Goal: Task Accomplishment & Management: Manage account settings

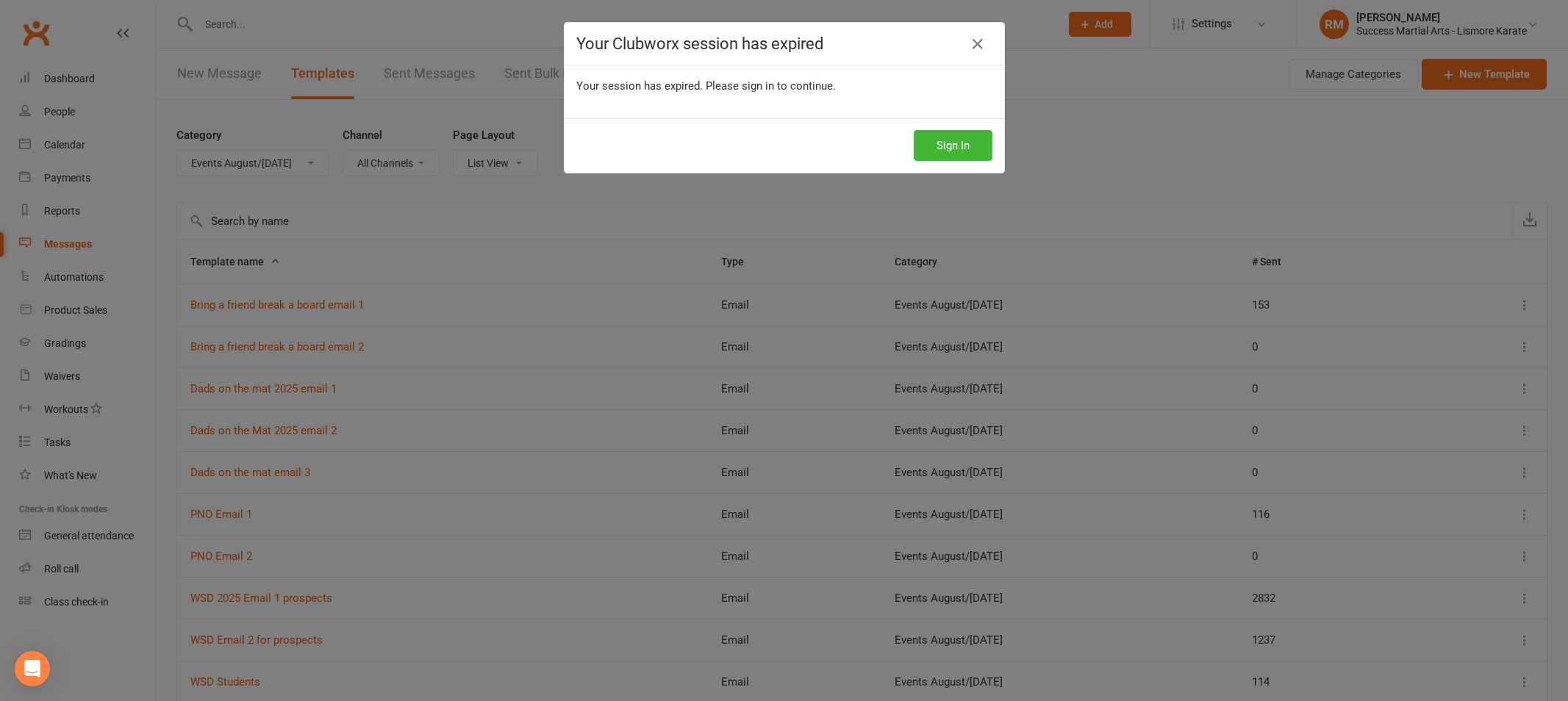
select select "18987"
select select "100"
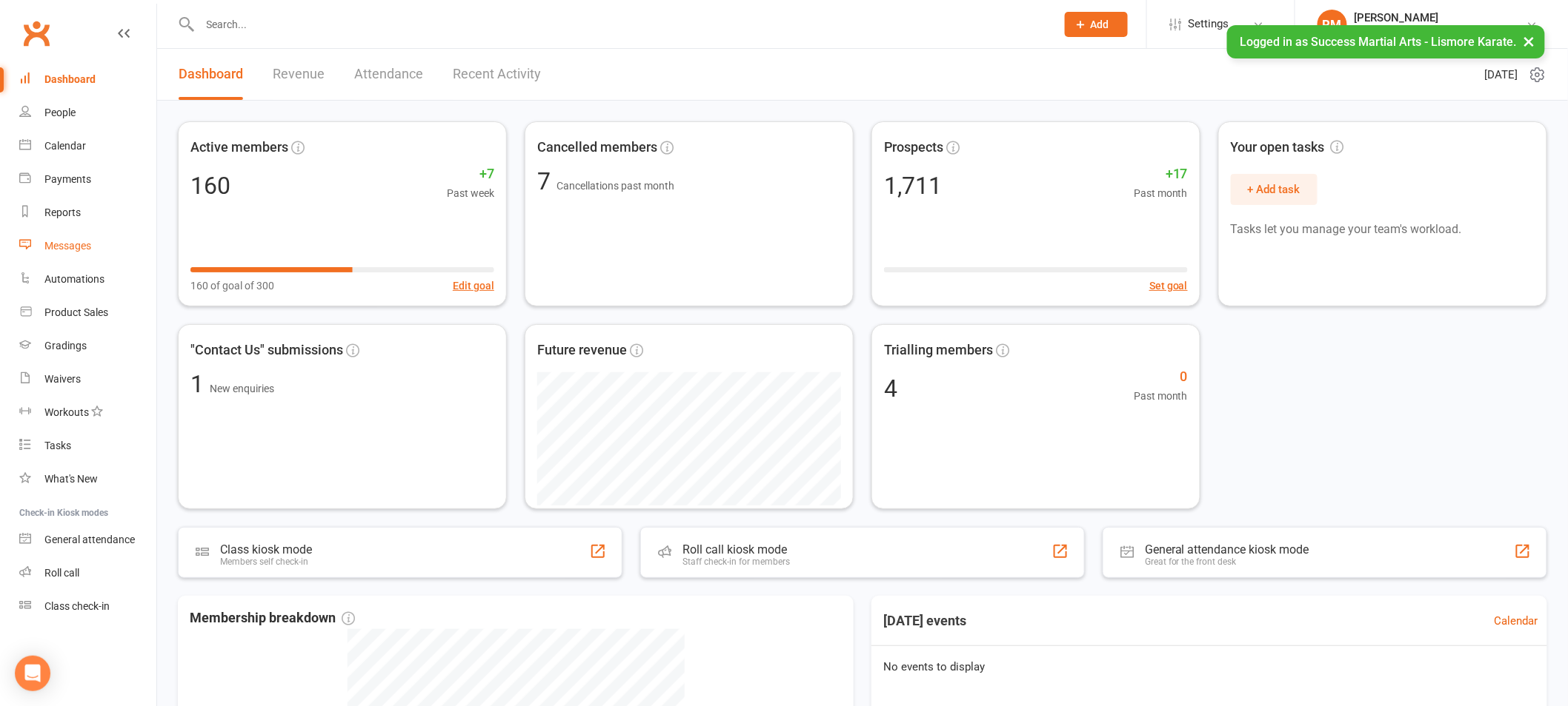
click at [77, 237] on link "Messages" at bounding box center [88, 246] width 137 height 34
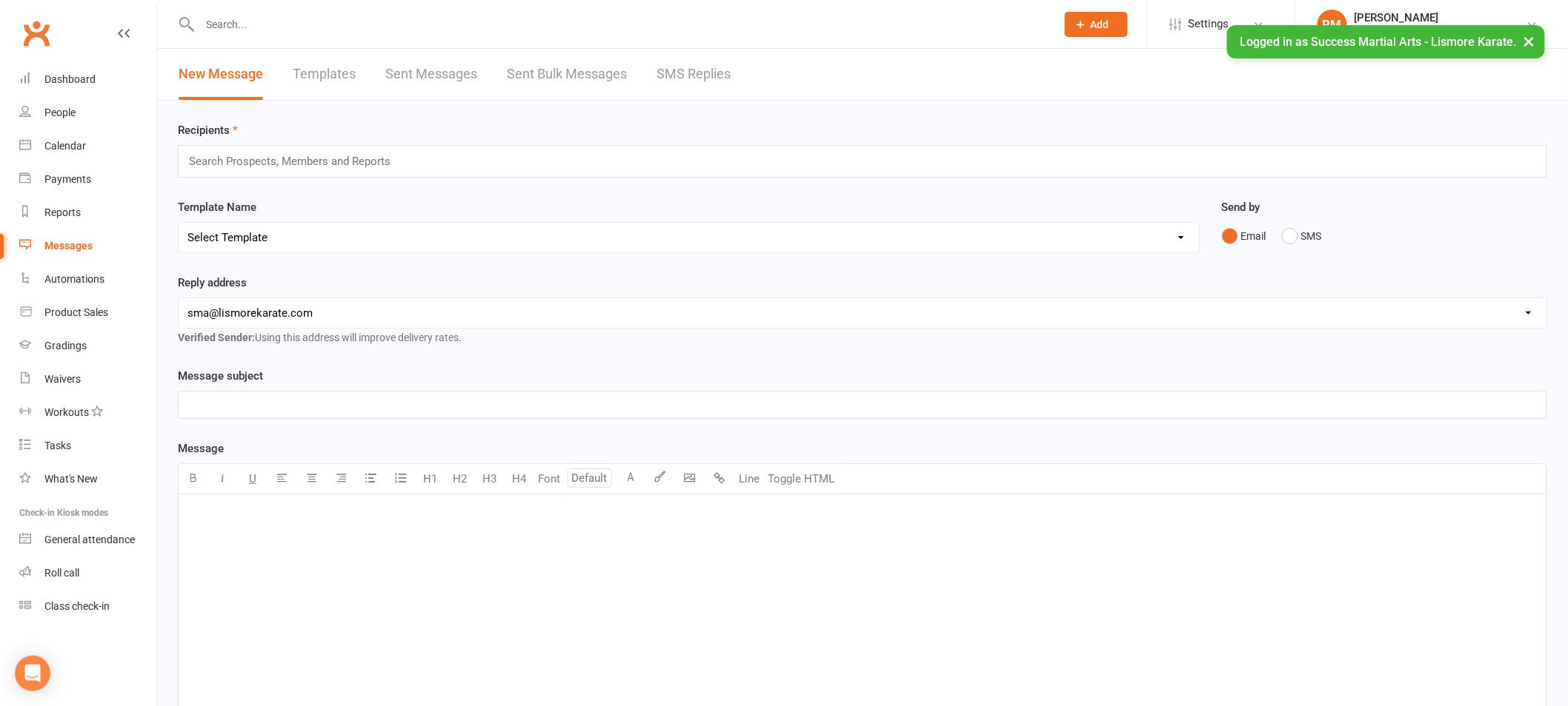
click at [323, 75] on link "Templates" at bounding box center [324, 74] width 63 height 51
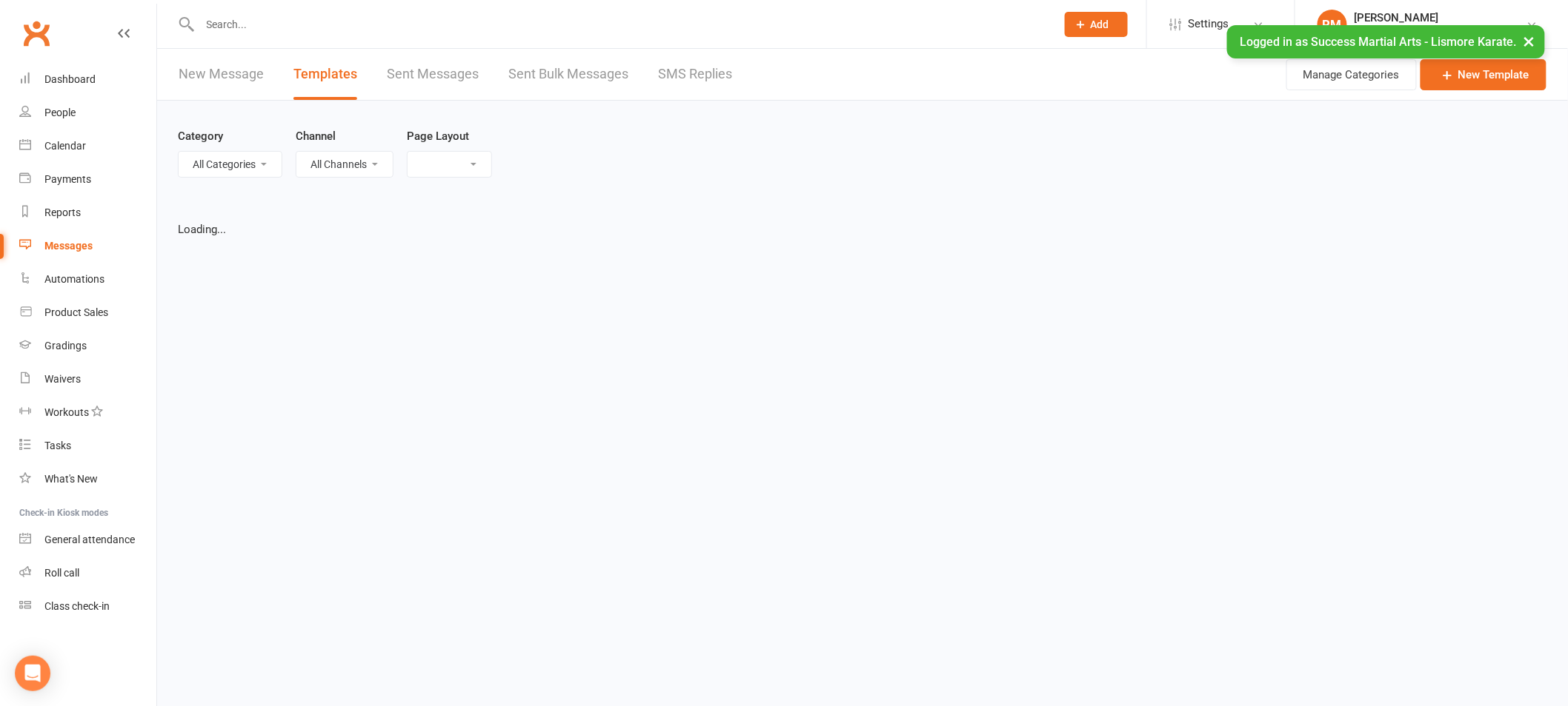
select select "list"
select select "100"
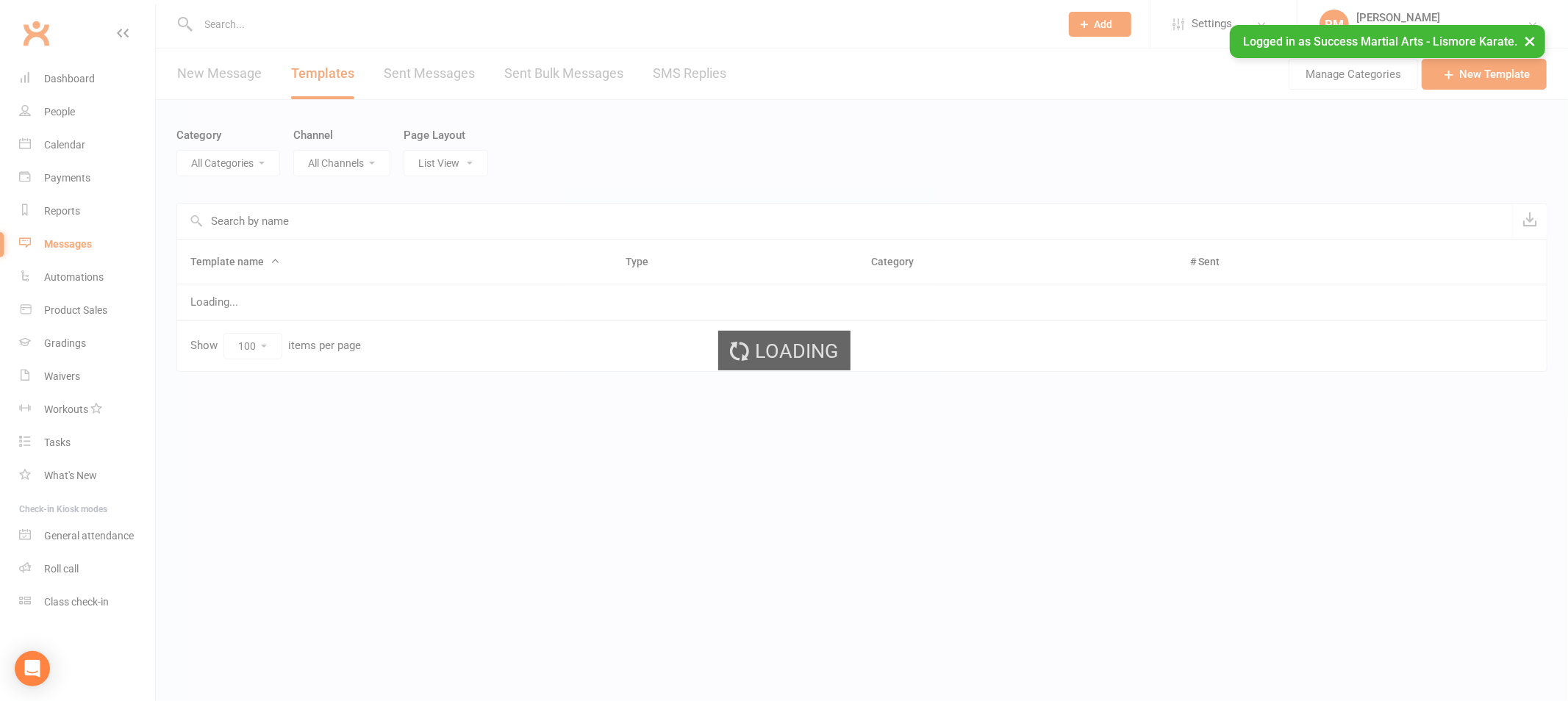
select select "18987"
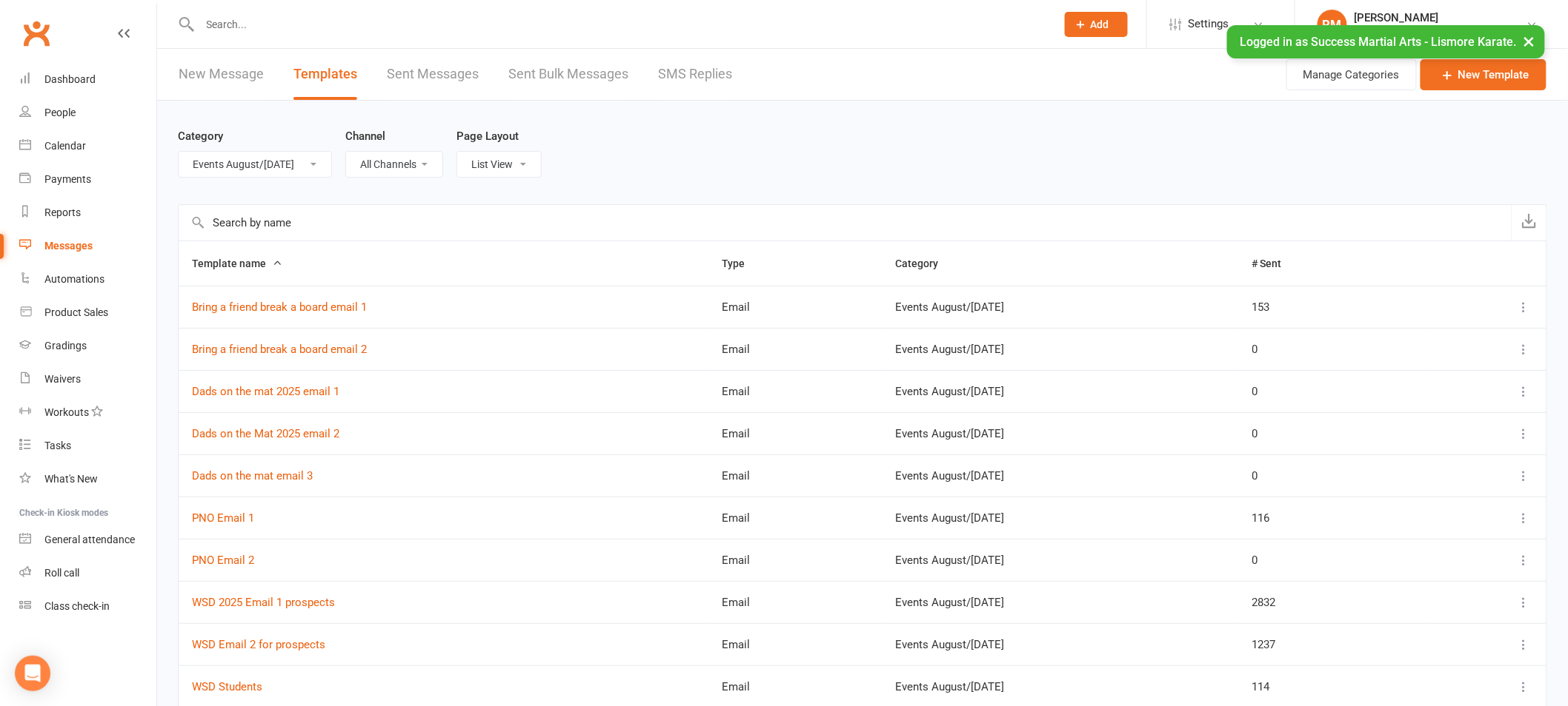
click at [274, 166] on select "All Categories (No category) Customer Service Emails Events August/September 20…" at bounding box center [255, 164] width 153 height 25
click at [179, 152] on select "All Categories (No category) Customer Service Emails Events August/September 20…" at bounding box center [255, 164] width 153 height 25
click at [296, 435] on link "Dads on the Mat 2025 email 2" at bounding box center [266, 434] width 147 height 13
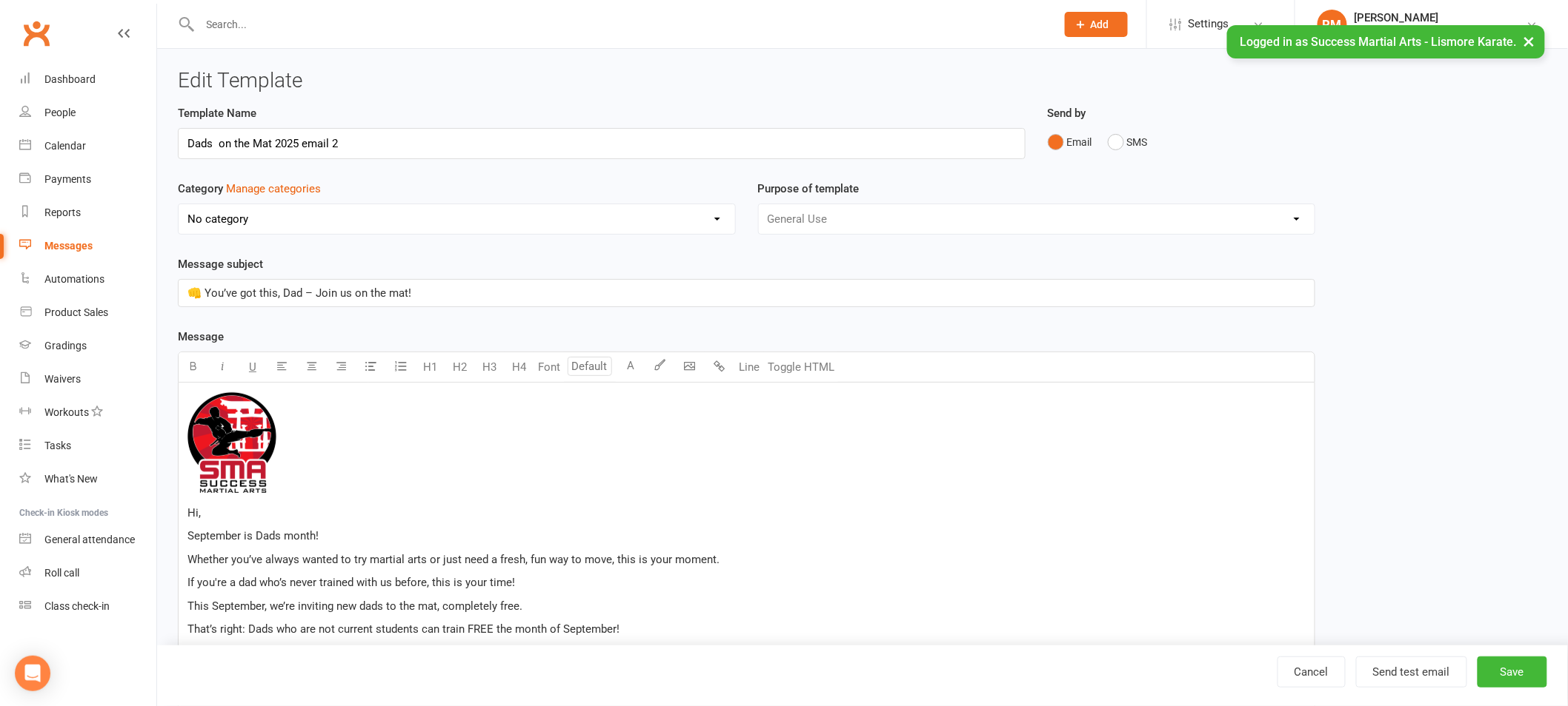
select select "18987"
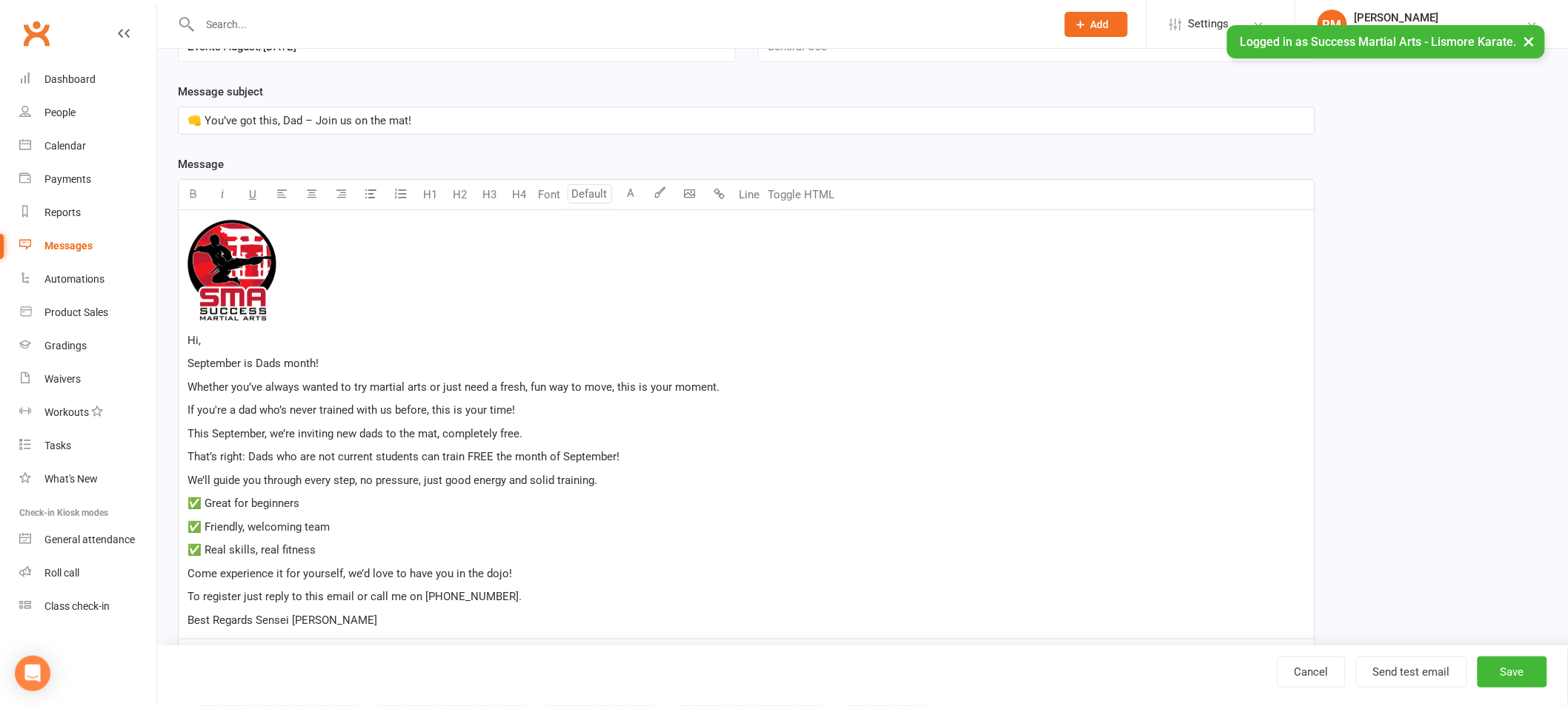
scroll to position [196, 0]
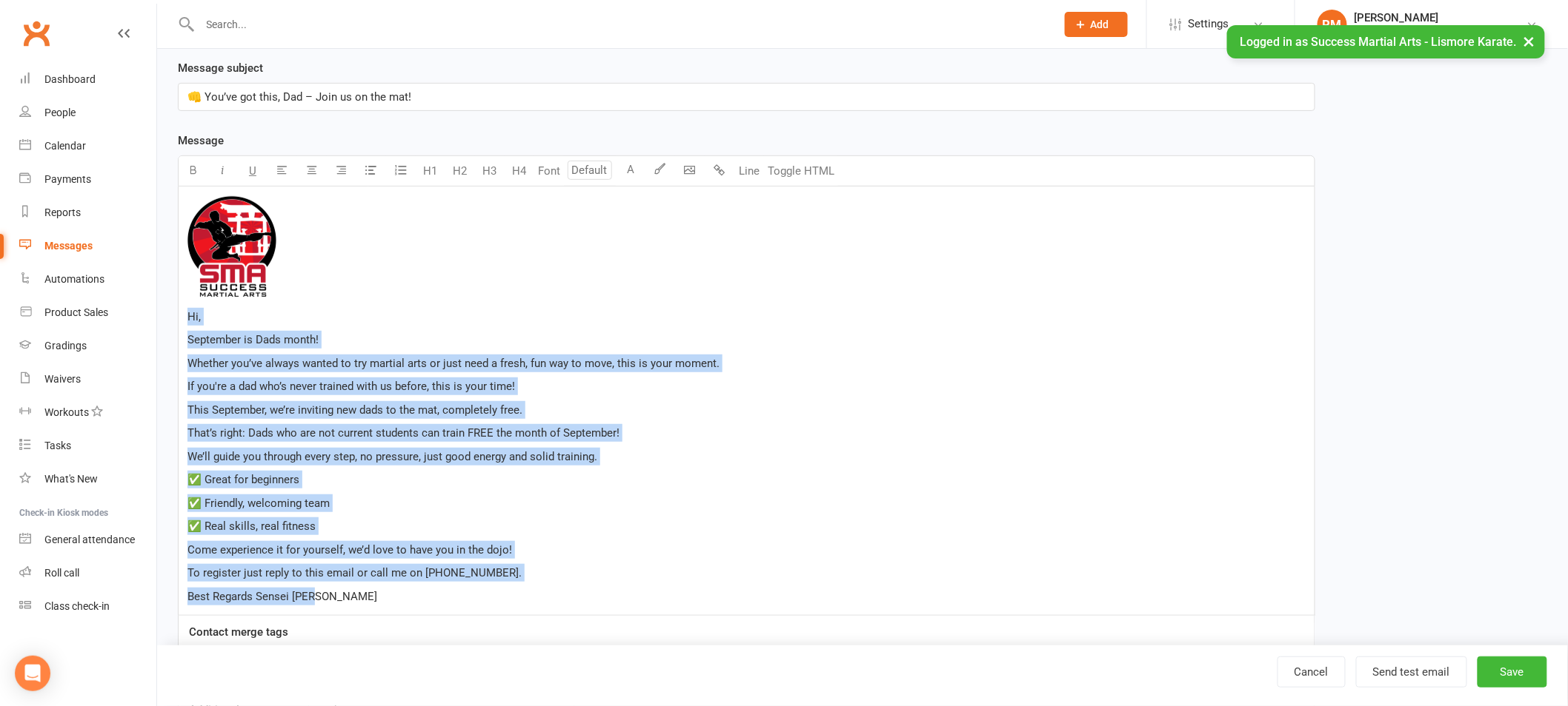
drag, startPoint x: 189, startPoint y: 317, endPoint x: 455, endPoint y: 597, distance: 386.2
click at [455, 597] on div "﻿ Hi, September is Dads month! Whether you’ve always wanted to try martial arts…" at bounding box center [746, 401] width 1136 height 430
copy div "Hi, September is Dads month! Whether you’ve always wanted to try martial arts o…"
click at [373, 536] on div "﻿ Hi, September is Dads month! Whether you’ve always wanted to try martial arts…" at bounding box center [746, 401] width 1136 height 430
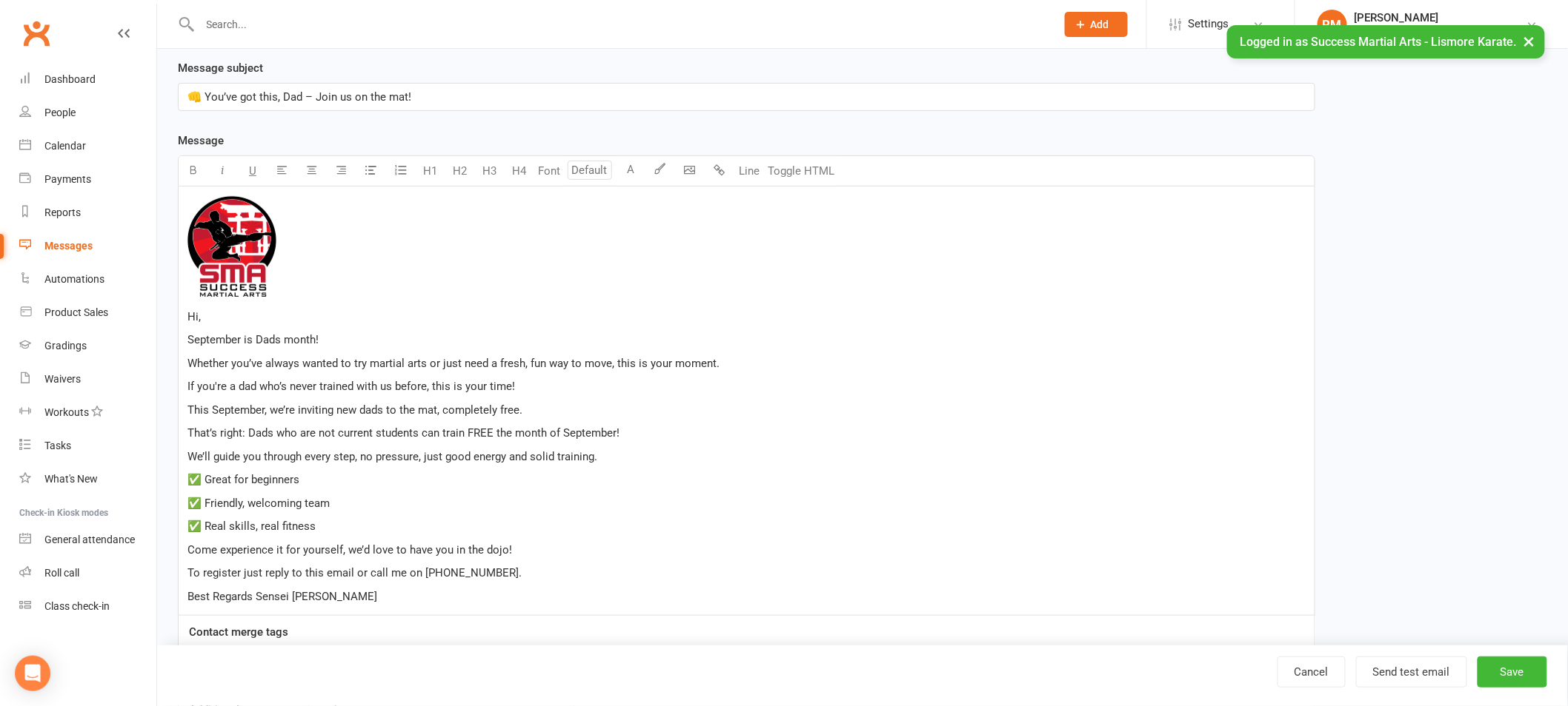
click at [255, 600] on span "Best Regards Sensei Lisa" at bounding box center [282, 596] width 190 height 13
click at [1502, 674] on button "Save" at bounding box center [1512, 672] width 70 height 31
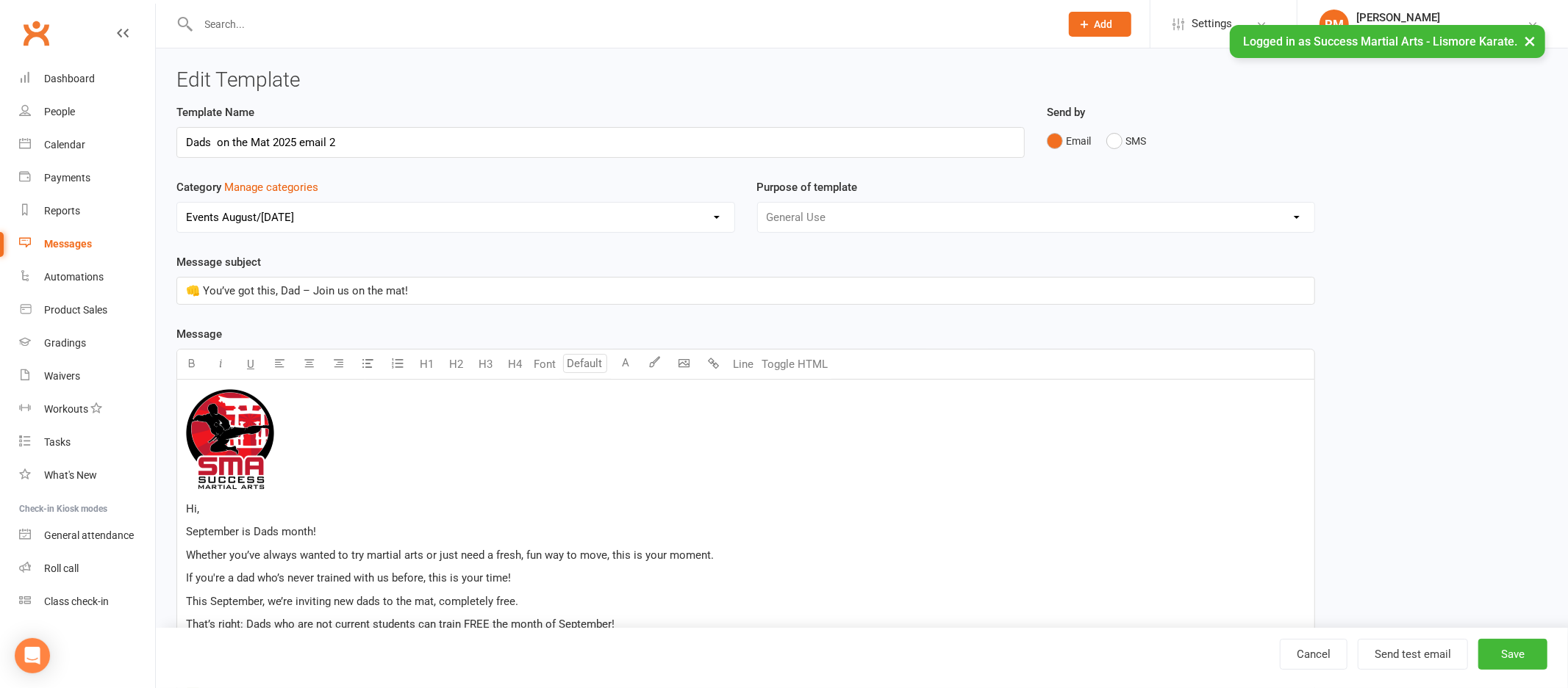
select select "100"
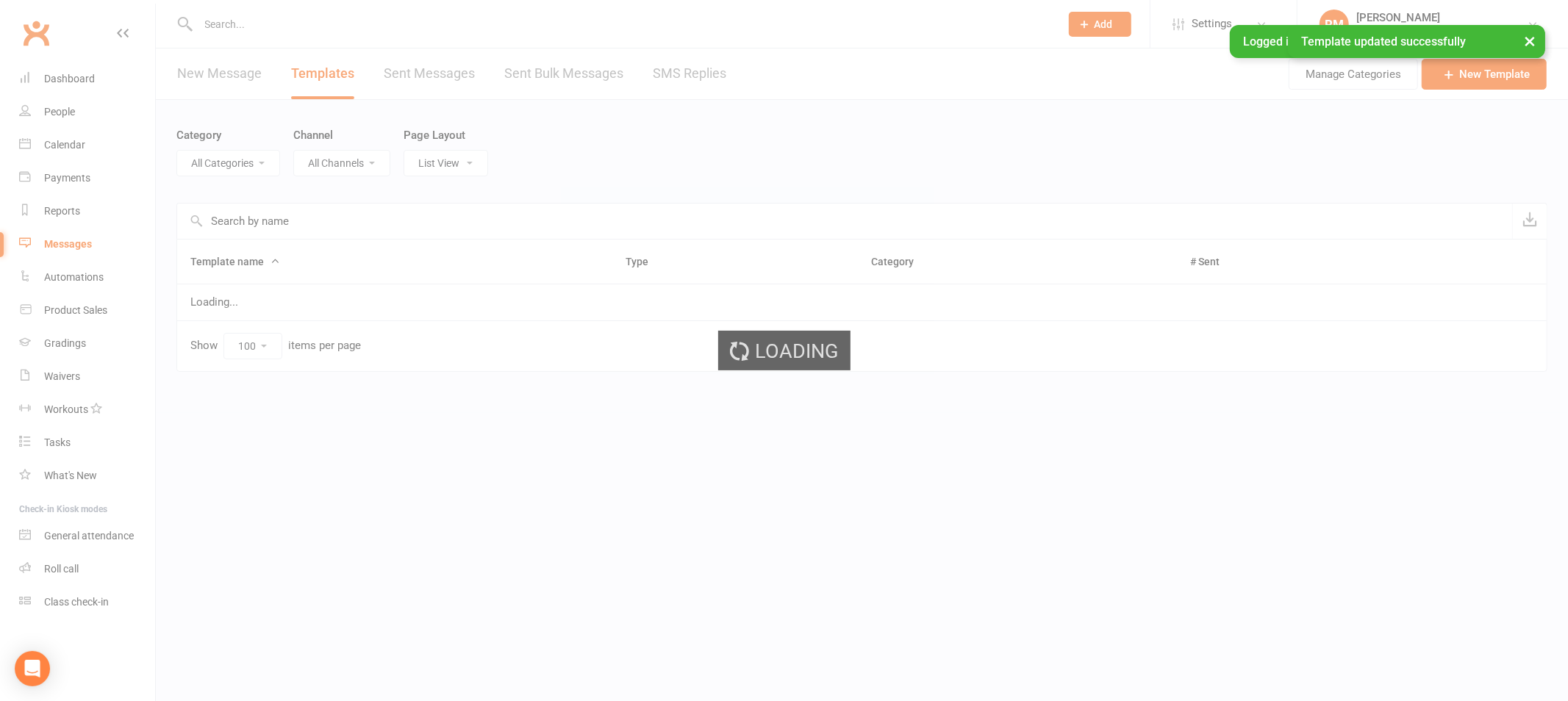
select select "18987"
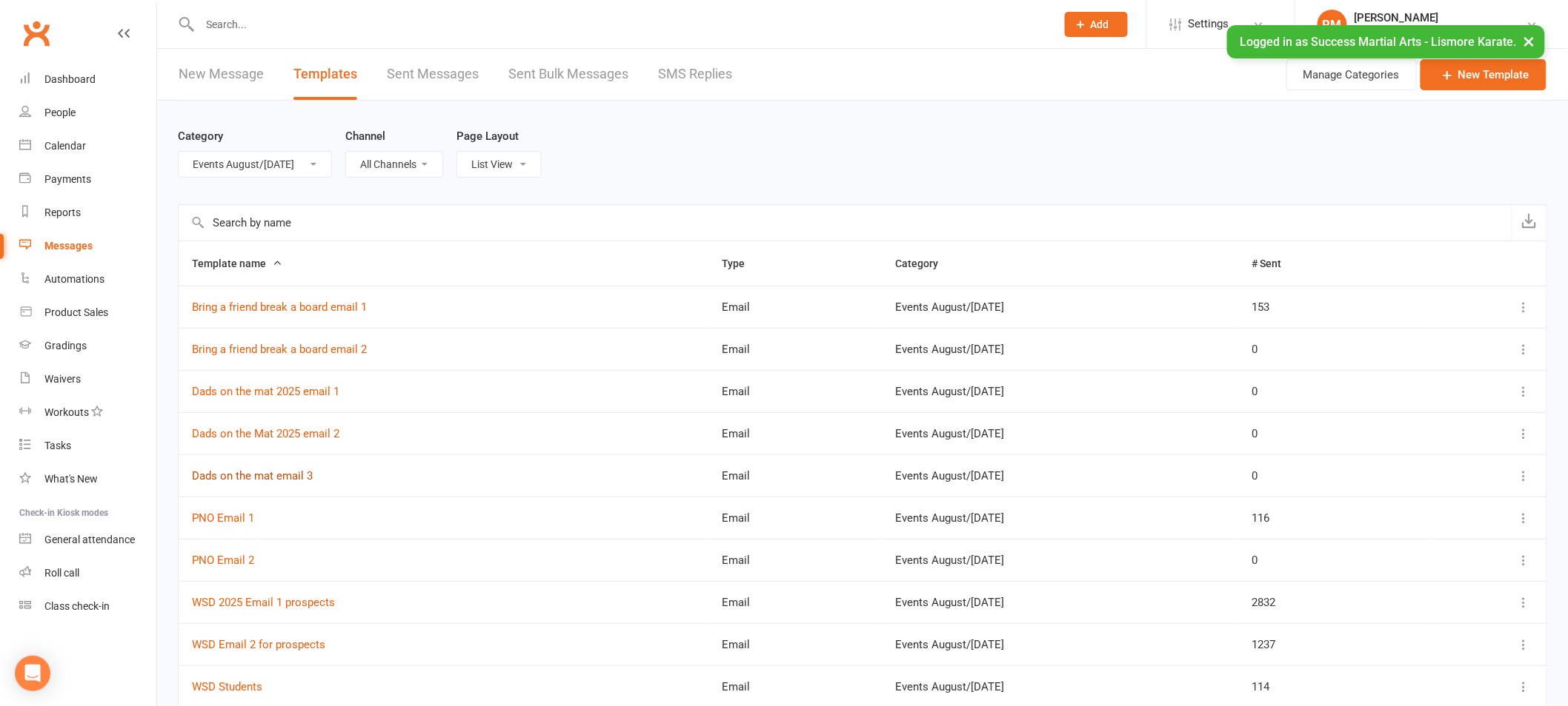
click at [283, 473] on link "Dads on the mat email 3" at bounding box center [252, 476] width 121 height 13
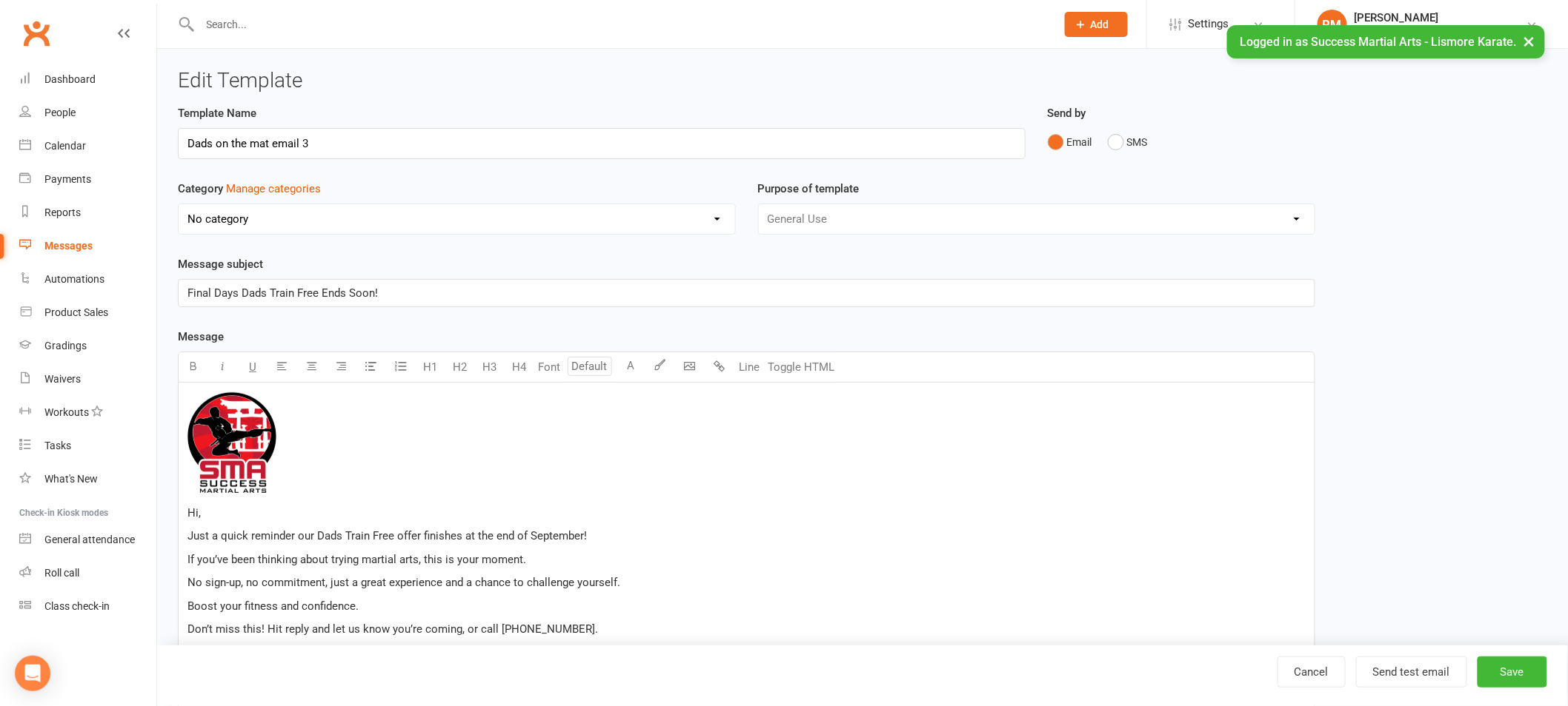
select select "18987"
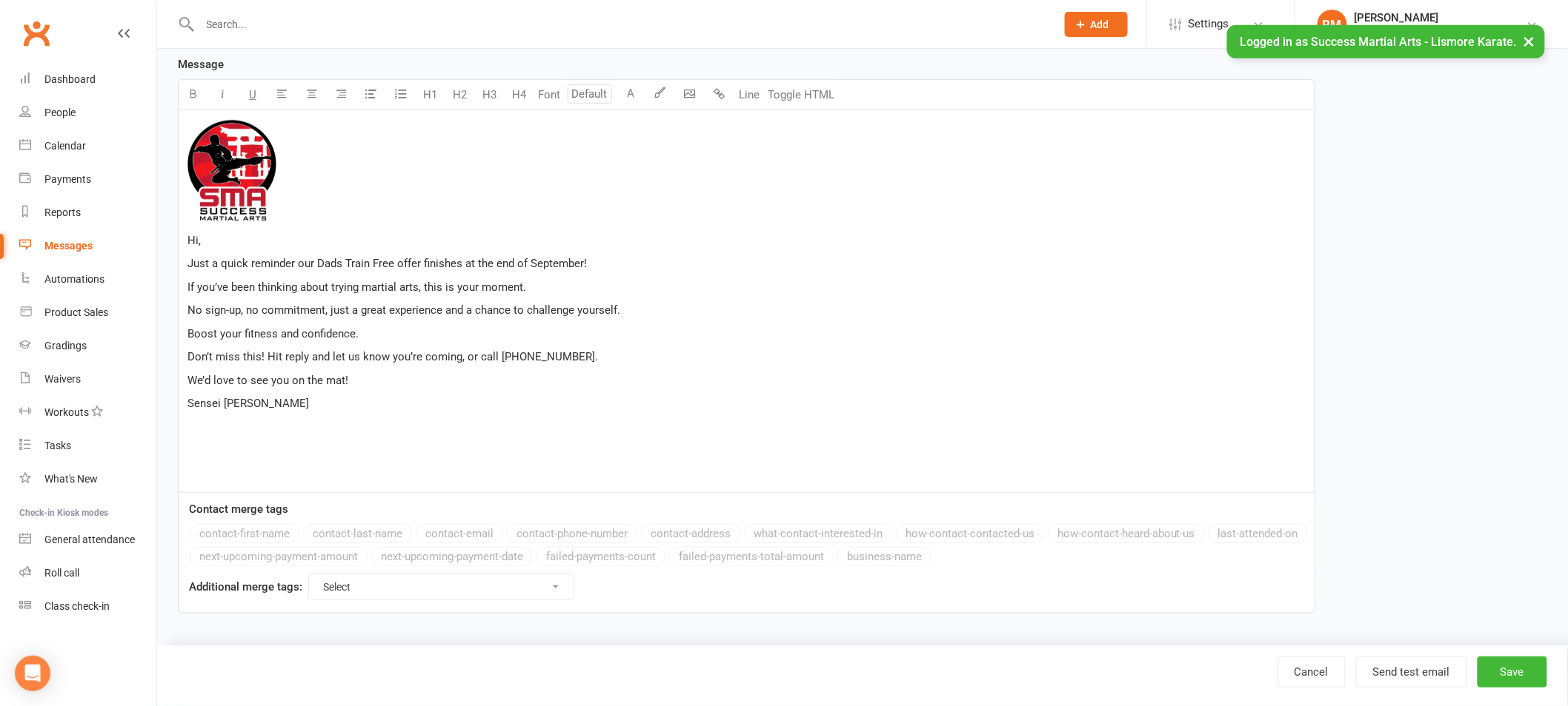
scroll to position [274, 0]
click at [219, 319] on div "﻿ Hi, Just a quick reminder our Dads Train Free offer finishes at the end of Se…" at bounding box center [746, 301] width 1136 height 383
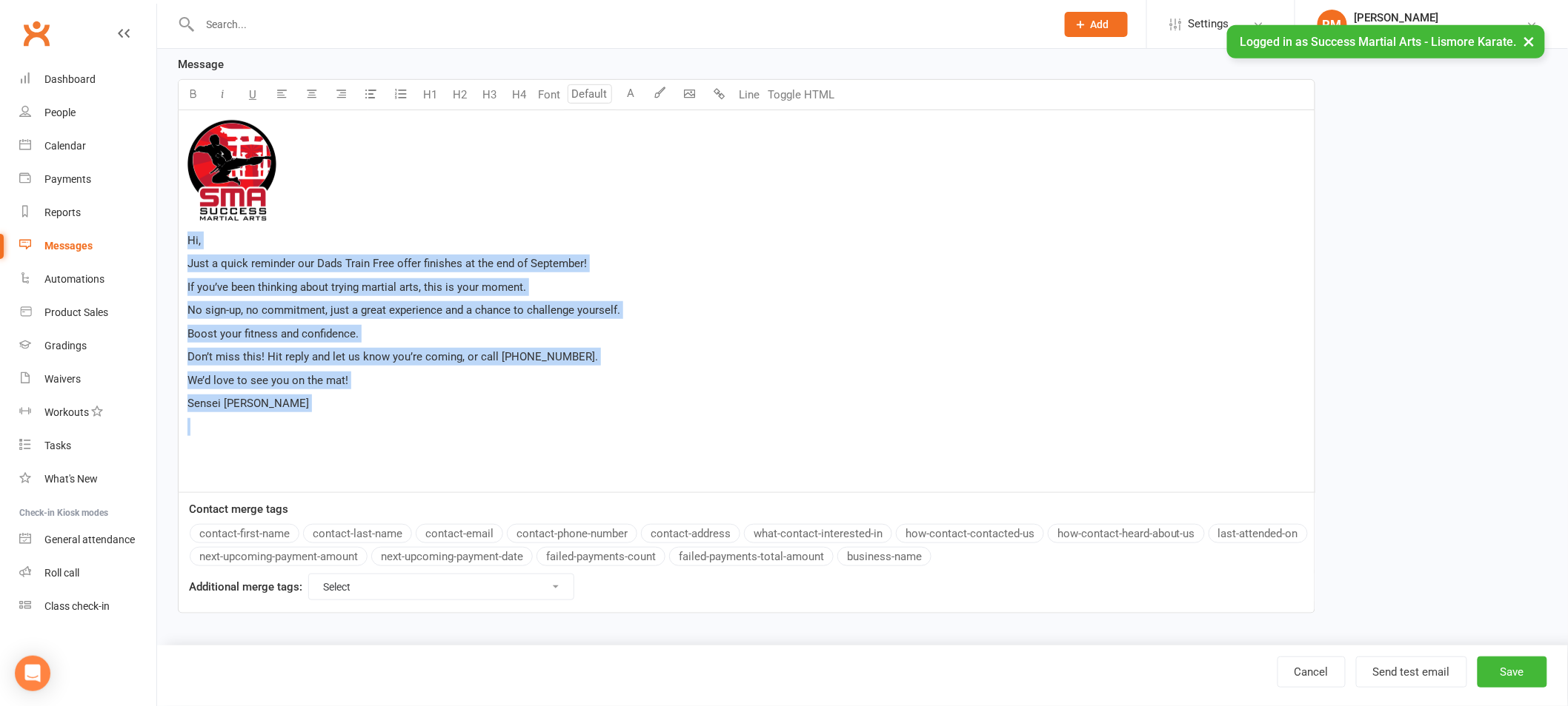
drag, startPoint x: 190, startPoint y: 238, endPoint x: 338, endPoint y: 426, distance: 239.3
click at [338, 426] on div "﻿ Hi, Just a quick reminder our Dads Train Free offer finishes at the end of Se…" at bounding box center [746, 301] width 1136 height 383
click at [338, 426] on p at bounding box center [746, 427] width 1118 height 18
drag, startPoint x: 262, startPoint y: 406, endPoint x: 159, endPoint y: 238, distance: 197.1
click at [159, 238] on div "Edit Template Template Name Dads on the mat email 3 Send by Email SMS Category …" at bounding box center [862, 211] width 1411 height 870
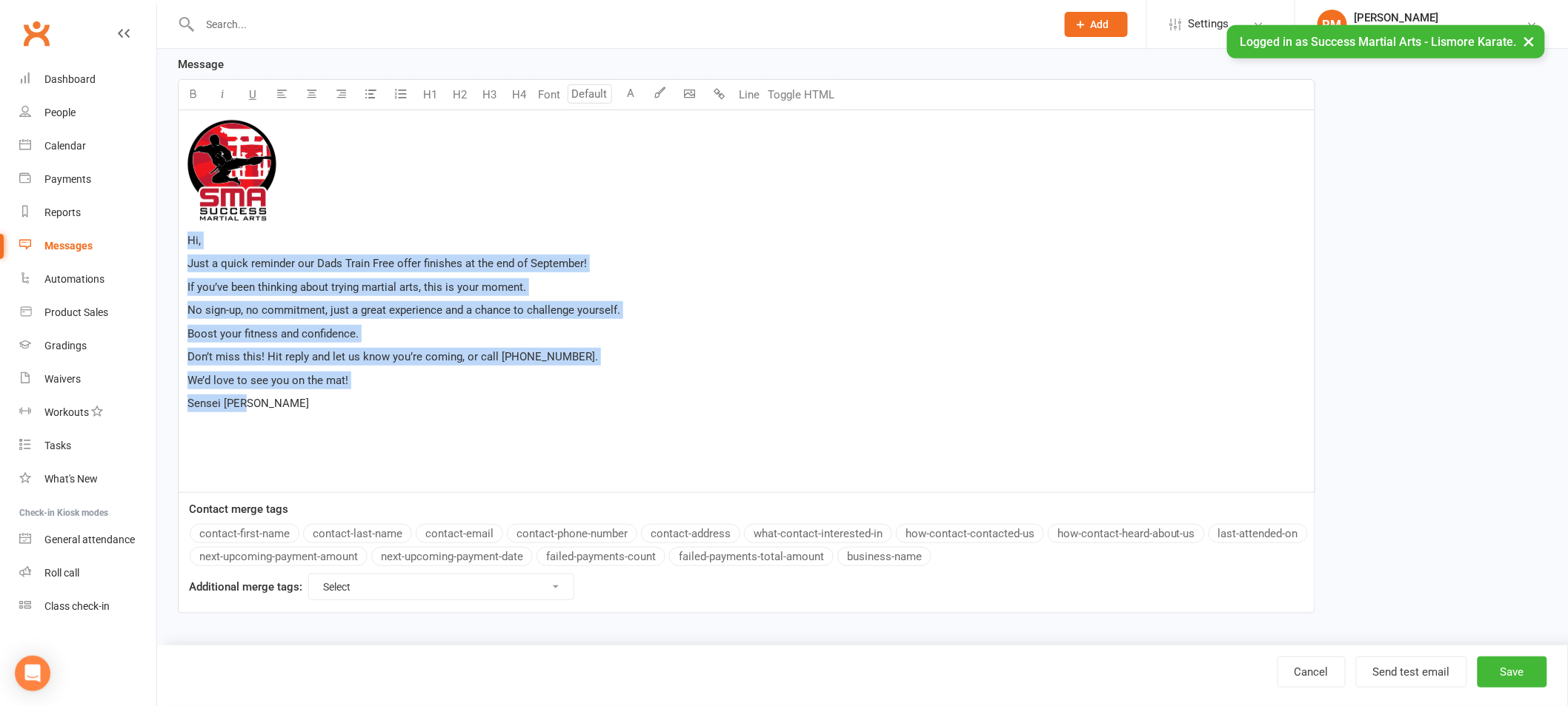
copy div "Hi, Just a quick reminder our Dads Train Free offer finishes at the end of Sept…"
click at [1320, 680] on link "Cancel" at bounding box center [1311, 672] width 68 height 31
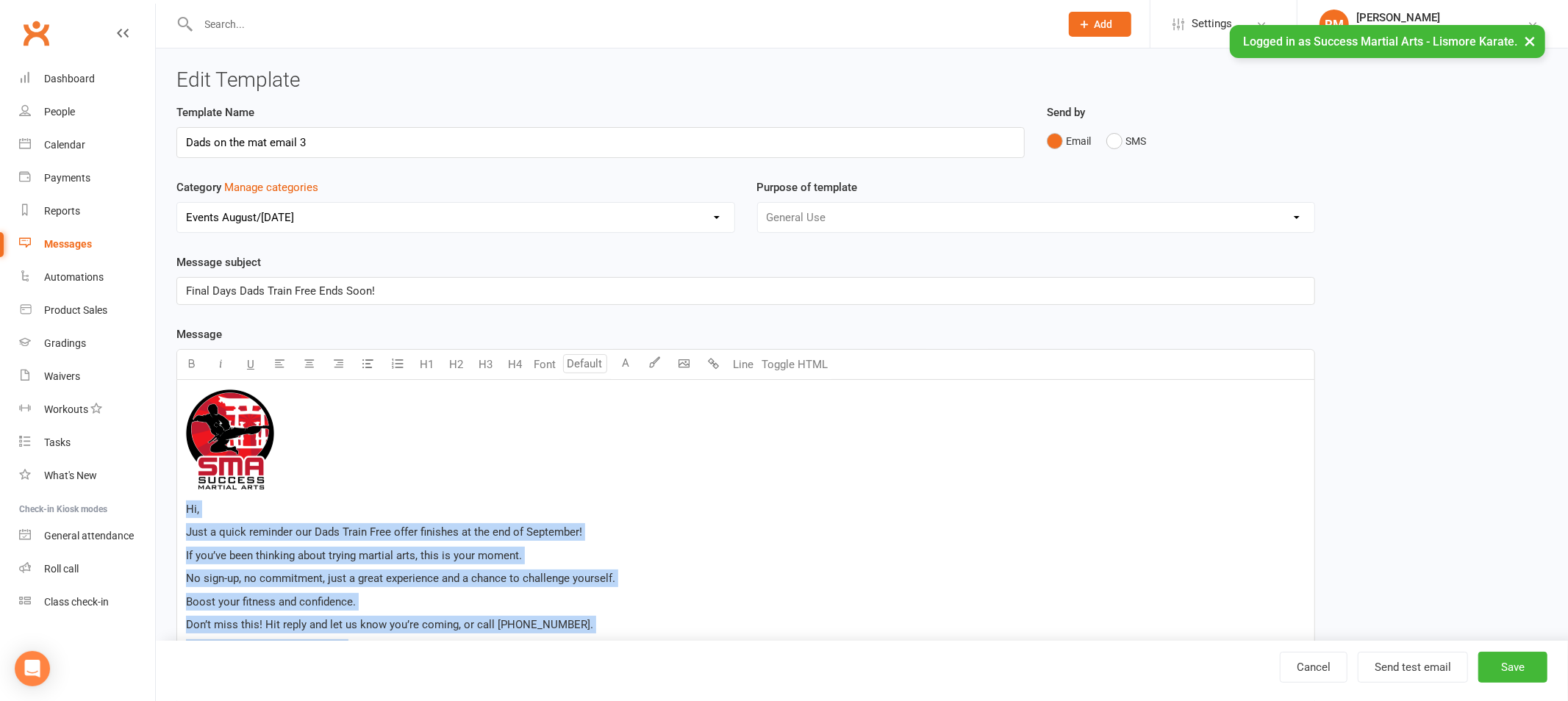
select select "100"
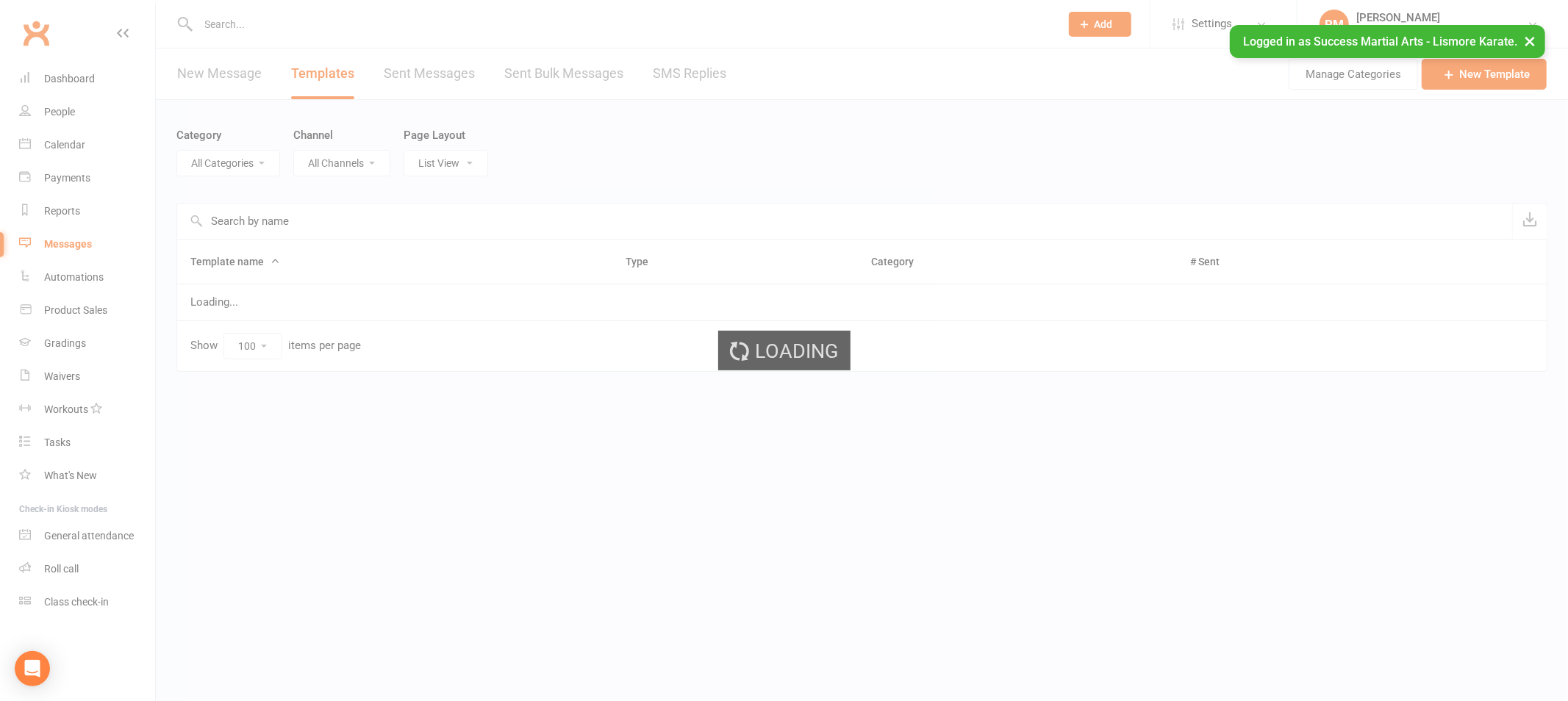
select select "18987"
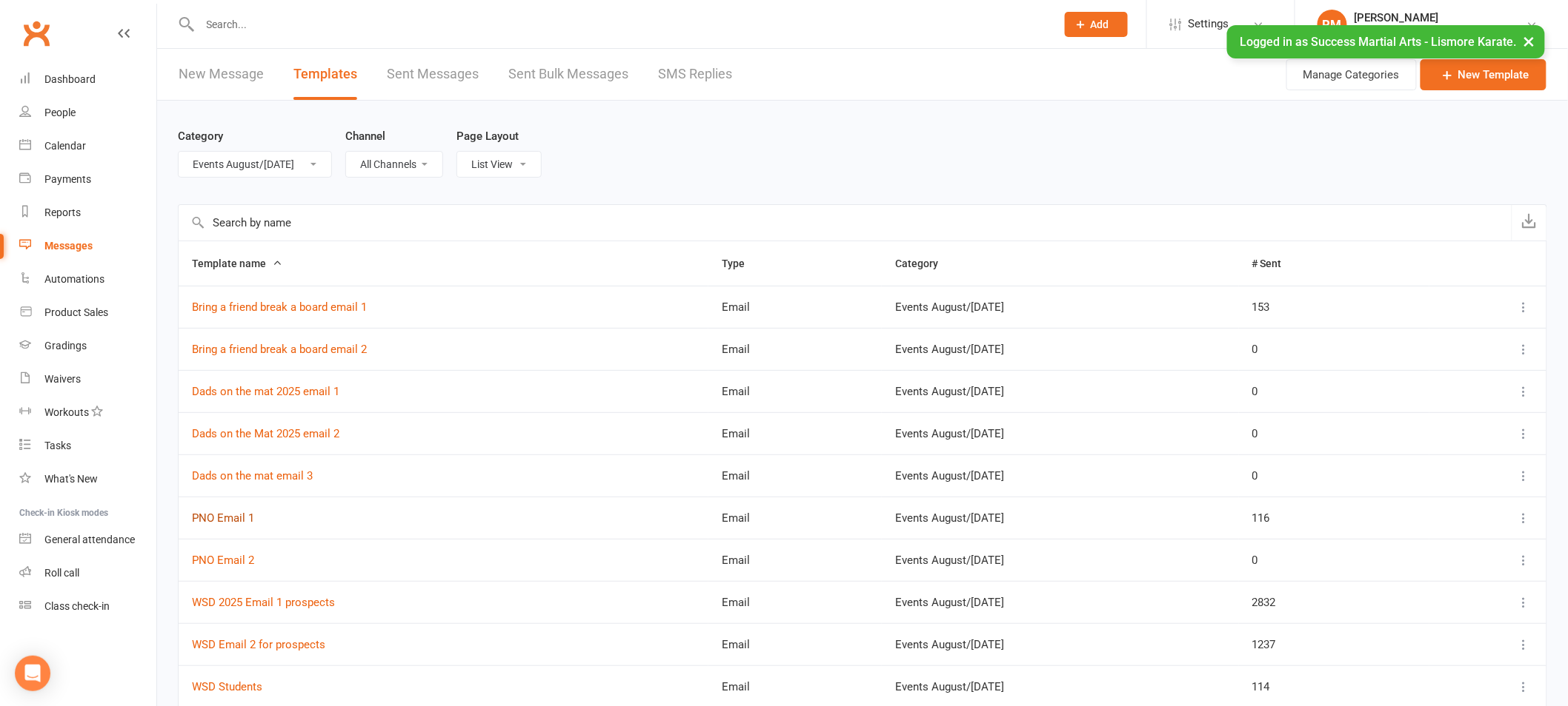
click at [236, 517] on link "PNO Email 1" at bounding box center [222, 518] width 62 height 13
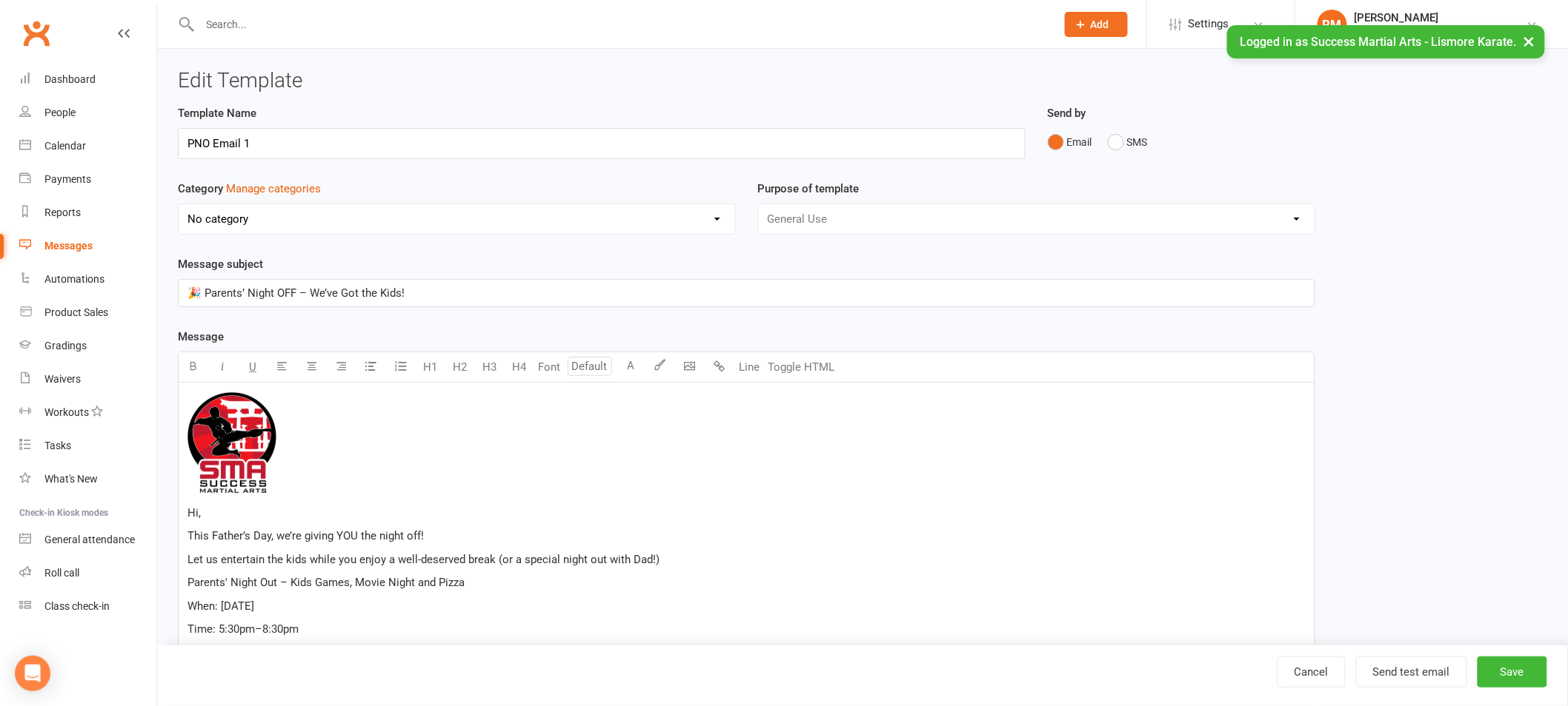
select select "18987"
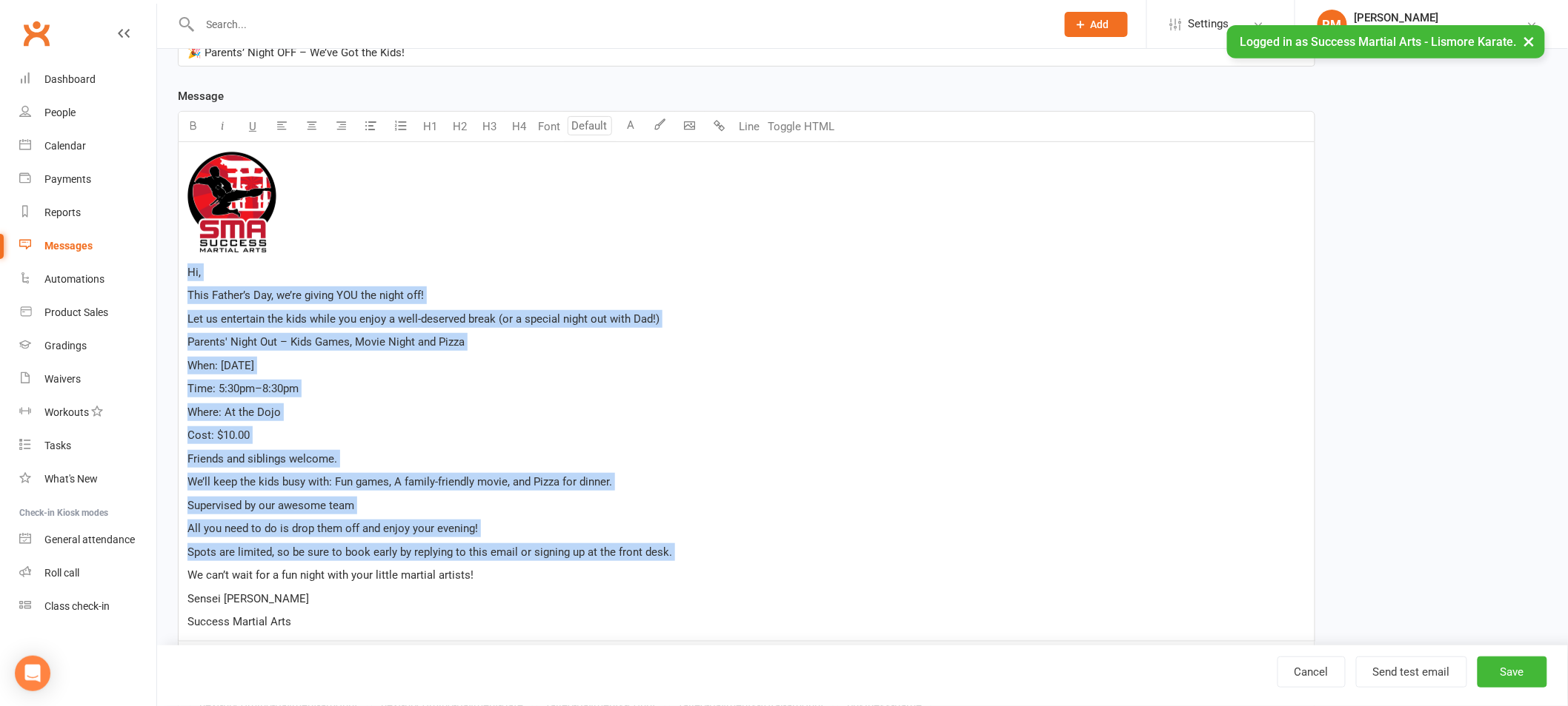
scroll to position [244, 0]
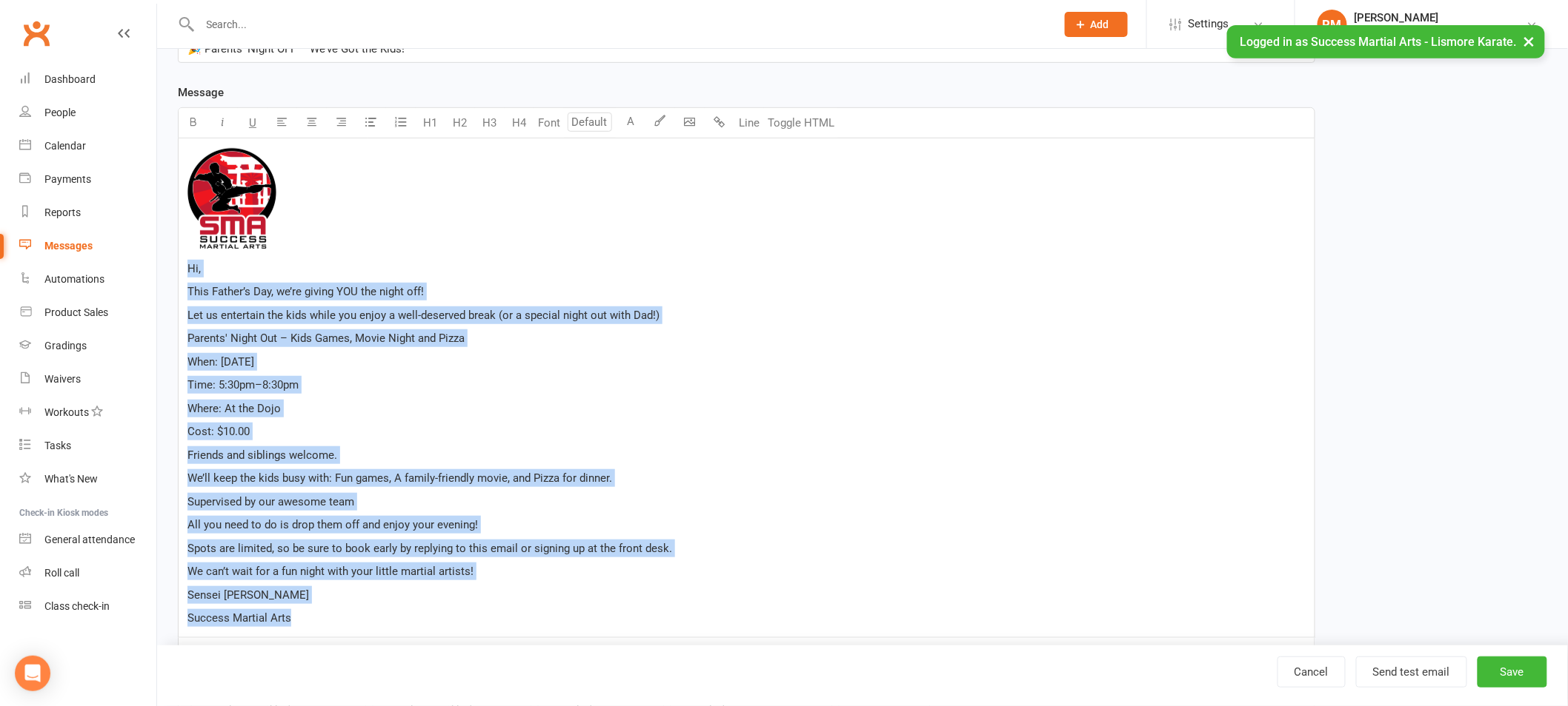
drag, startPoint x: 190, startPoint y: 303, endPoint x: 511, endPoint y: 624, distance: 454.0
click at [511, 624] on div "﻿ Hi, This Father’s Day, we’re giving YOU the night off! Let us entertain the k…" at bounding box center [746, 388] width 1136 height 499
copy div "Hi, This Father’s Day, we’re giving YOU the night off! Let us entertain the kid…"
click at [1307, 679] on link "Cancel" at bounding box center [1311, 672] width 68 height 31
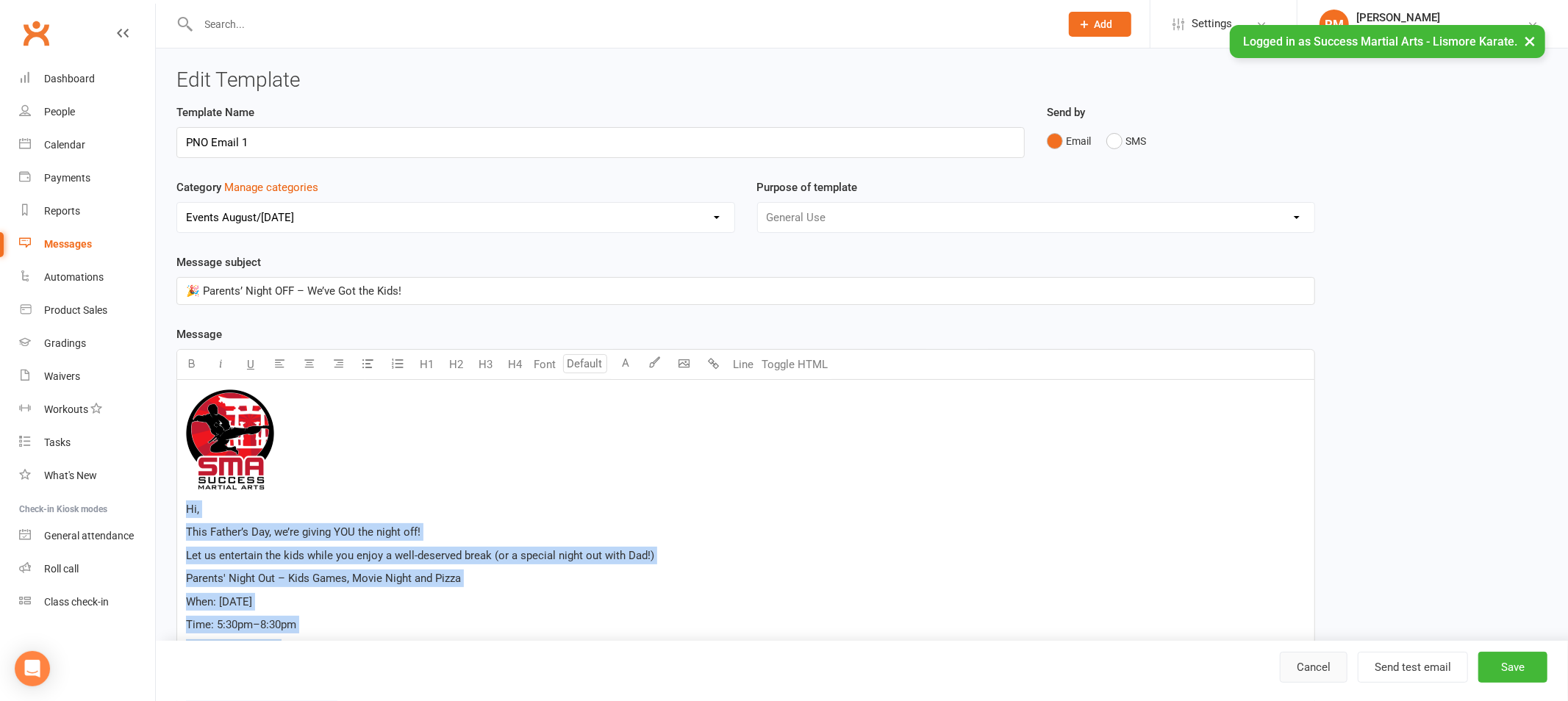
select select "100"
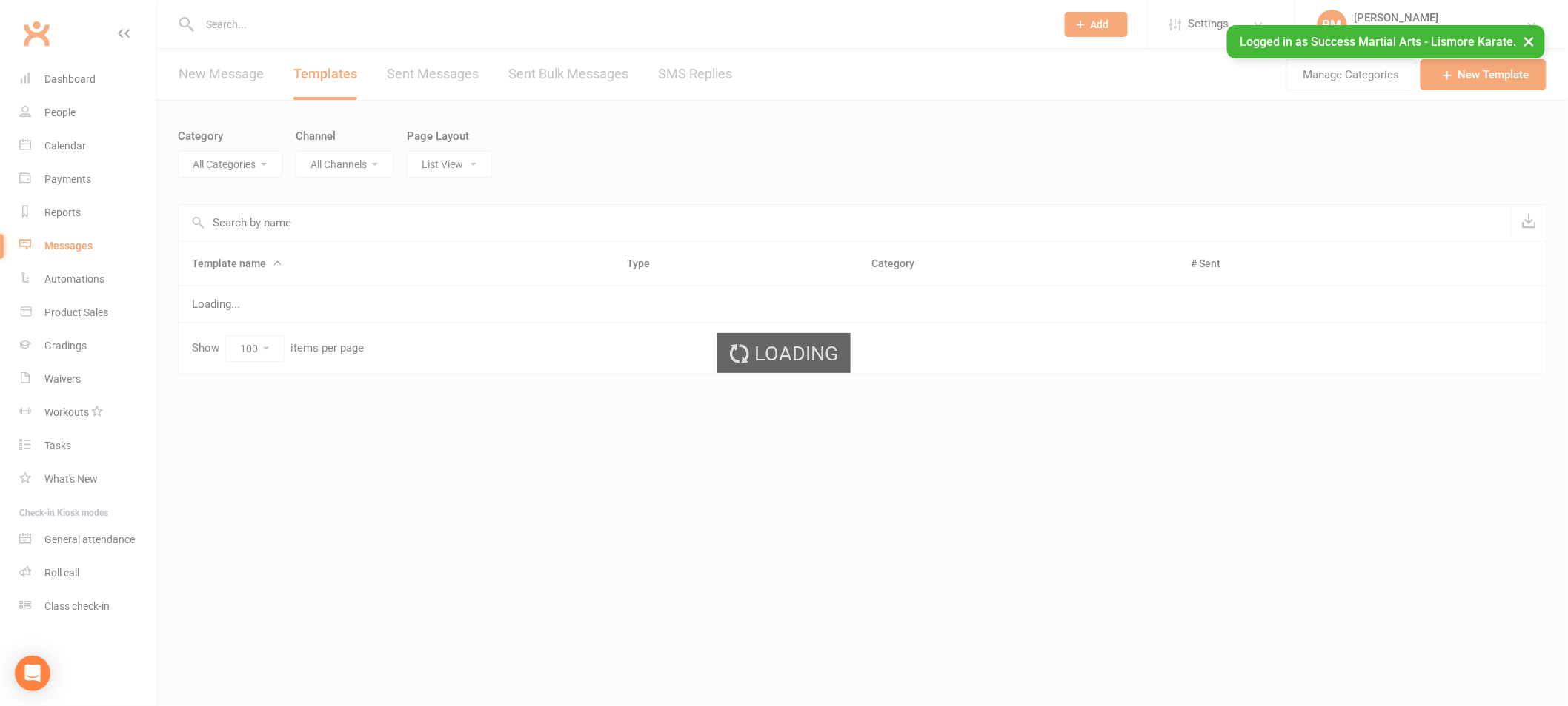
select select "18987"
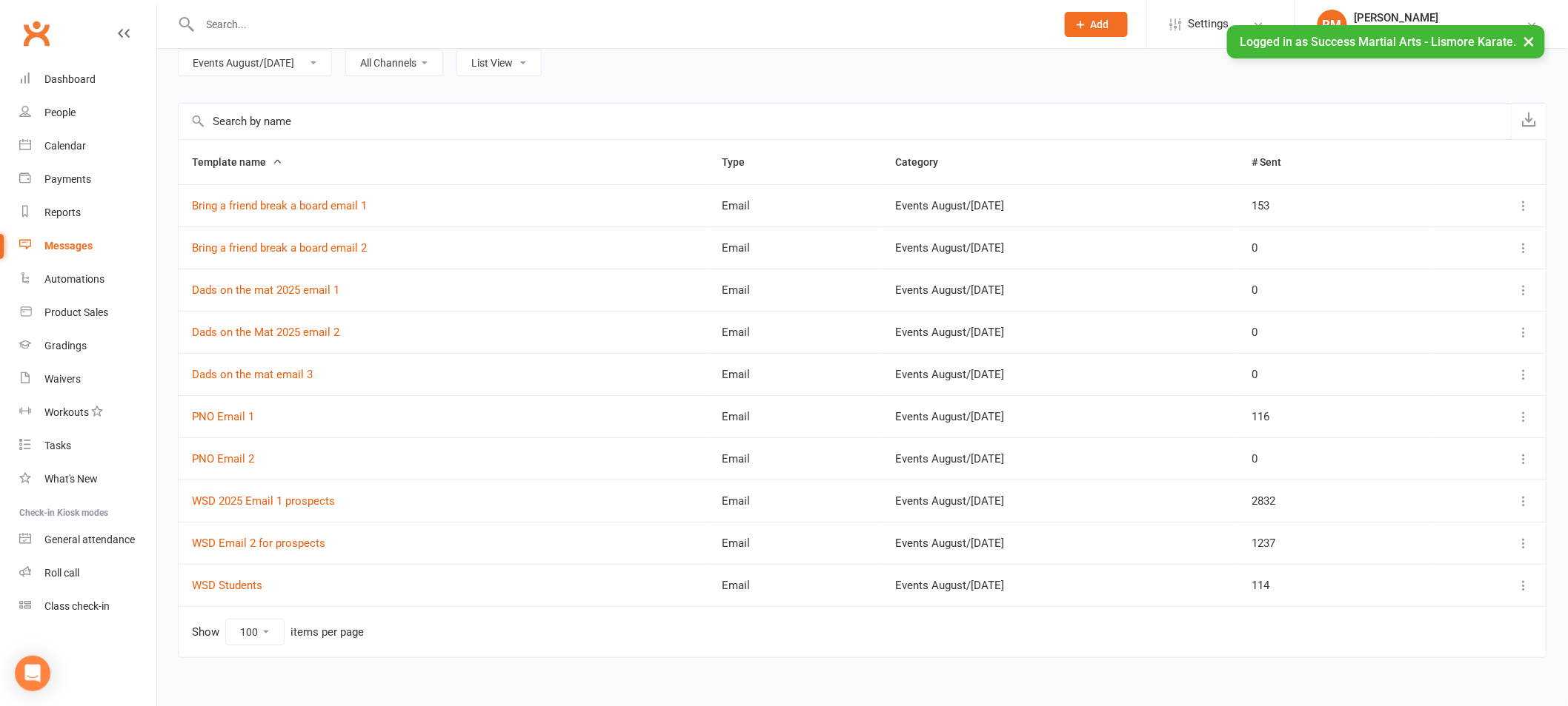
scroll to position [104, 0]
click at [230, 465] on td "PNO Email 2" at bounding box center [443, 456] width 529 height 42
click at [231, 461] on link "PNO Email 2" at bounding box center [222, 456] width 62 height 13
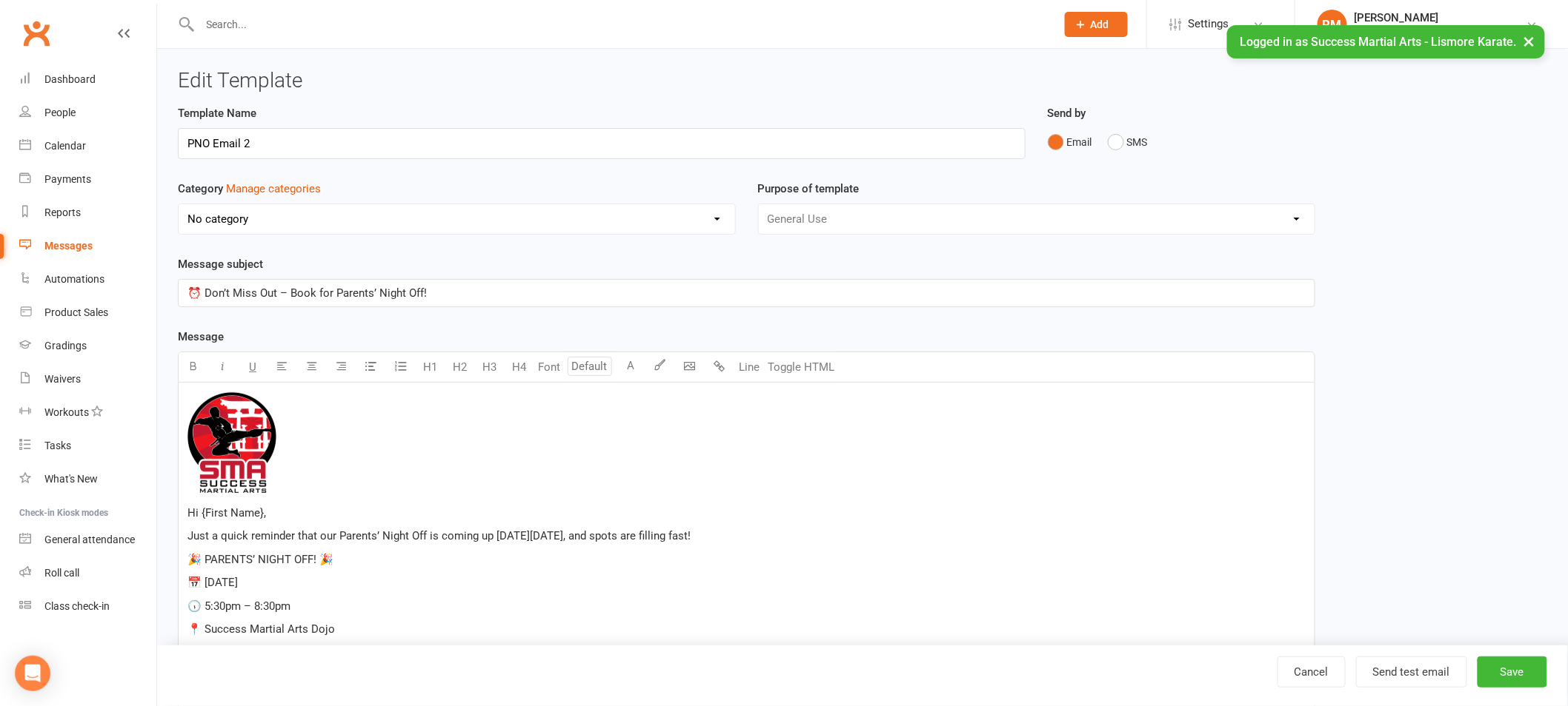
select select "18987"
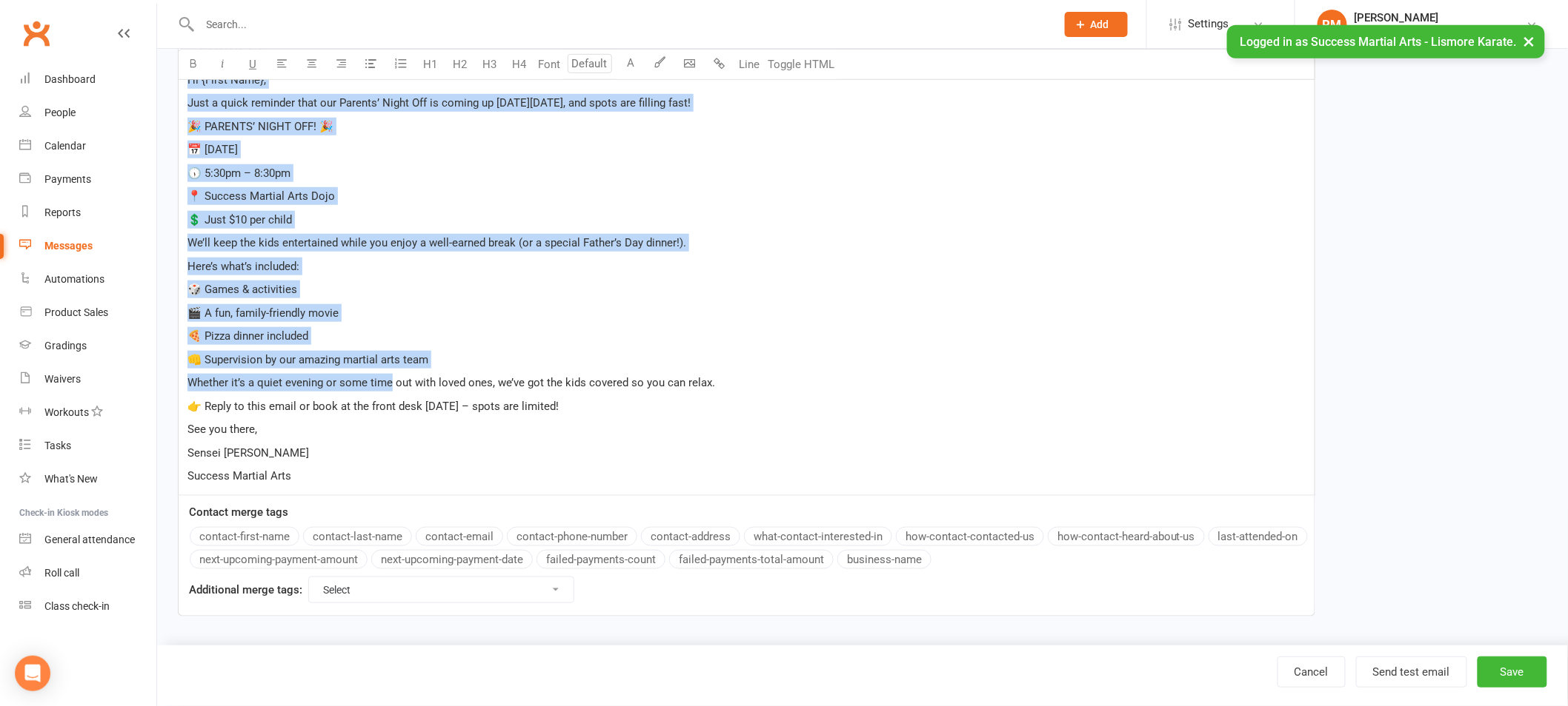
scroll to position [437, 0]
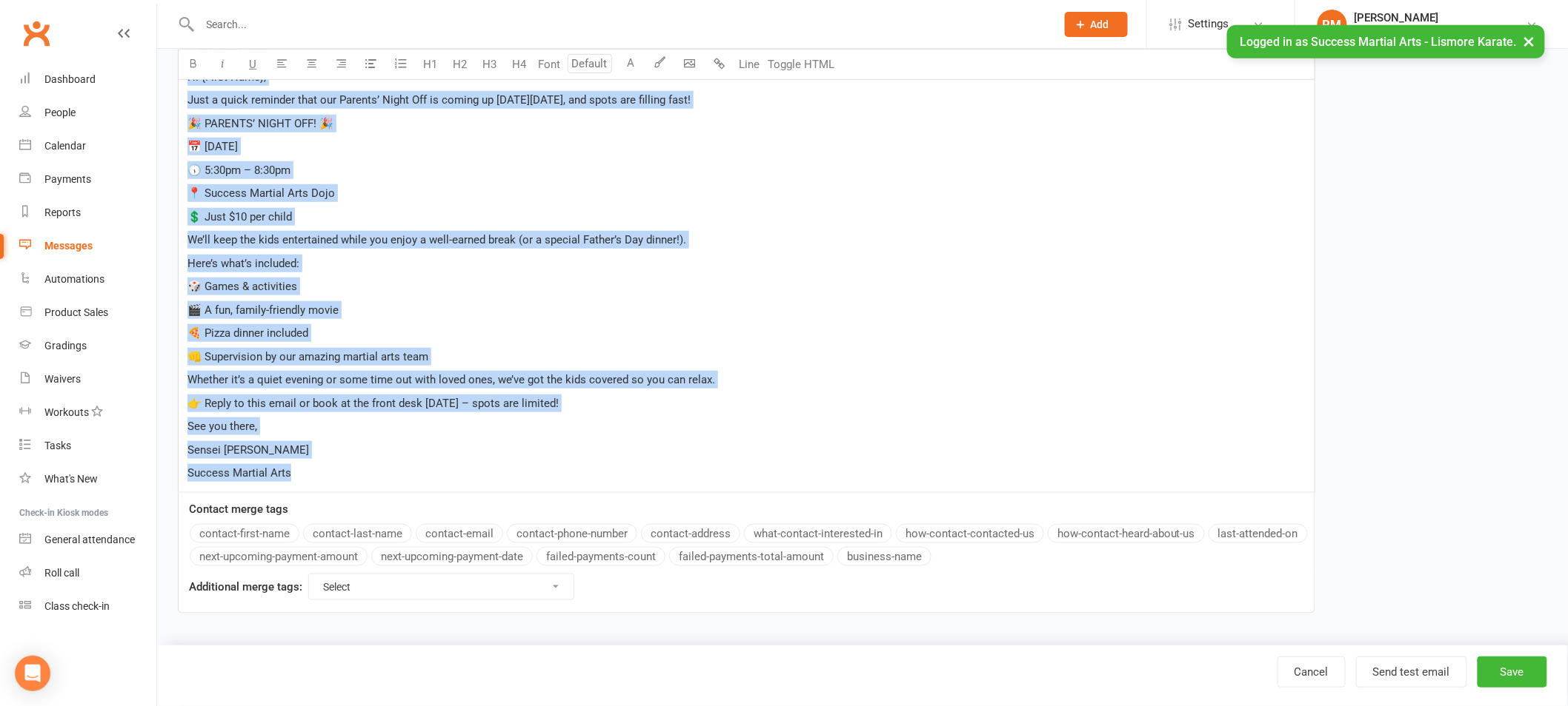
drag, startPoint x: 187, startPoint y: 227, endPoint x: 381, endPoint y: 485, distance: 322.8
click at [381, 485] on div "﻿ Hi {First Name}, Just a quick reminder that our Parents’ Night Off is coming …" at bounding box center [746, 219] width 1136 height 546
copy div "Hi {First Name}, Just a quick reminder that our Parents’ Night Off is coming up…"
click at [407, 312] on p "🎬 A fun, family-friendly movie" at bounding box center [746, 310] width 1118 height 18
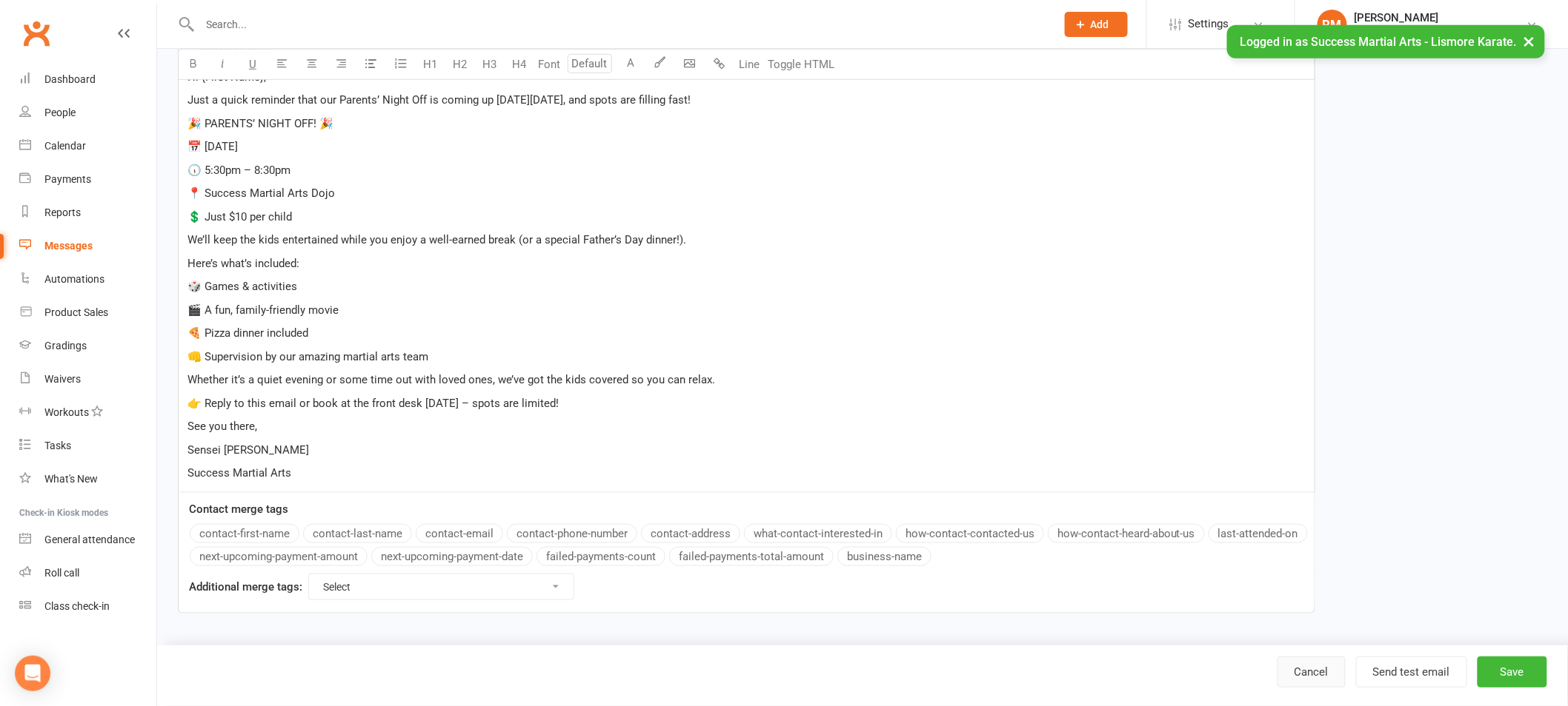
click at [1327, 675] on link "Cancel" at bounding box center [1311, 672] width 68 height 31
select select "100"
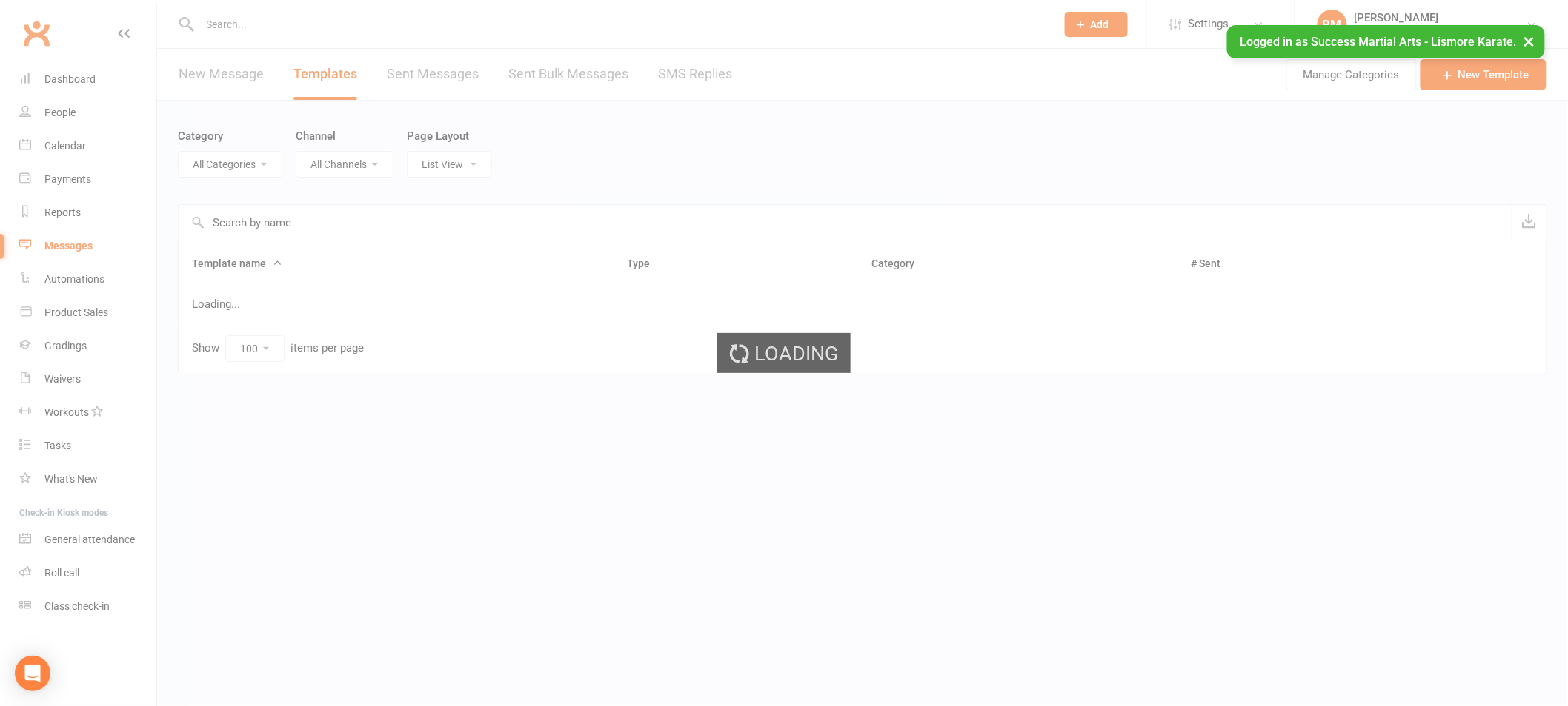
select select "18987"
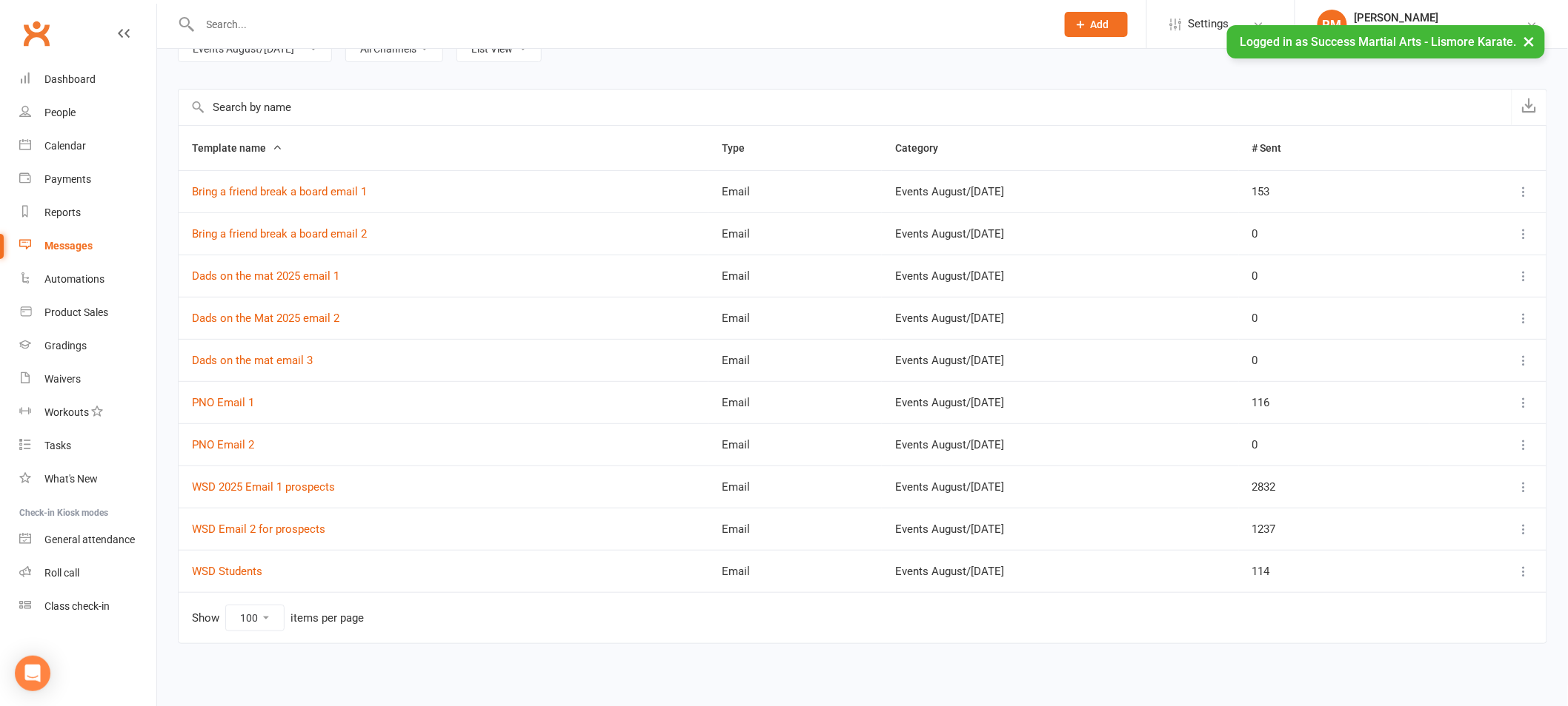
scroll to position [117, 0]
click at [294, 487] on link "WSD 2025 Email 1 prospects" at bounding box center [263, 486] width 143 height 13
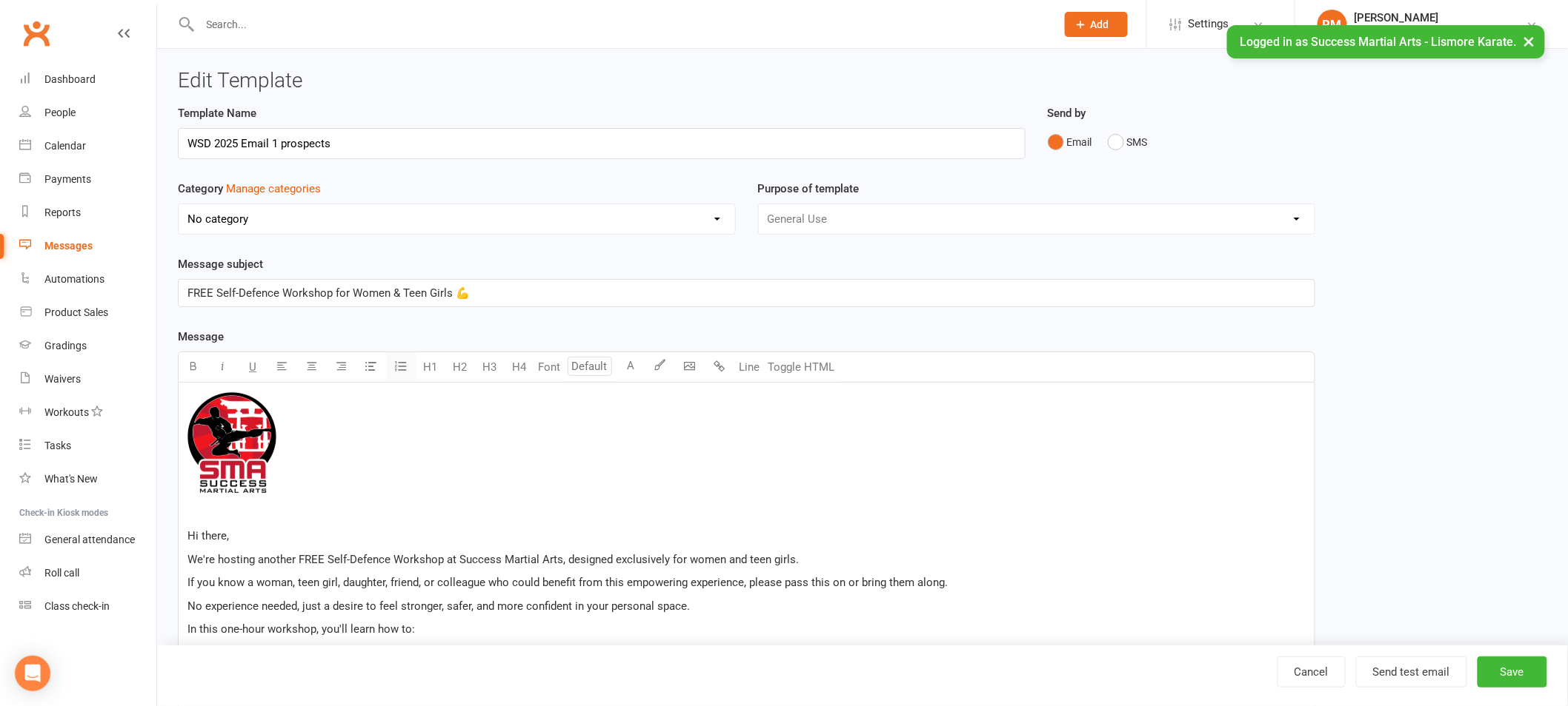
select select "18987"
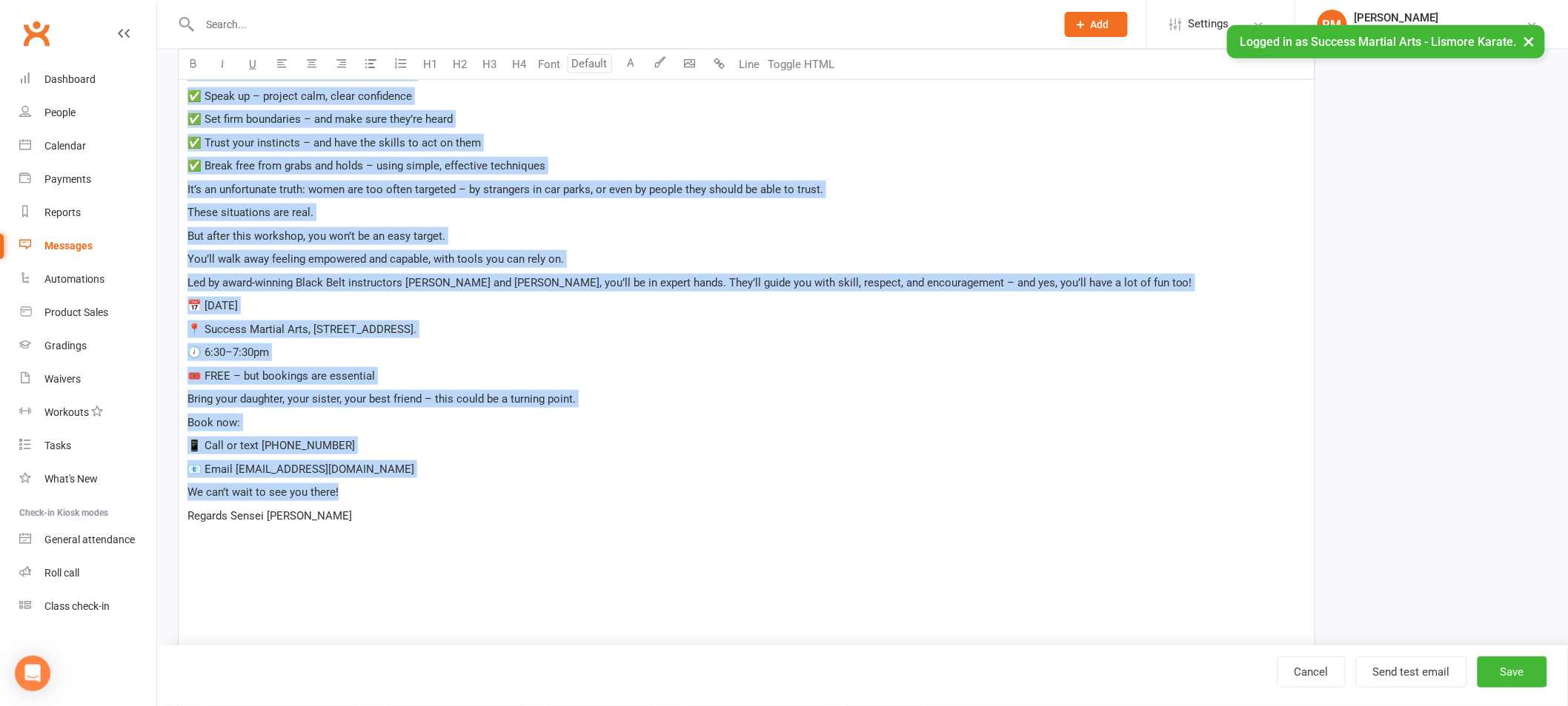
scroll to position [585, 0]
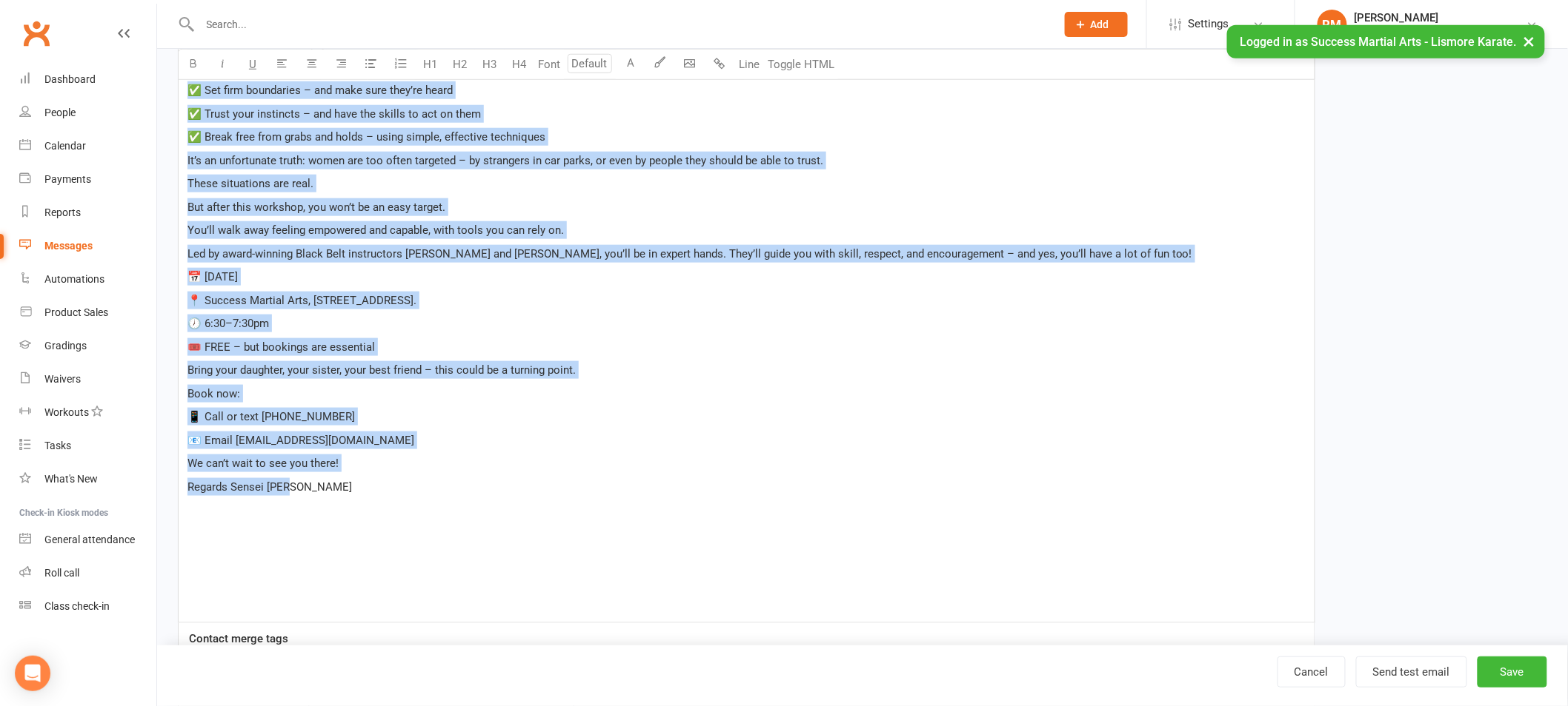
drag, startPoint x: 189, startPoint y: 148, endPoint x: 471, endPoint y: 495, distance: 447.1
click at [471, 495] on div "﻿ Hi there, We're hosting another FREE Self-Defence Workshop at Success Martial…" at bounding box center [746, 210] width 1136 height 826
copy div "Hi there, We're hosting another FREE Self-Defence Workshop at Success Martial A…"
click at [1327, 672] on link "Cancel" at bounding box center [1311, 672] width 68 height 31
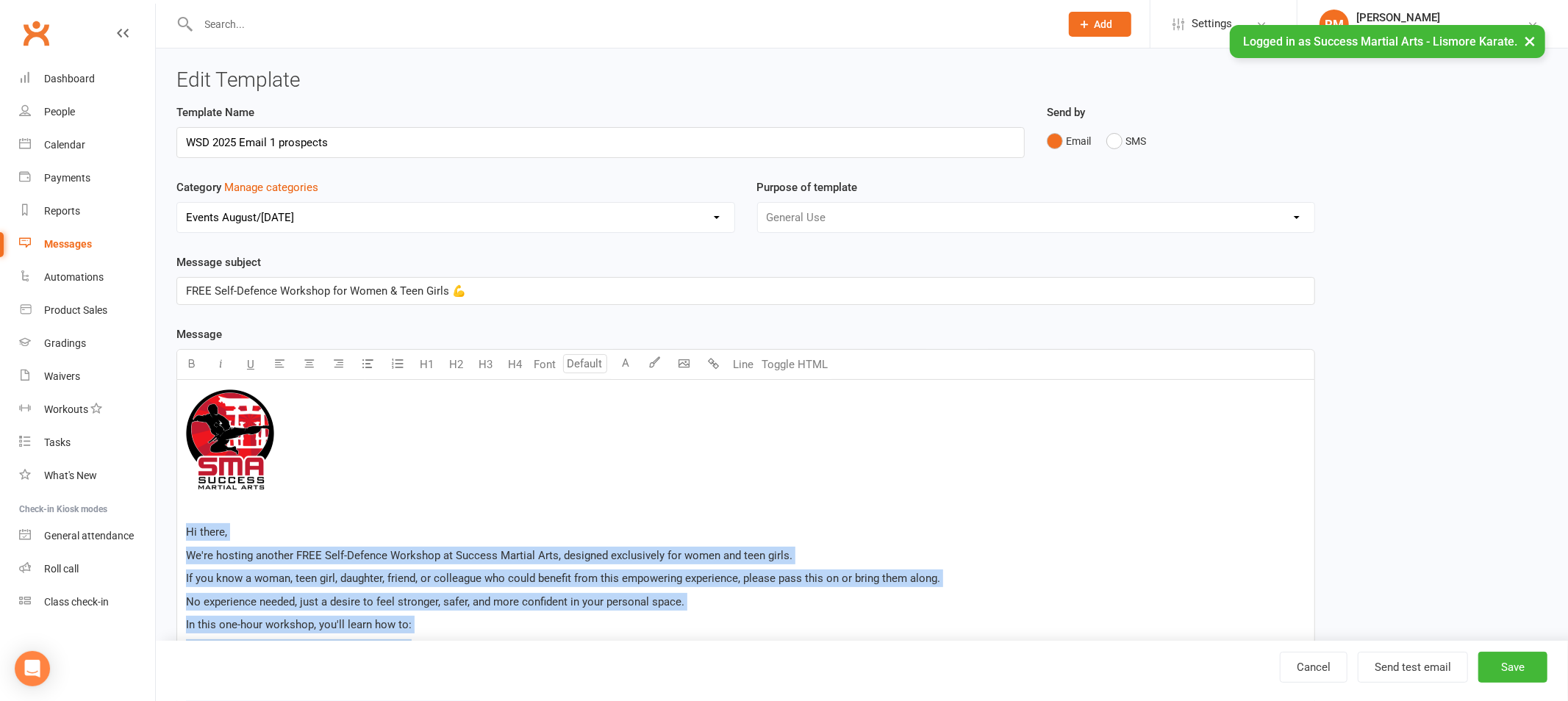
select select "100"
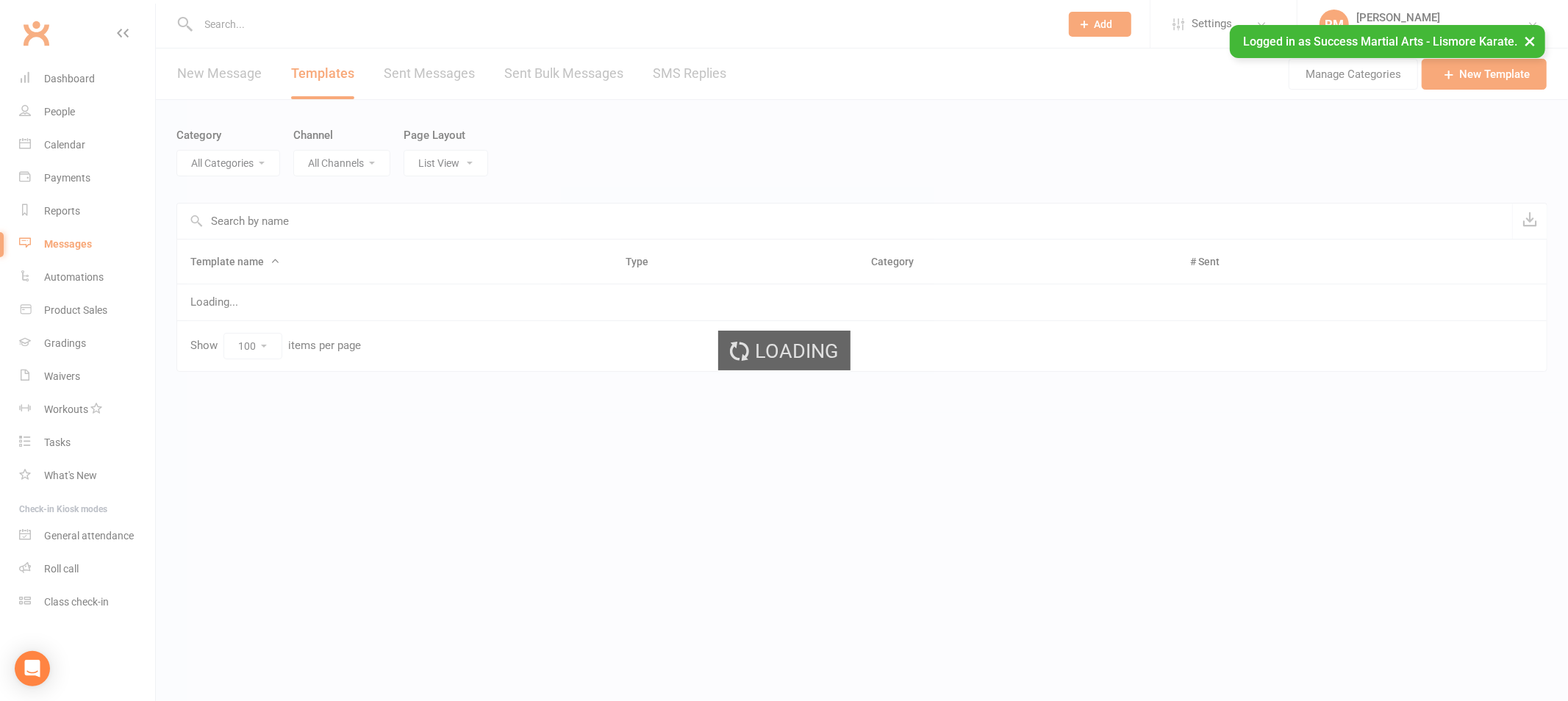
select select "18987"
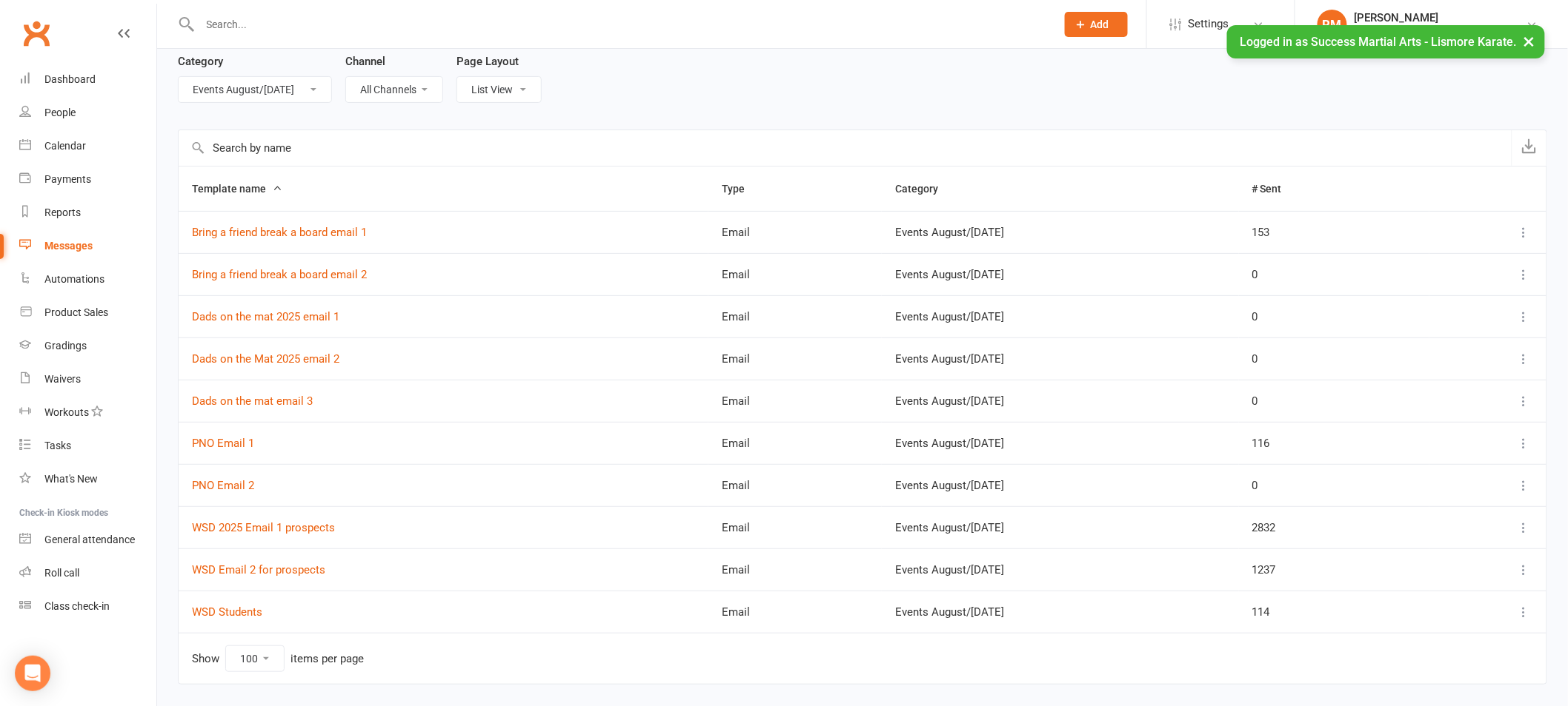
scroll to position [114, 0]
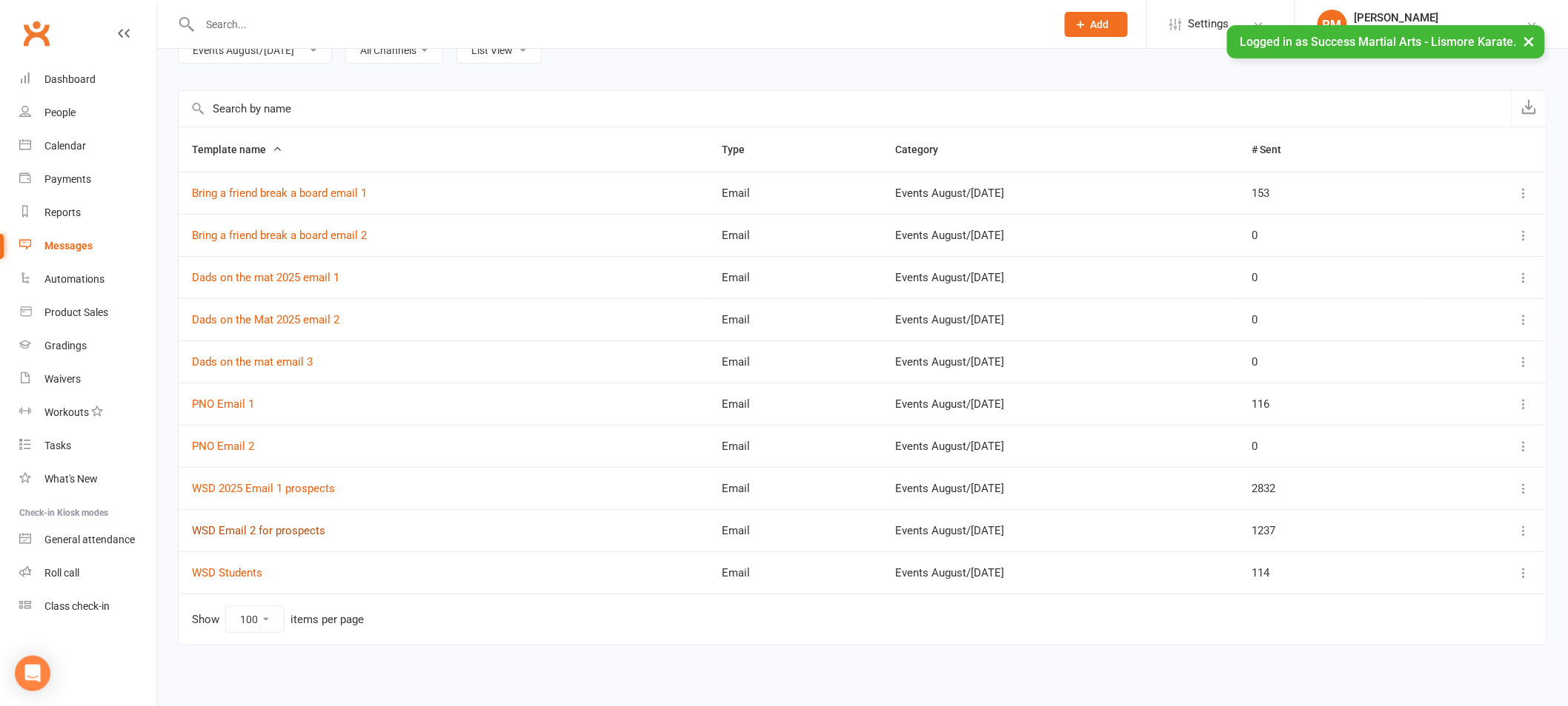
click at [299, 533] on link "WSD Email 2 for prospects" at bounding box center [258, 531] width 133 height 13
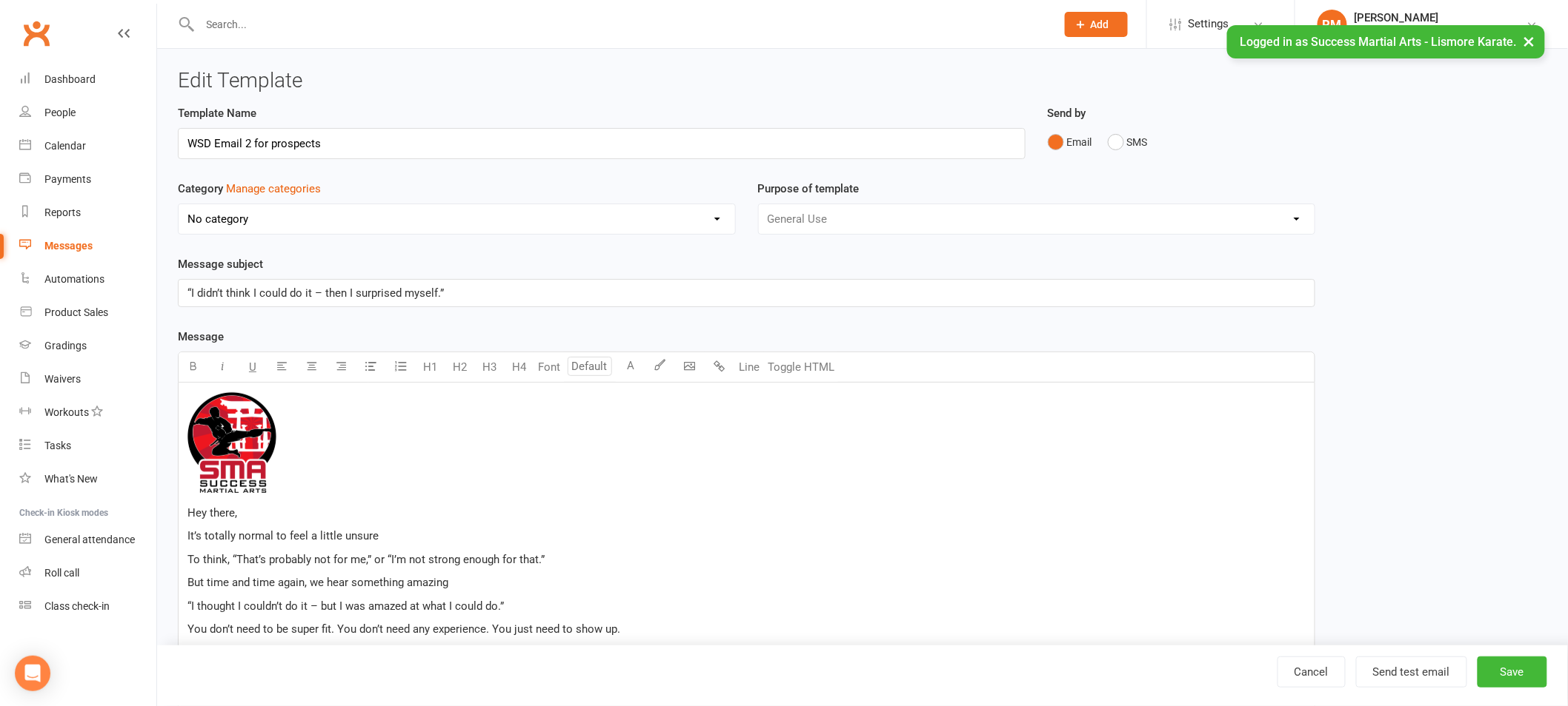
select select "18987"
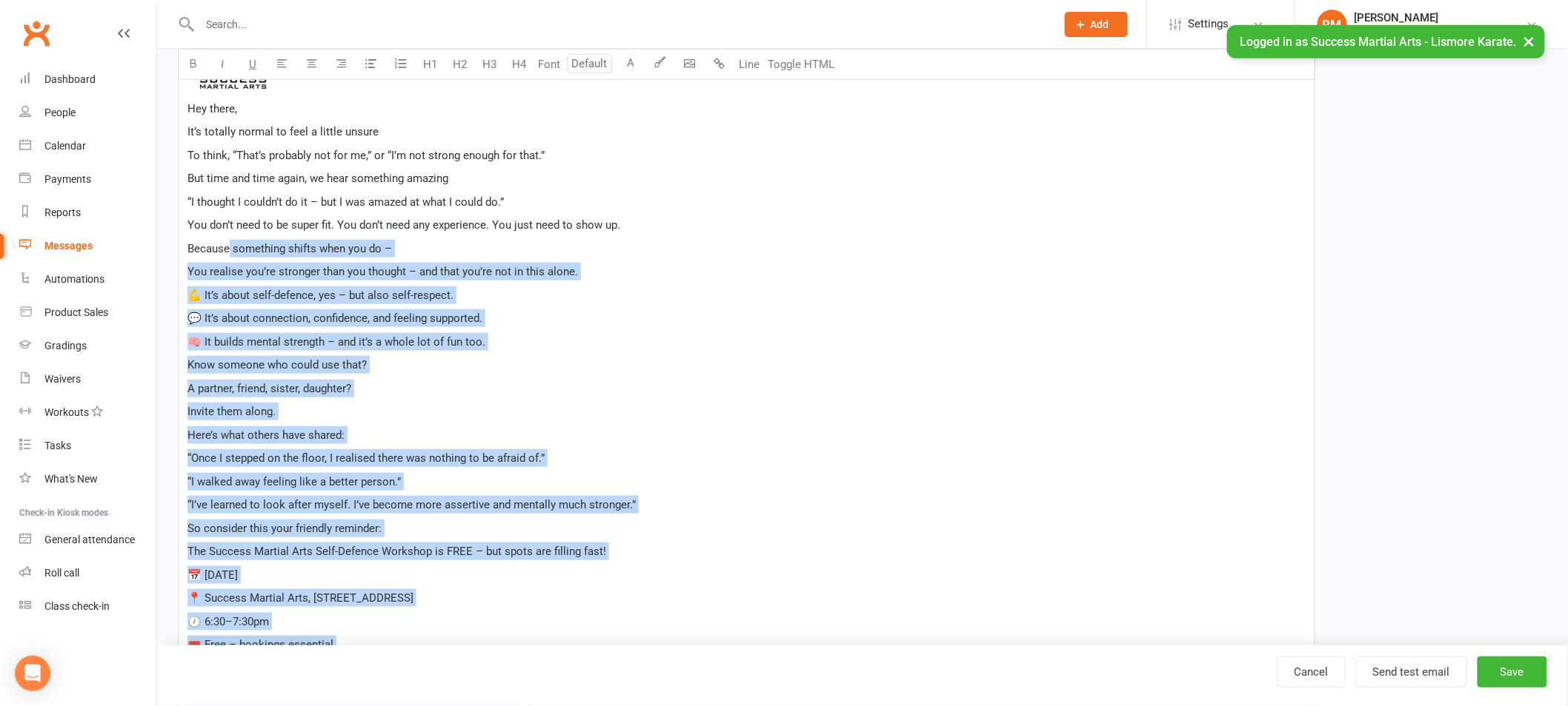
scroll to position [403, 0]
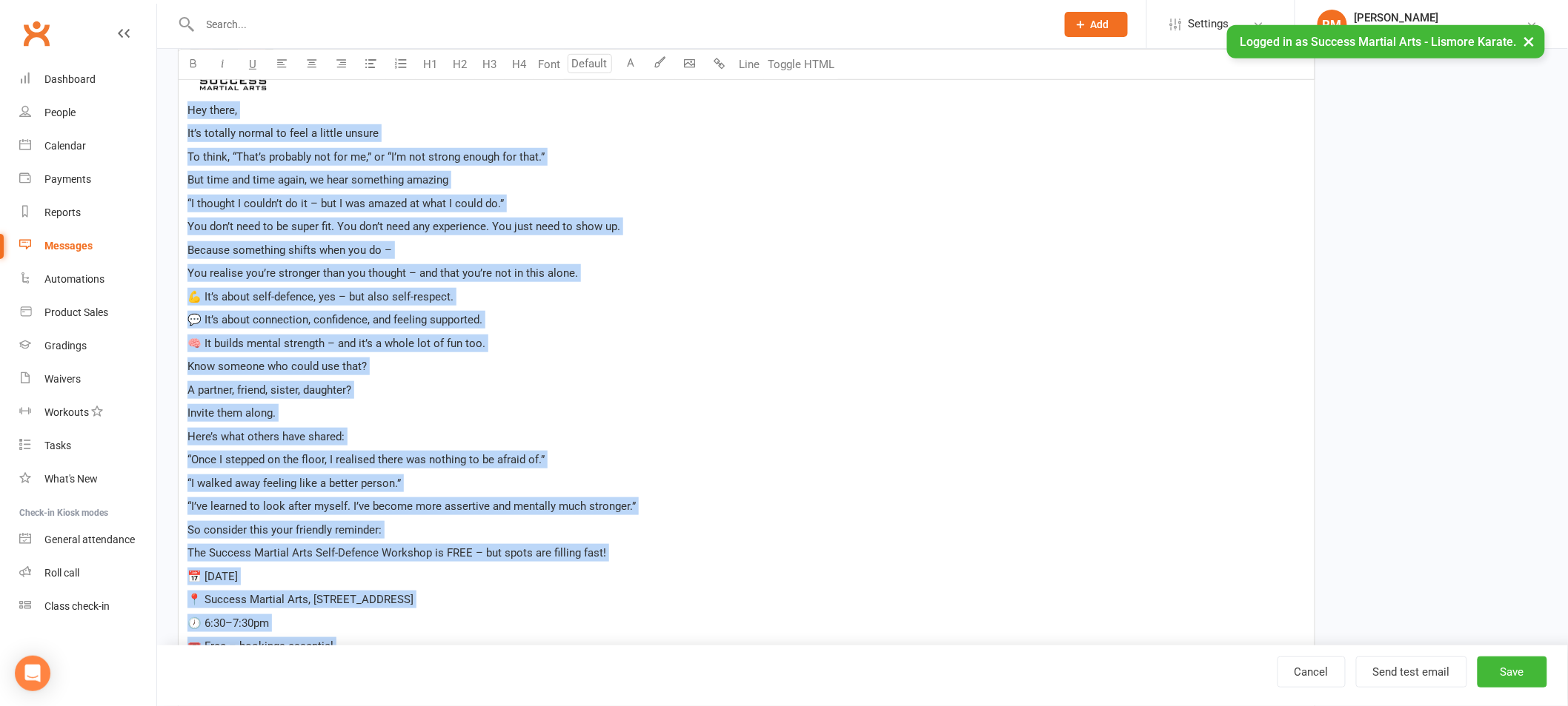
drag, startPoint x: 263, startPoint y: 568, endPoint x: 171, endPoint y: 106, distance: 471.1
click at [171, 106] on div "Template Name WSD Email 2 for prospects Send by Email SMS Category Manage categ…" at bounding box center [746, 360] width 1159 height 1317
copy div "Hey there, It’s totally normal to feel a little unsure To think, “That’s probab…"
click at [1324, 673] on link "Cancel" at bounding box center [1311, 672] width 68 height 31
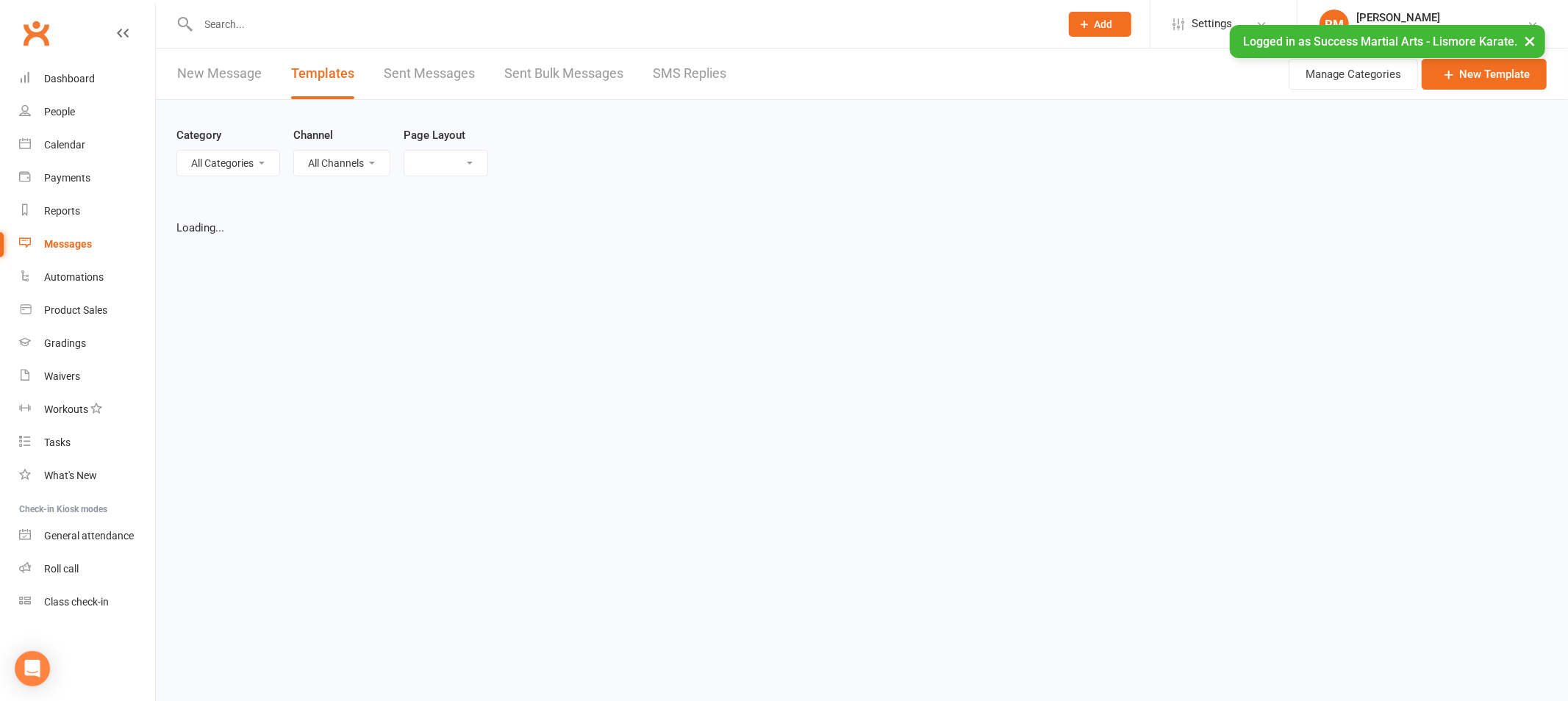
select select "list"
select select "100"
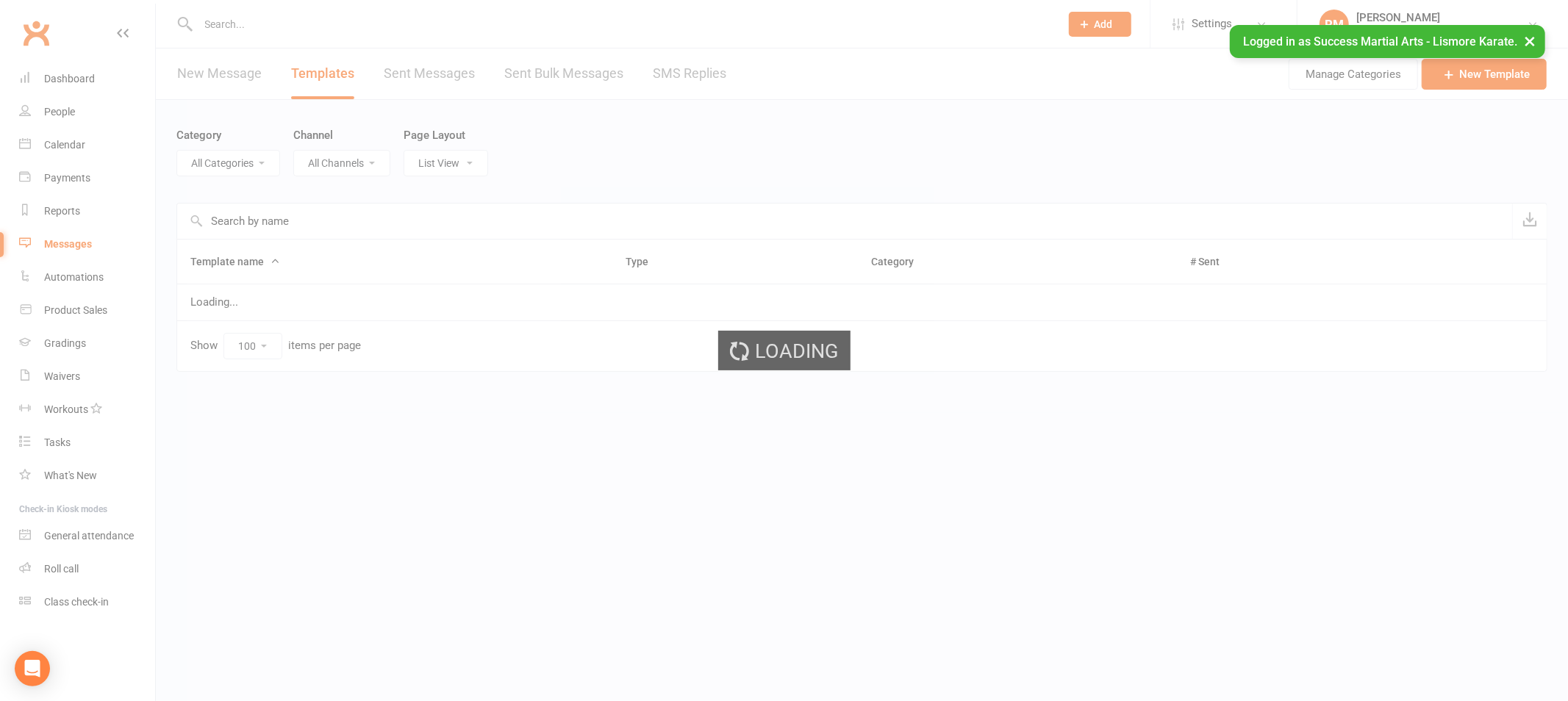
select select "18987"
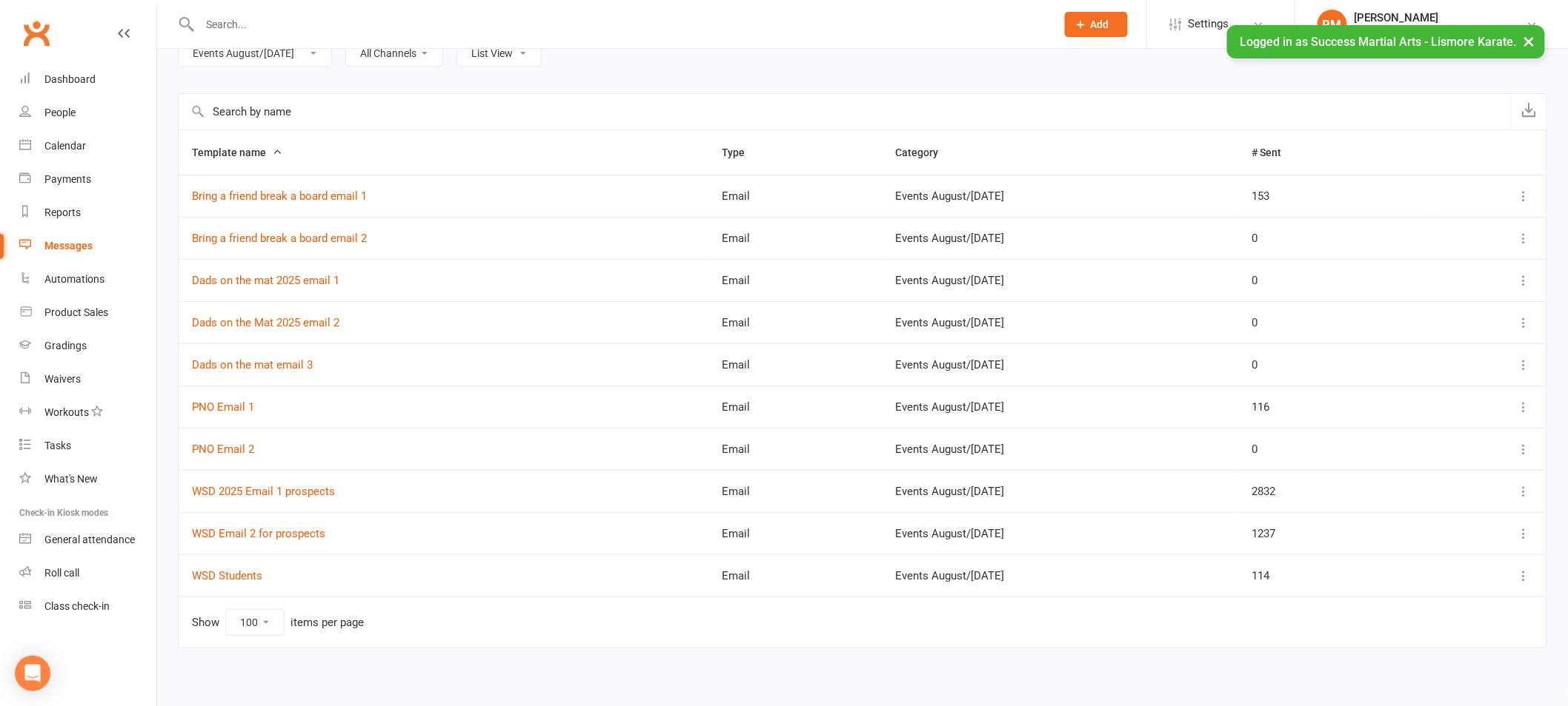
scroll to position [117, 0]
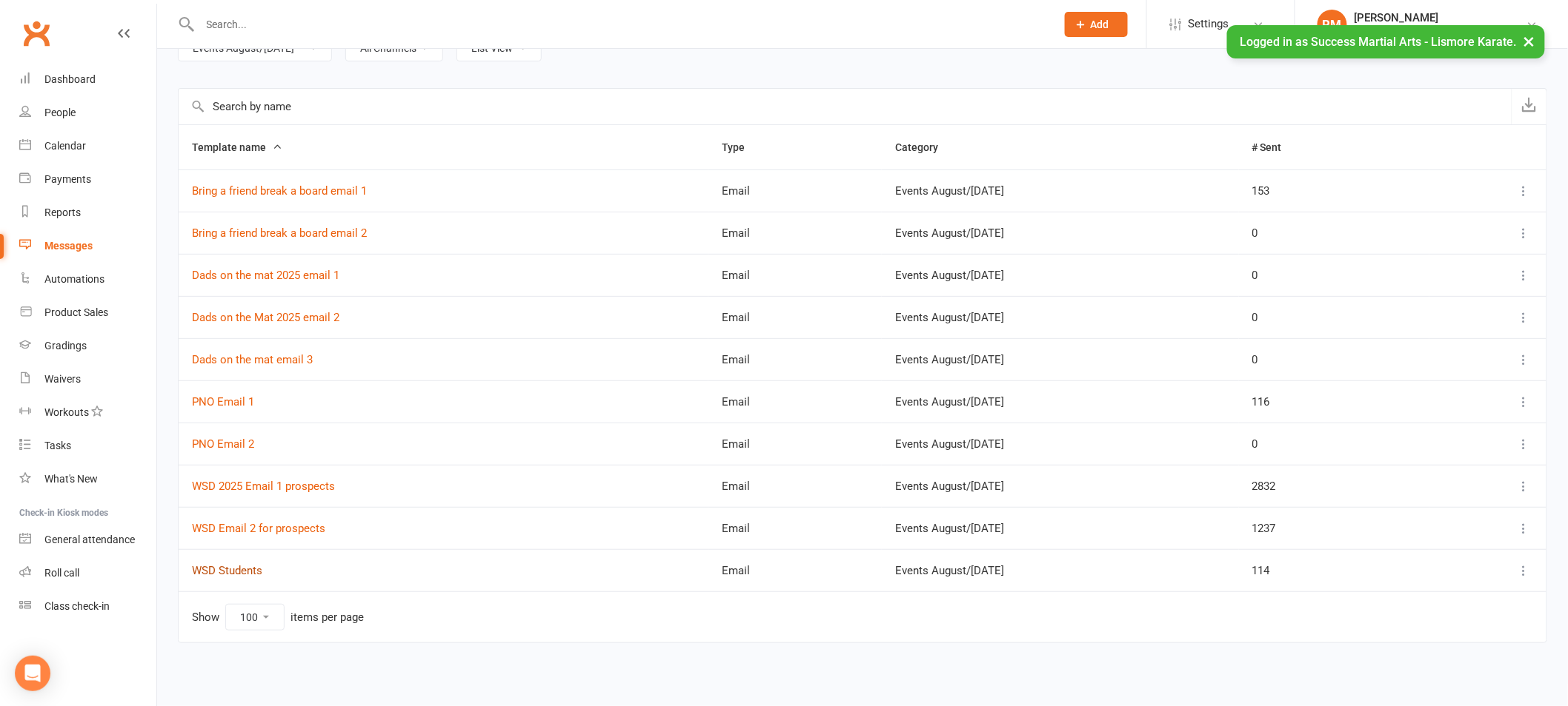
click at [237, 569] on link "WSD Students" at bounding box center [227, 571] width 70 height 13
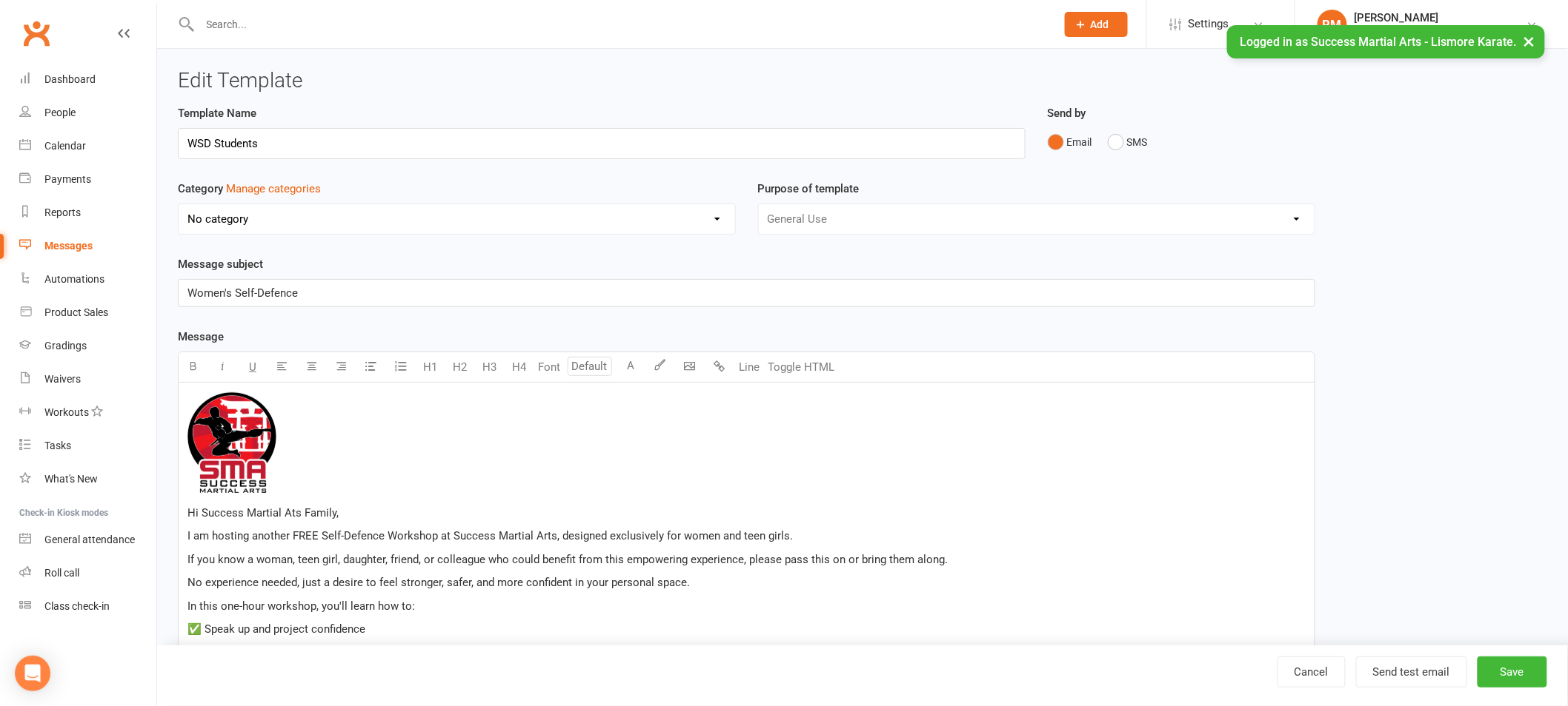
select select "18987"
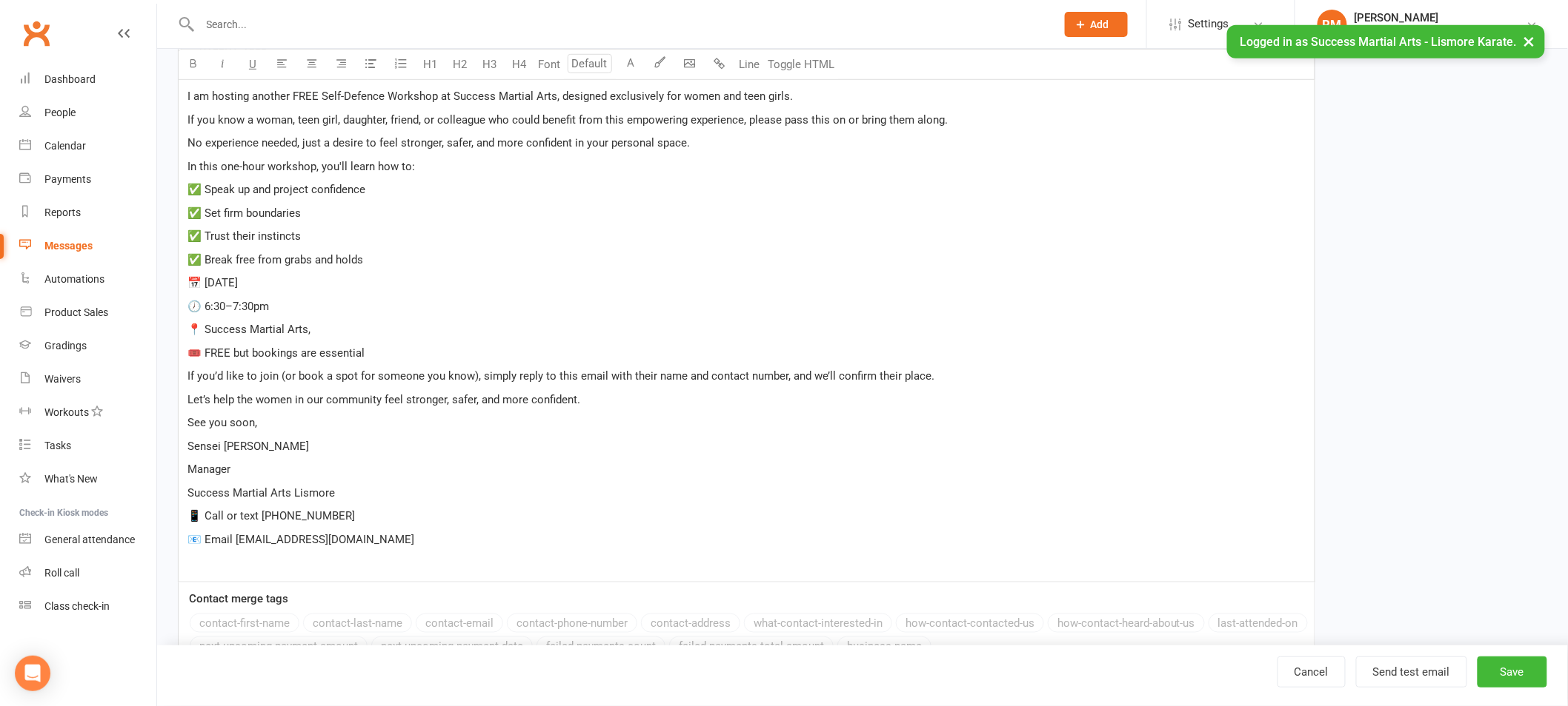
scroll to position [442, 0]
click at [603, 397] on p "Let’s help the women in our community feel stronger, safer, and more confident." at bounding box center [746, 398] width 1118 height 18
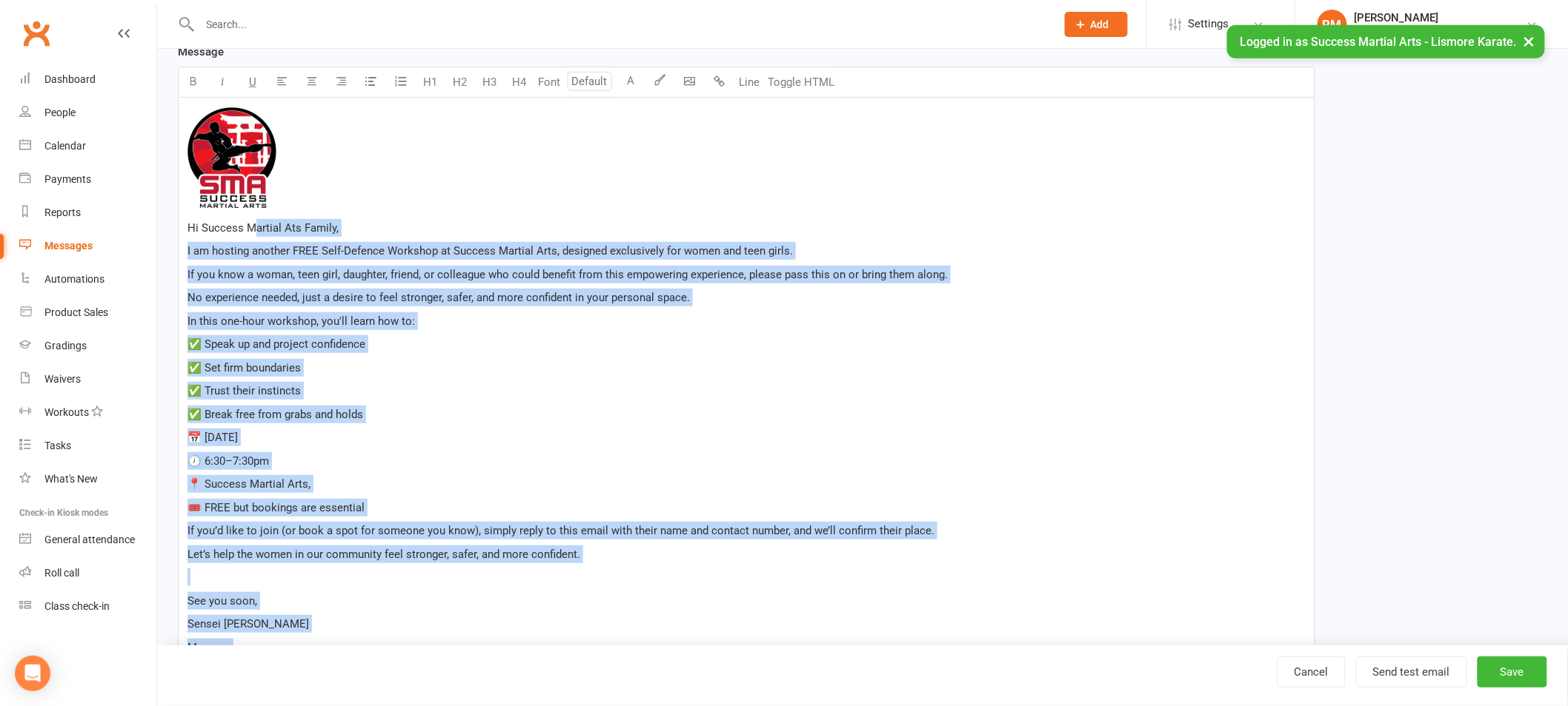
scroll to position [271, 0]
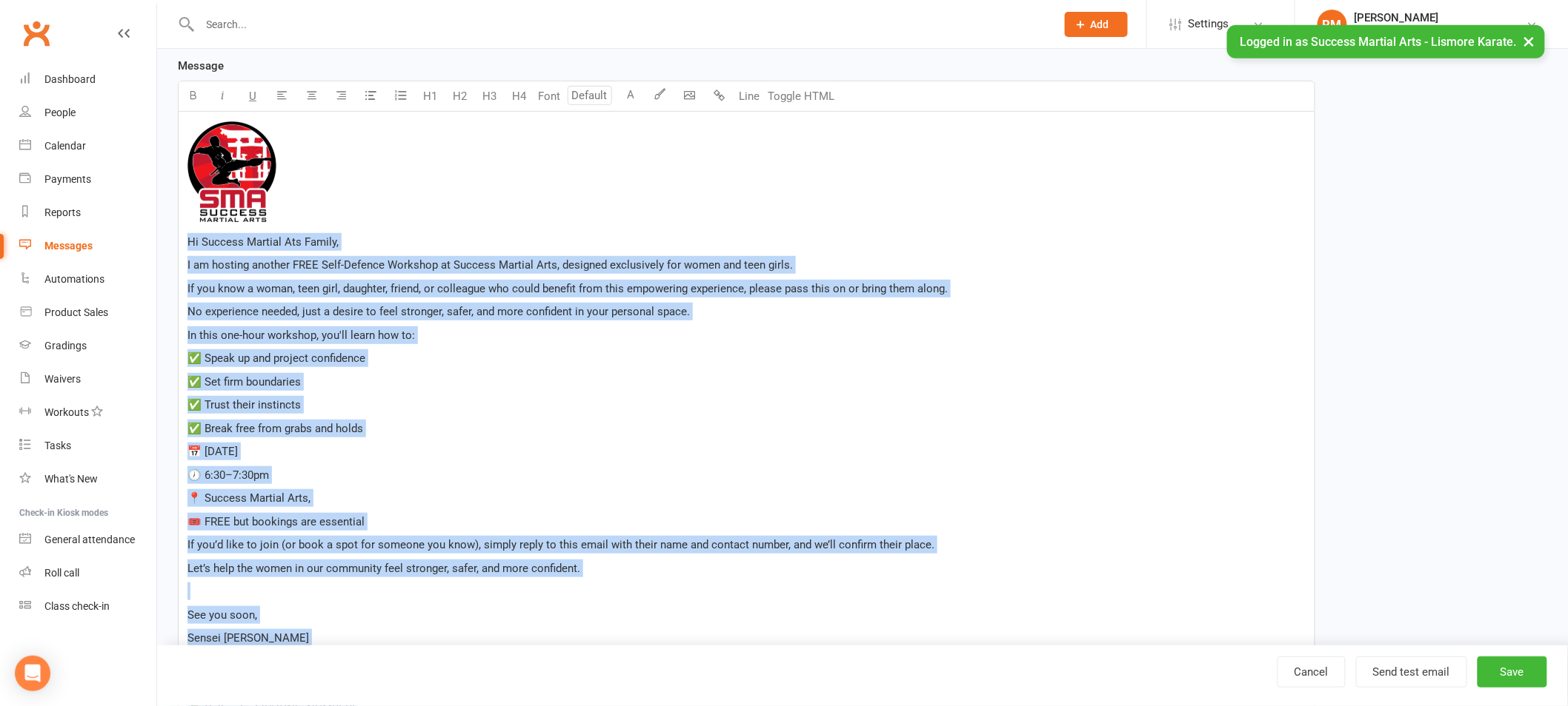
drag, startPoint x: 396, startPoint y: 589, endPoint x: 168, endPoint y: 246, distance: 411.9
click at [168, 246] on div "Template Name WSD Students Send by Email SMS Category Manage categories No cate…" at bounding box center [746, 375] width 1159 height 1083
copy div "Hi Success Martial Ats Family, I am hosting another FREE Self-Defence Workshop …"
click at [455, 330] on p "In this one-hour workshop, you'll learn how to:" at bounding box center [746, 335] width 1118 height 18
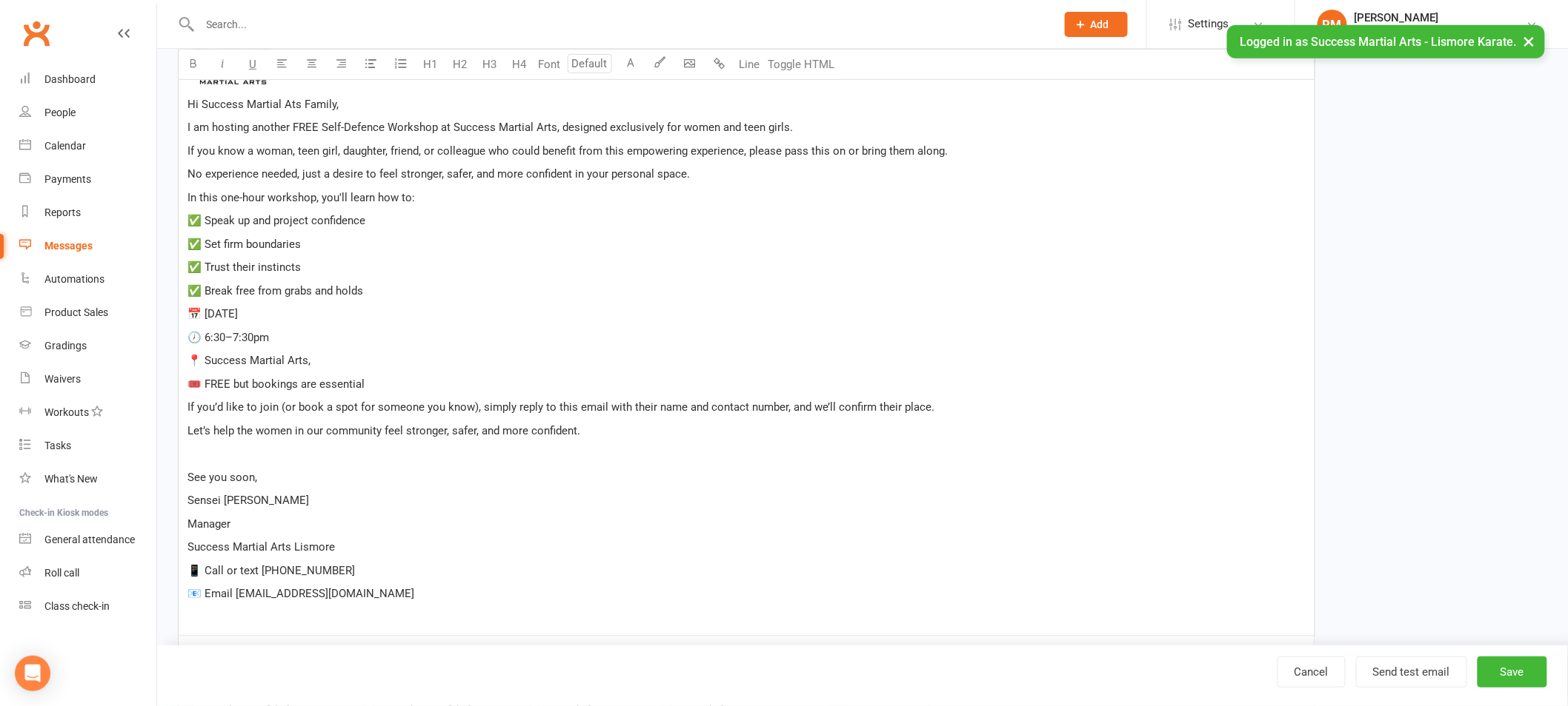
scroll to position [553, 0]
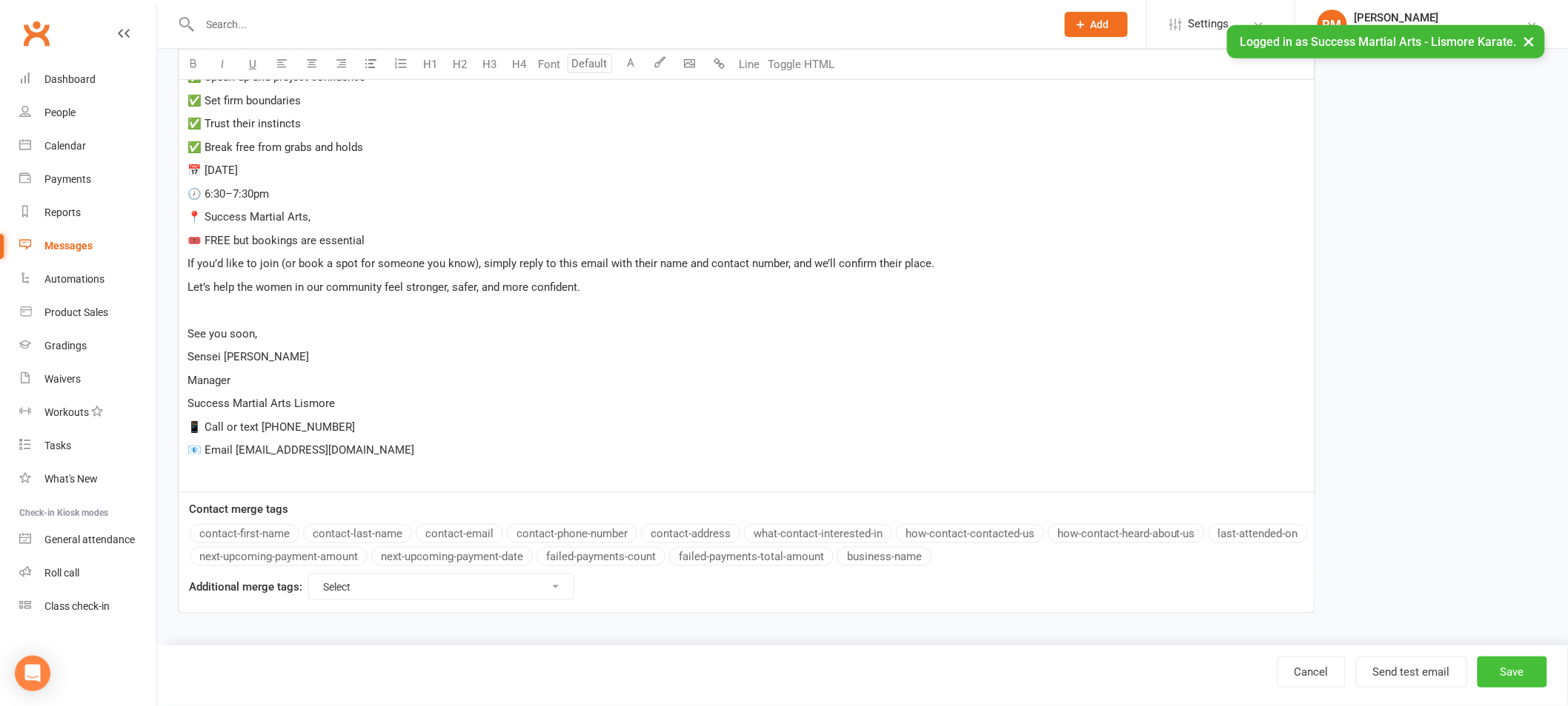
click at [1502, 673] on button "Save" at bounding box center [1512, 672] width 70 height 31
select select "100"
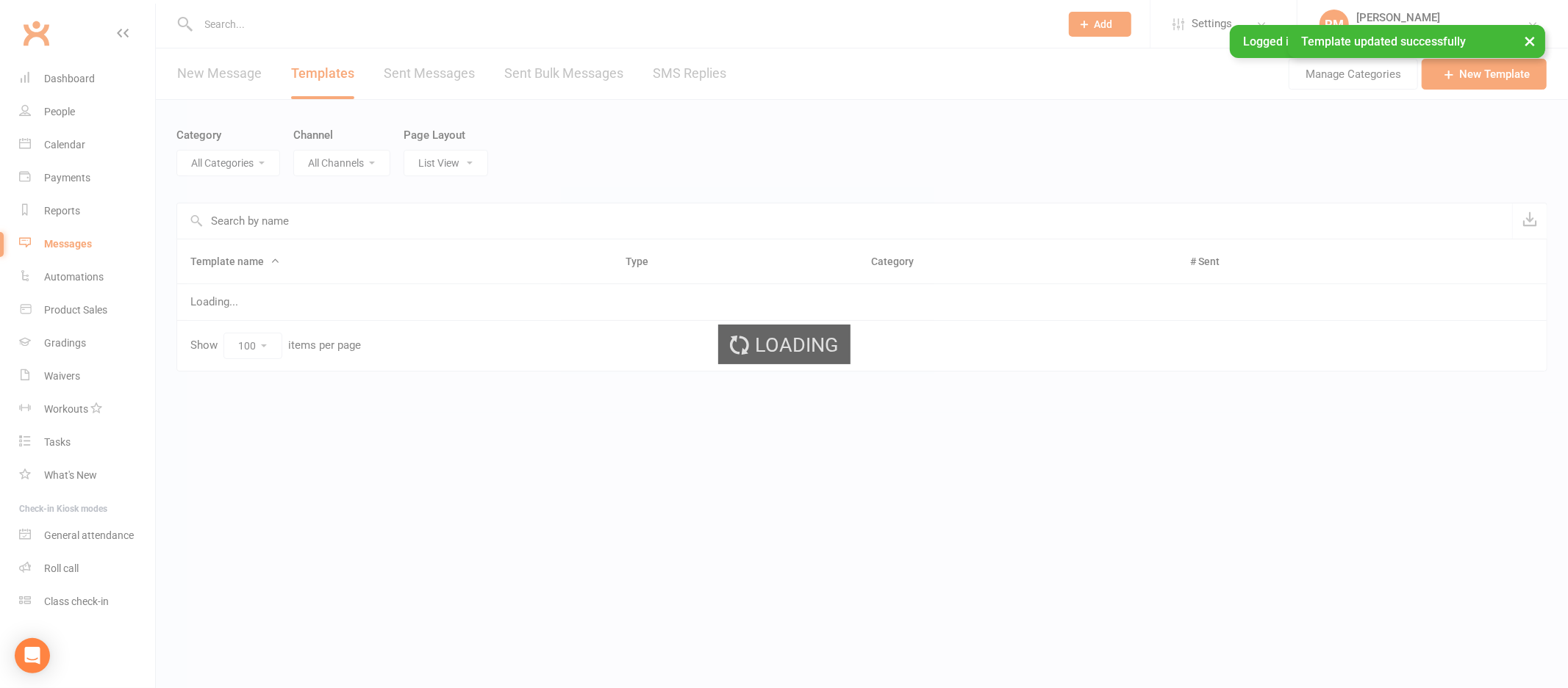
select select "18987"
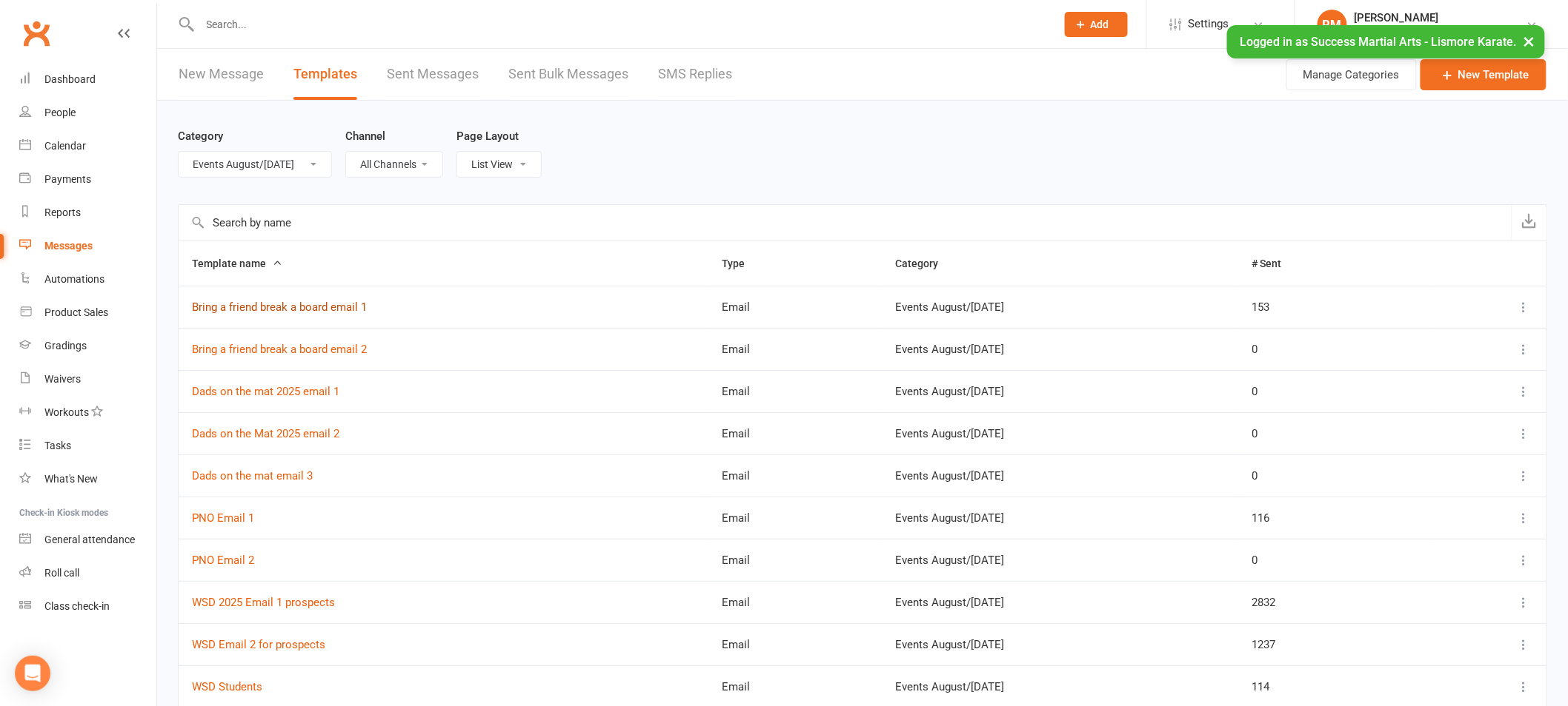
click at [317, 308] on link "Bring a friend break a board email 1" at bounding box center [279, 307] width 175 height 13
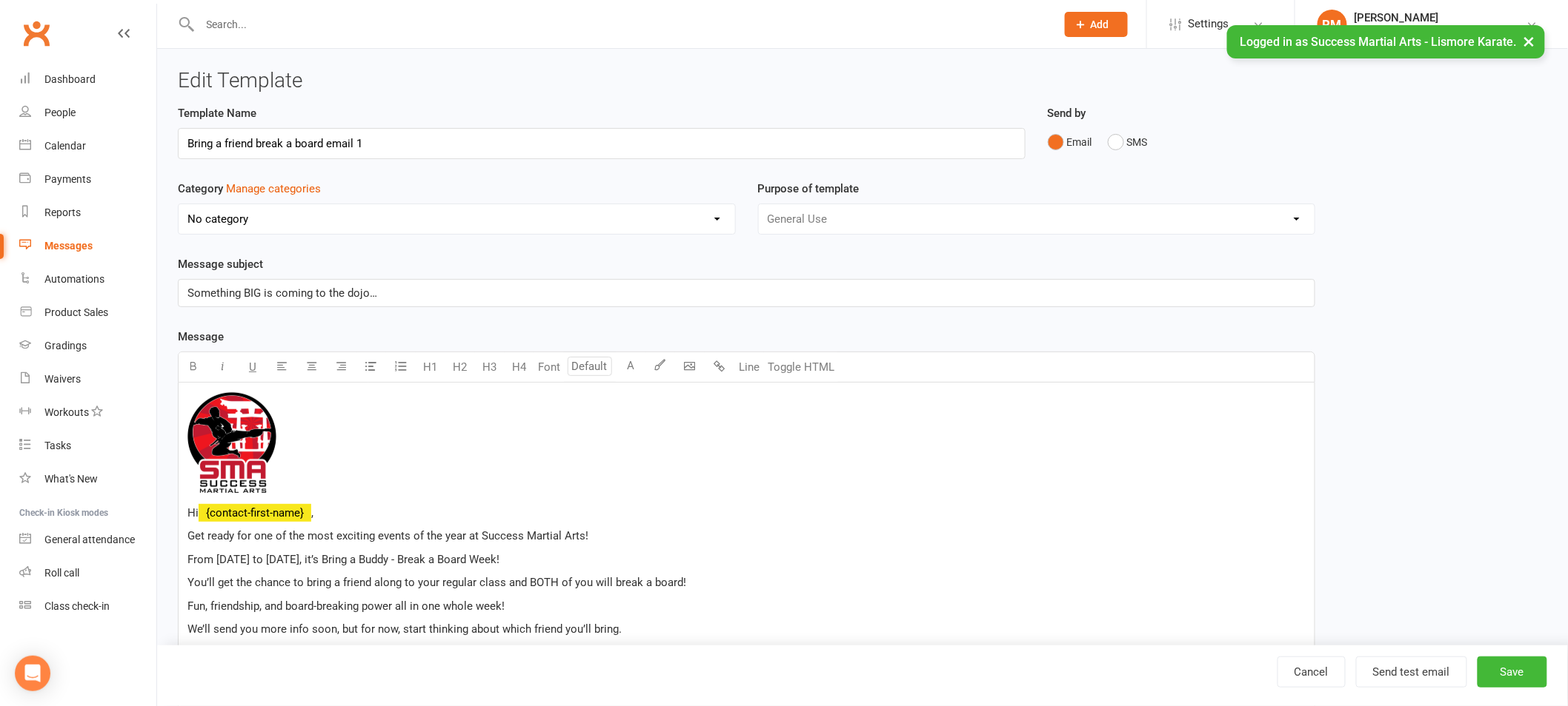
select select "18987"
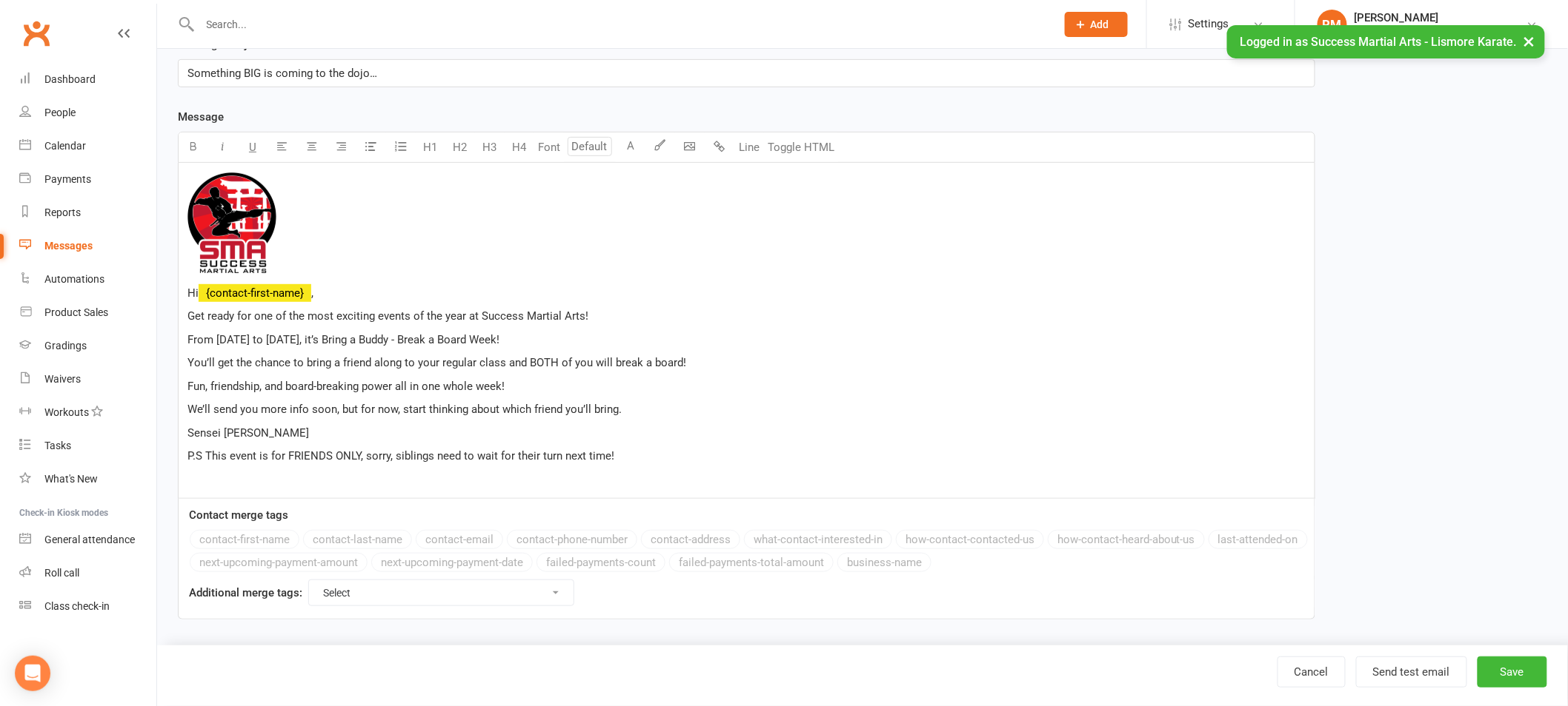
scroll to position [226, 0]
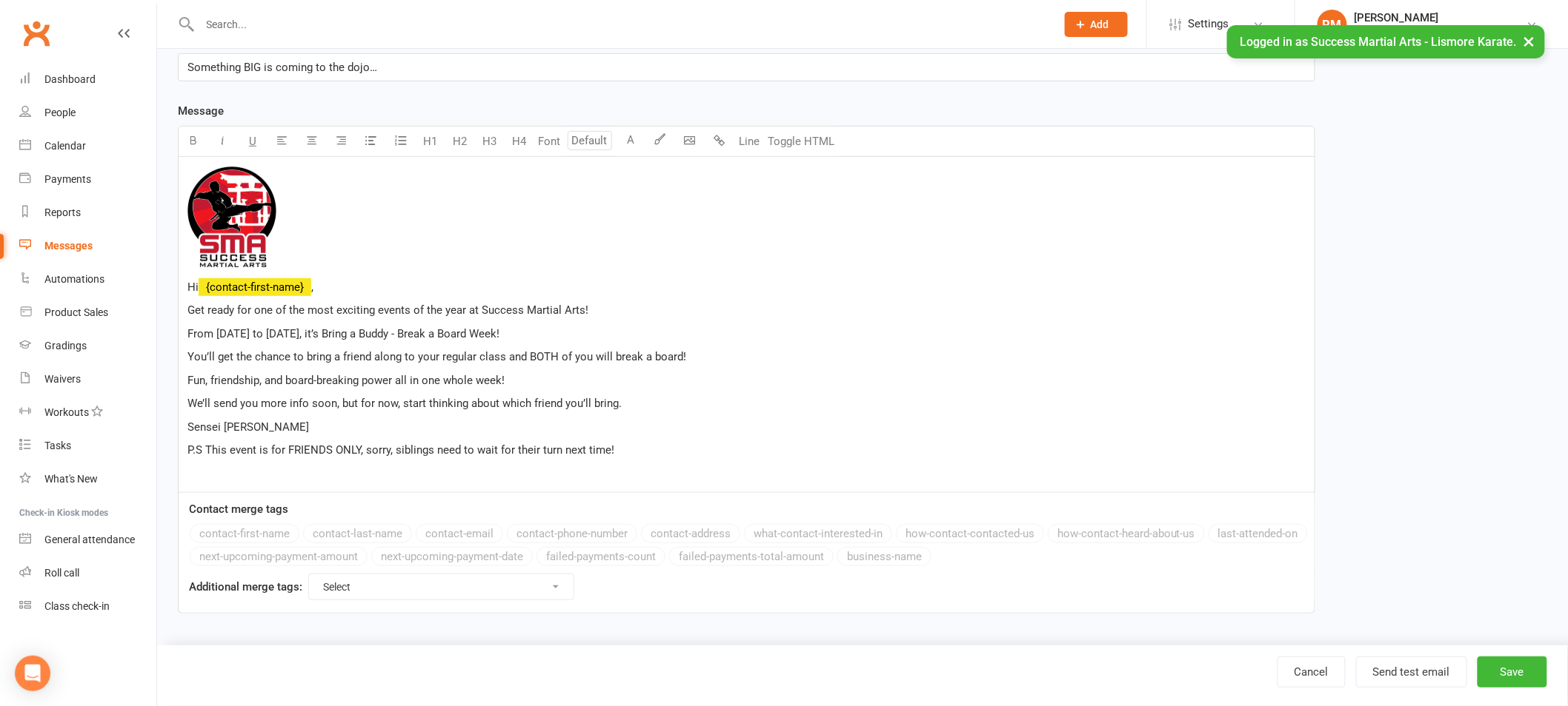
click at [646, 397] on p "We’ll send you more info soon, but for now, start thinking about which friend y…" at bounding box center [746, 403] width 1118 height 18
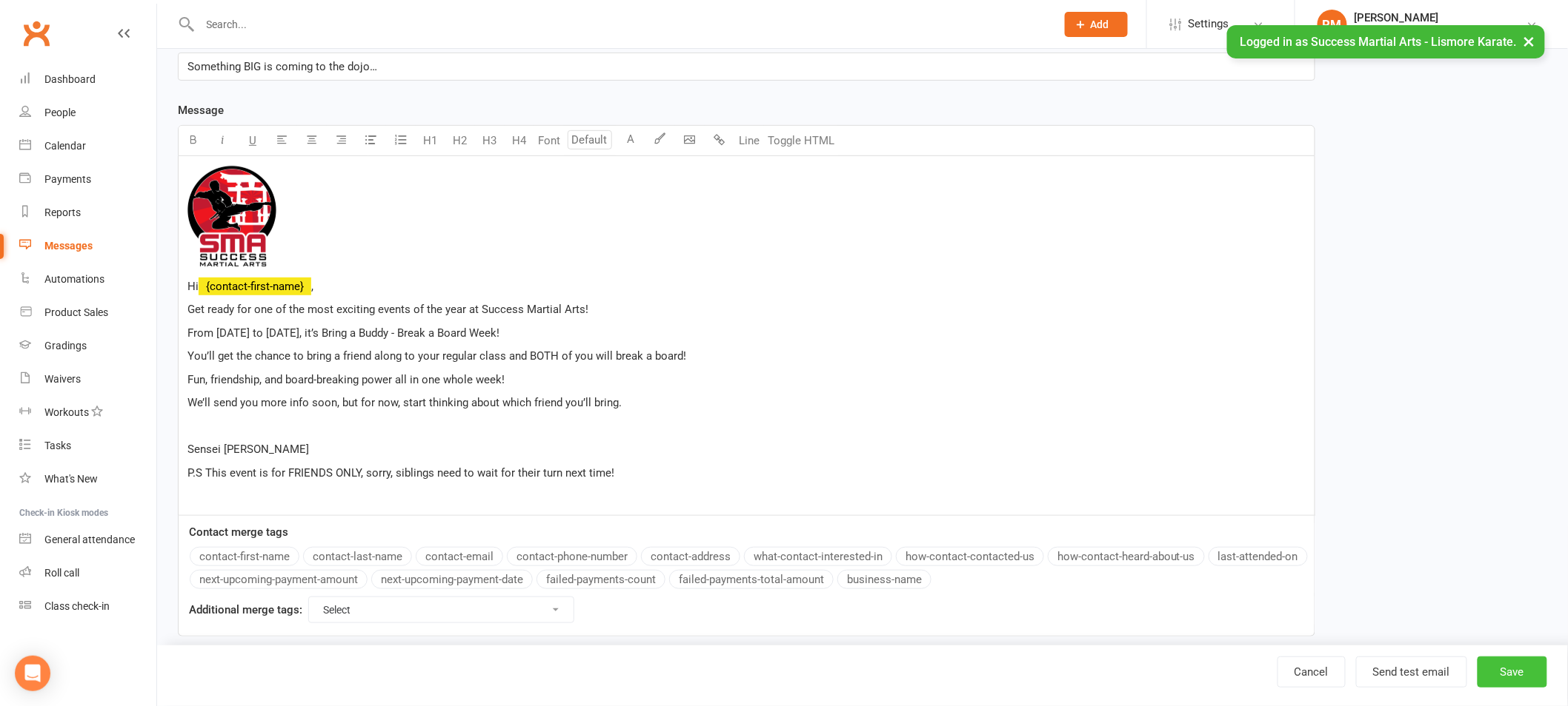
click at [1498, 668] on button "Save" at bounding box center [1512, 672] width 70 height 31
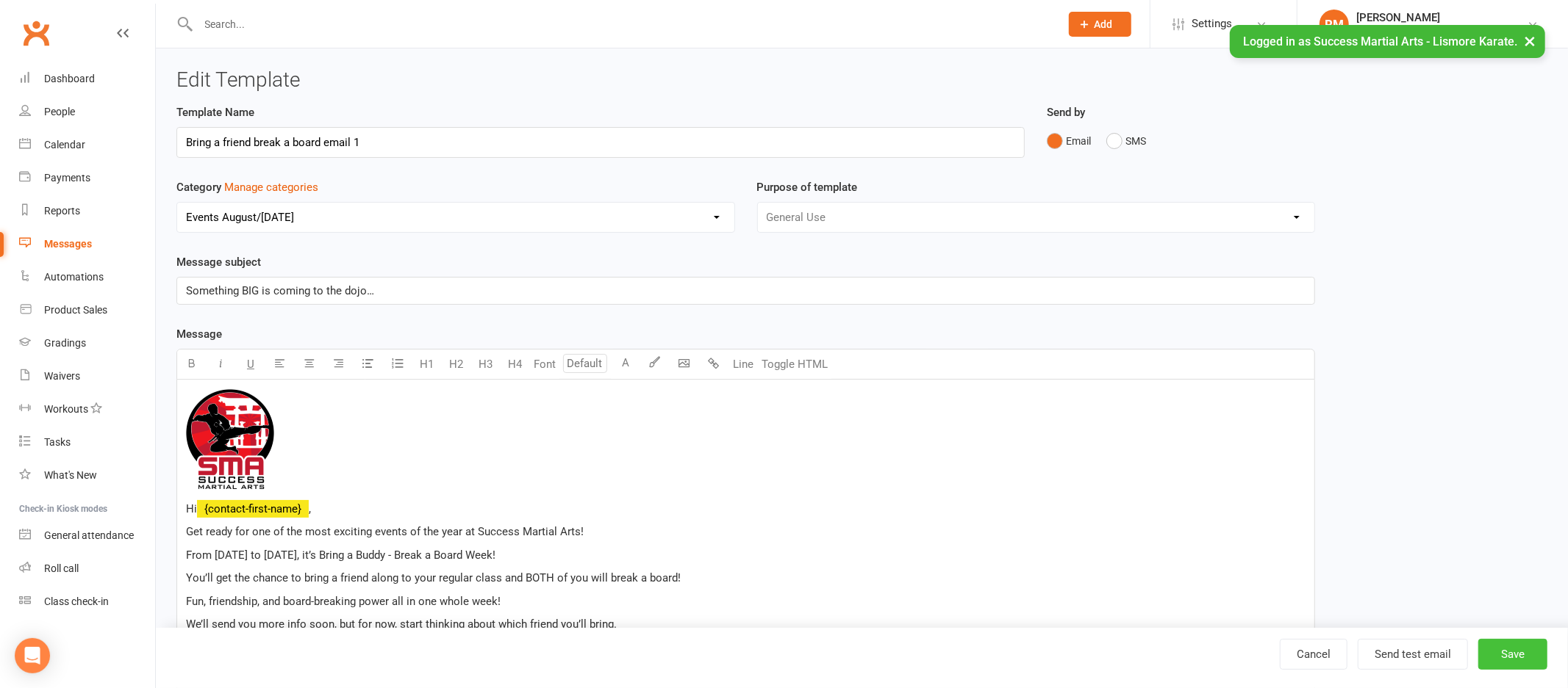
select select "100"
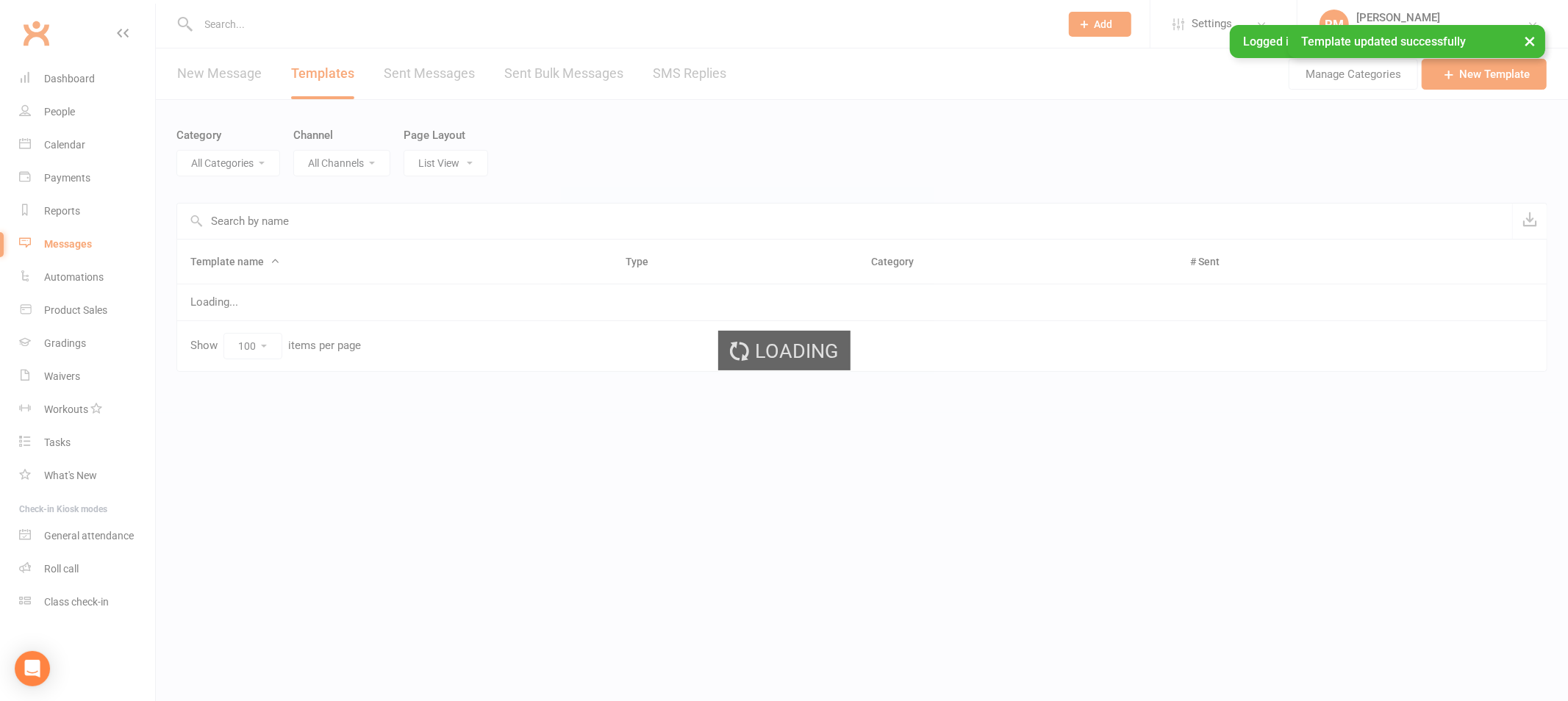
select select "18987"
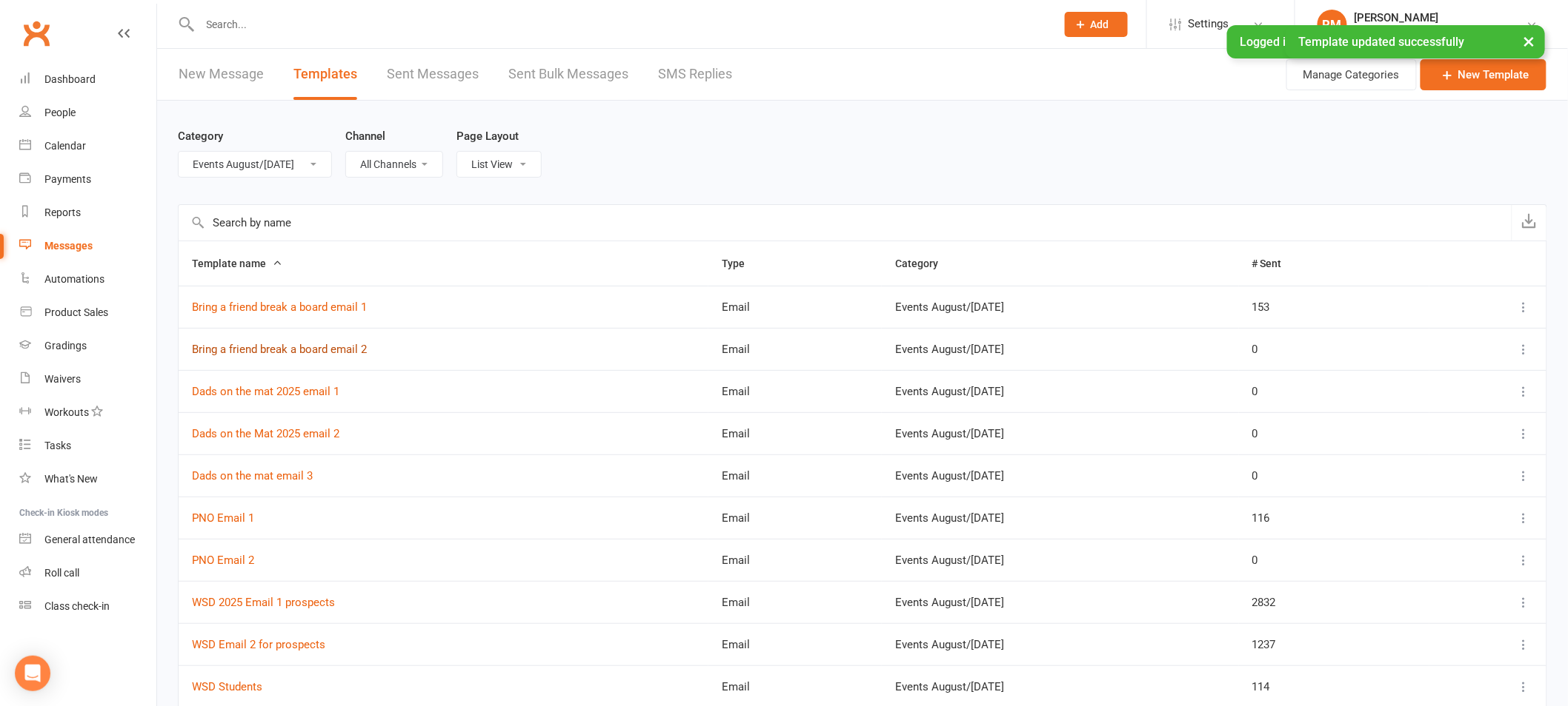
click at [327, 350] on link "Bring a friend break a board email 2" at bounding box center [279, 349] width 175 height 13
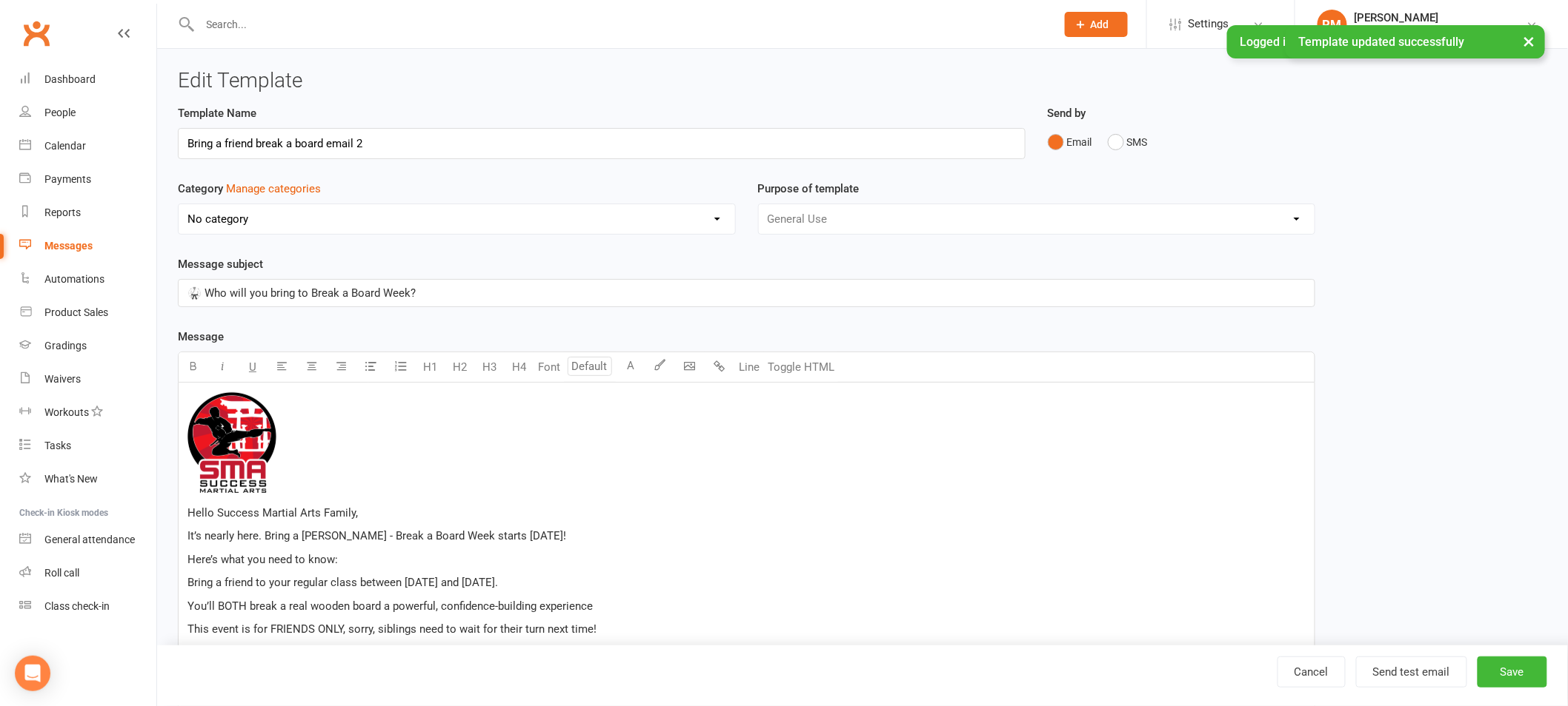
select select "18987"
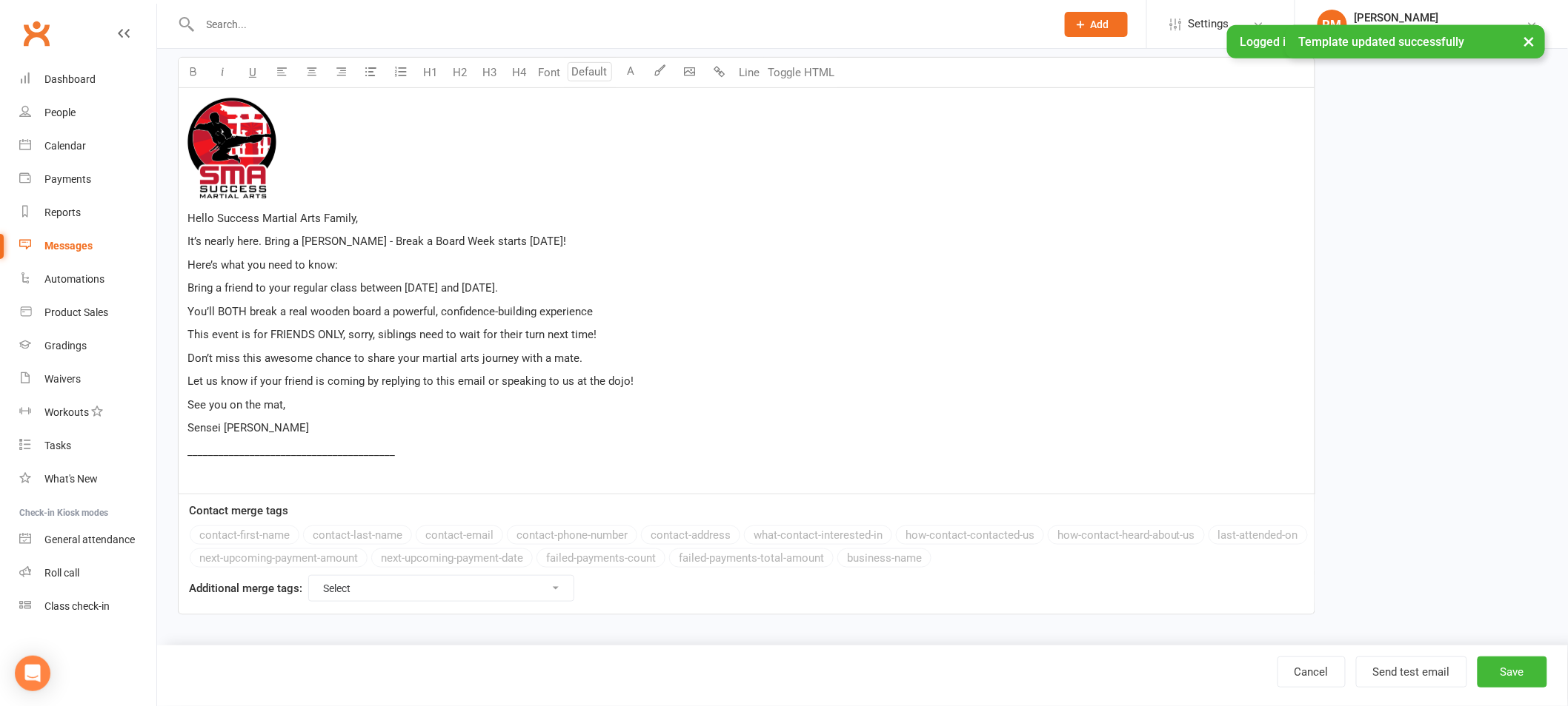
scroll to position [297, 0]
click at [652, 375] on p "Let us know if your friend is coming by replying to this email or speaking to u…" at bounding box center [746, 380] width 1118 height 18
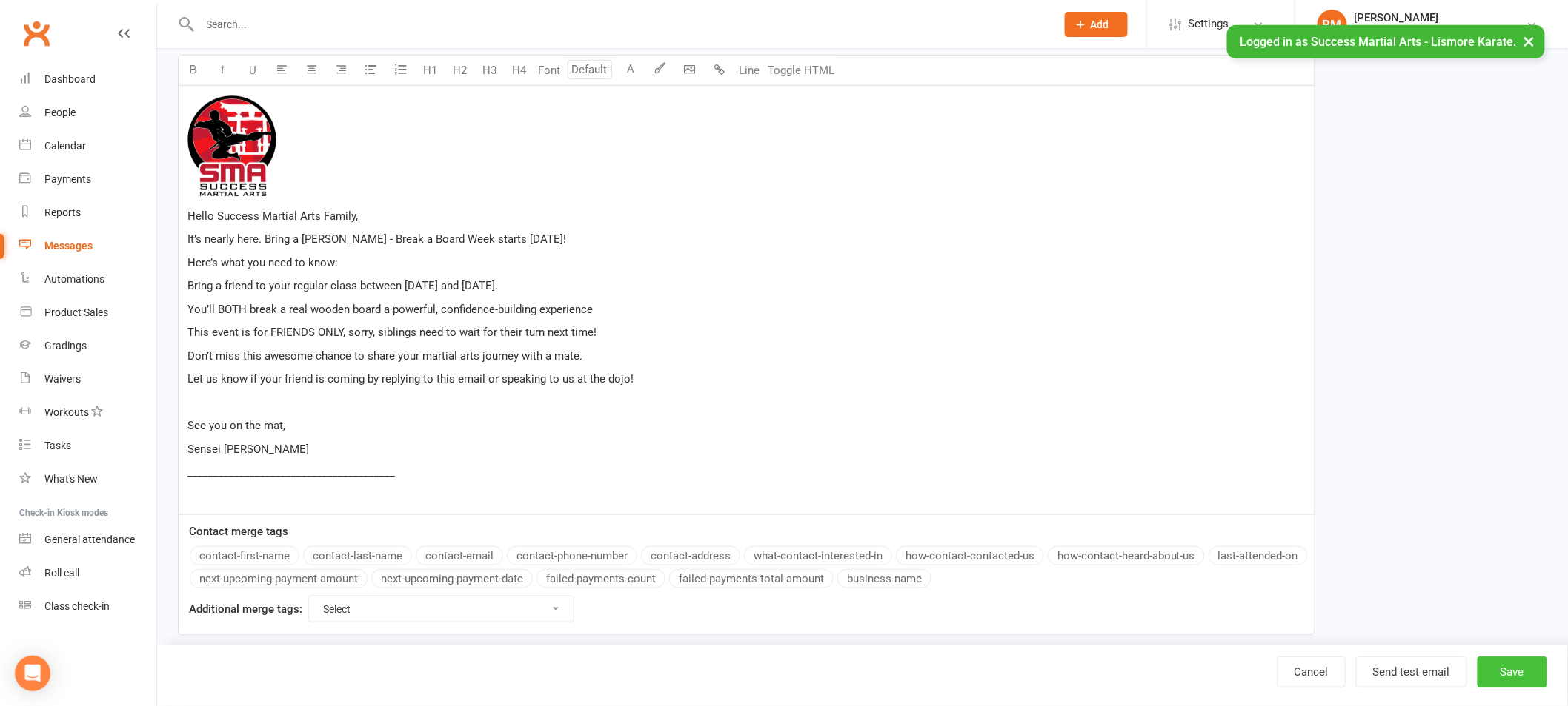
click at [1521, 662] on button "Save" at bounding box center [1512, 672] width 70 height 31
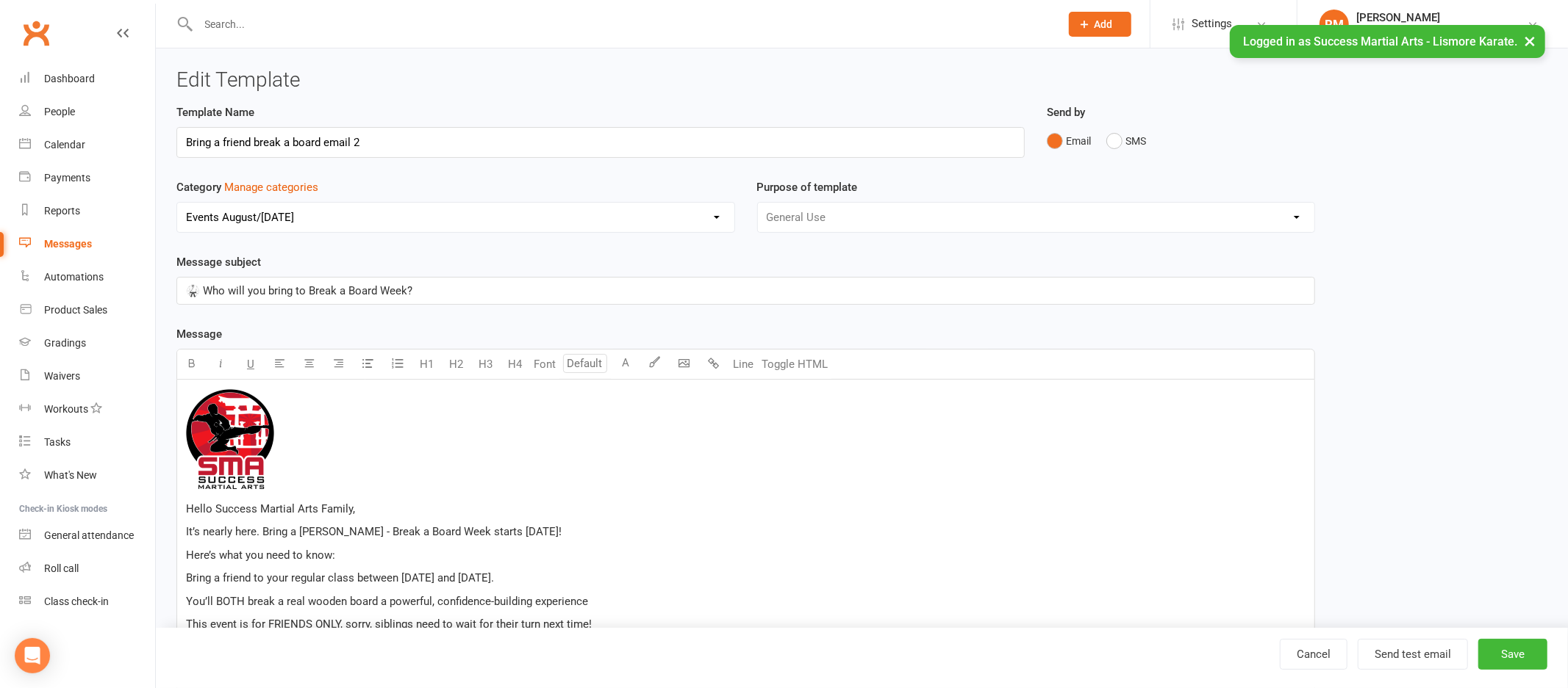
select select "100"
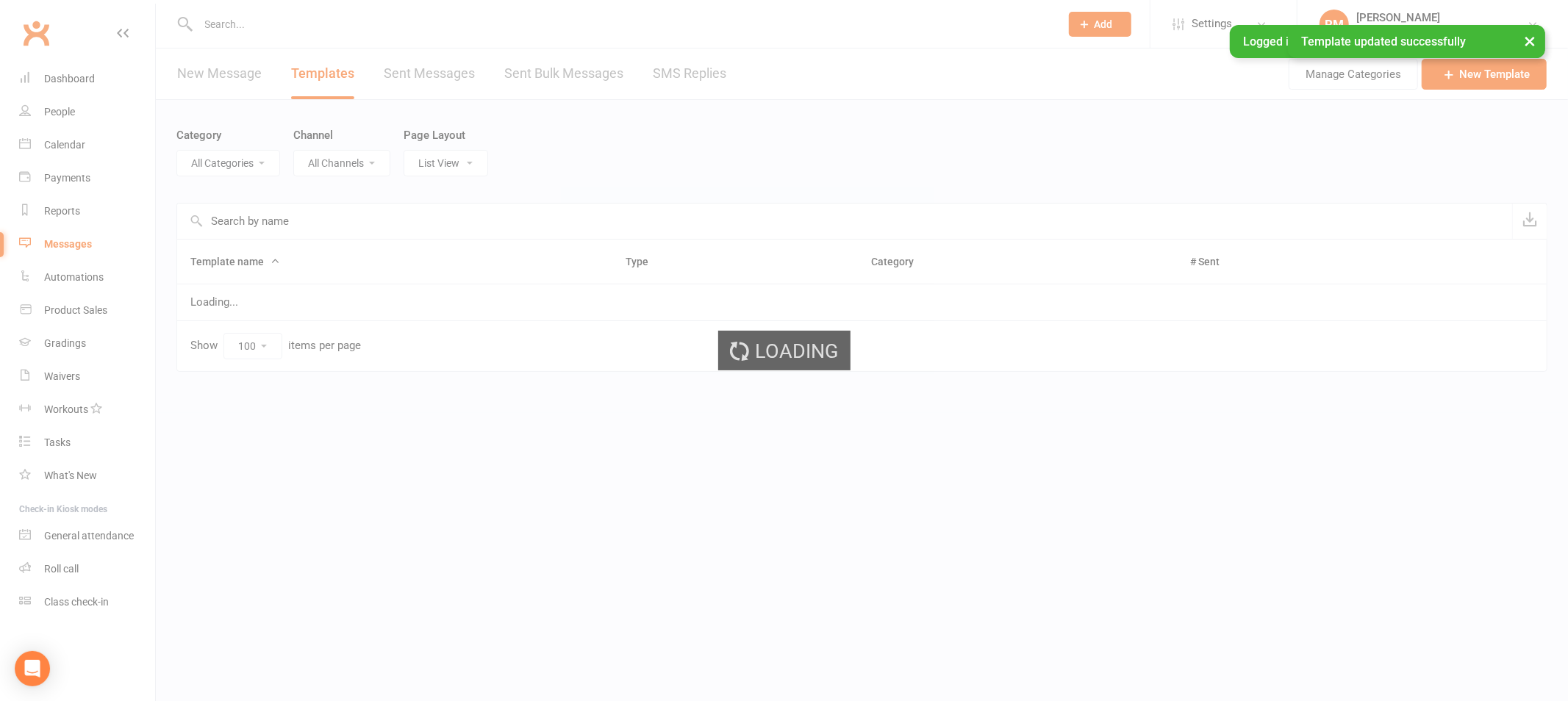
select select "18987"
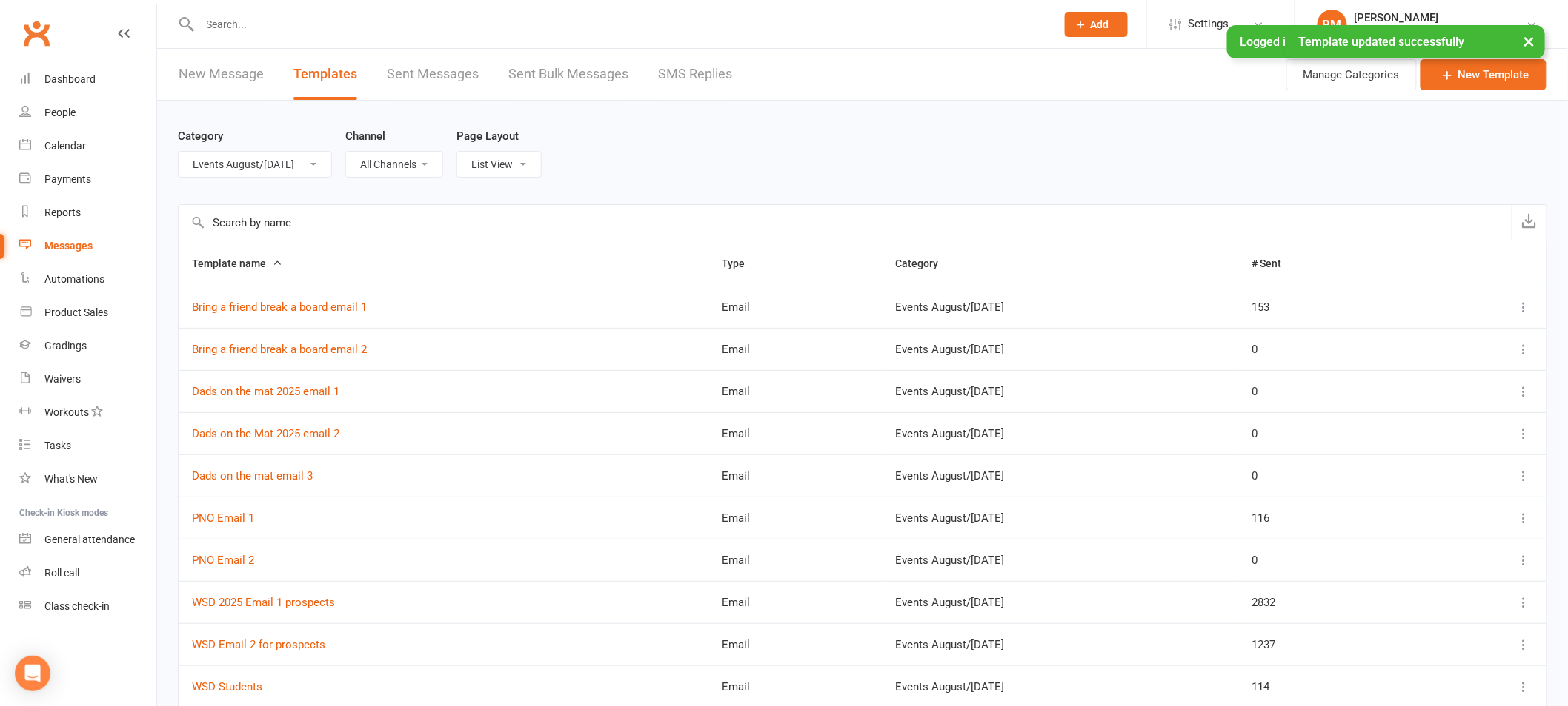
click at [294, 400] on td "Dads on the mat 2025 email 1" at bounding box center [443, 391] width 529 height 42
click at [297, 387] on link "Dads on the mat 2025 email 1" at bounding box center [266, 391] width 147 height 13
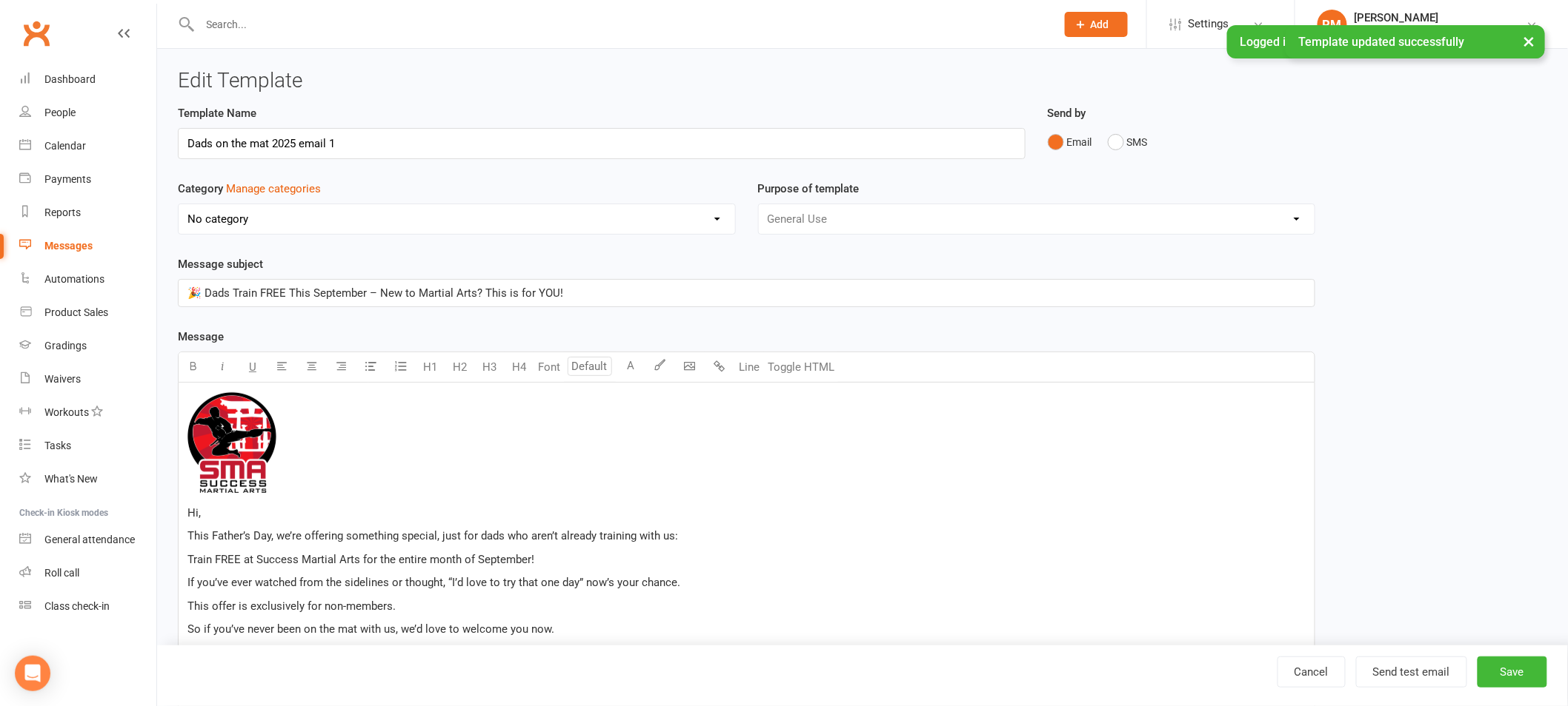
select select "18987"
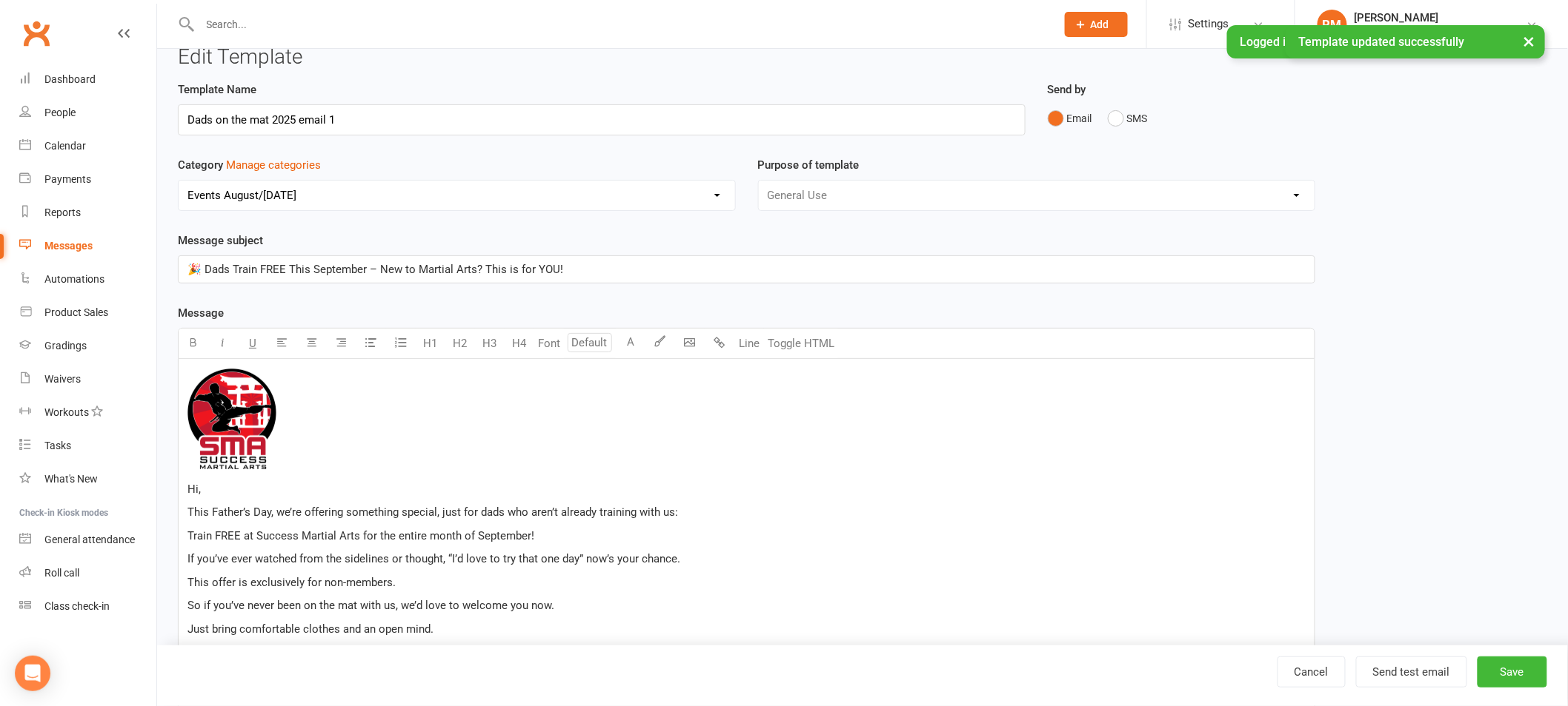
scroll to position [297, 0]
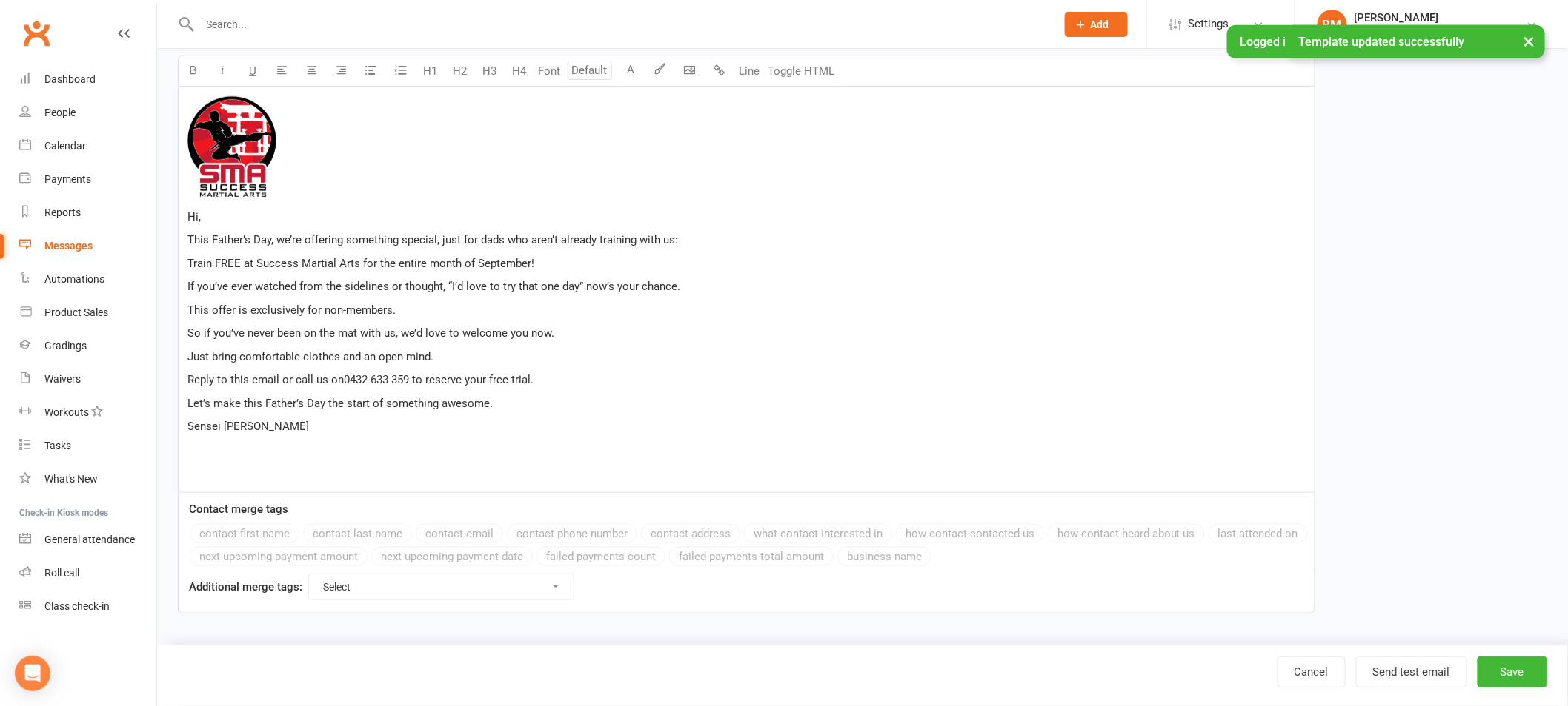
click at [527, 399] on p "Let’s make this Father’s Day the start of something awesome." at bounding box center [746, 403] width 1118 height 18
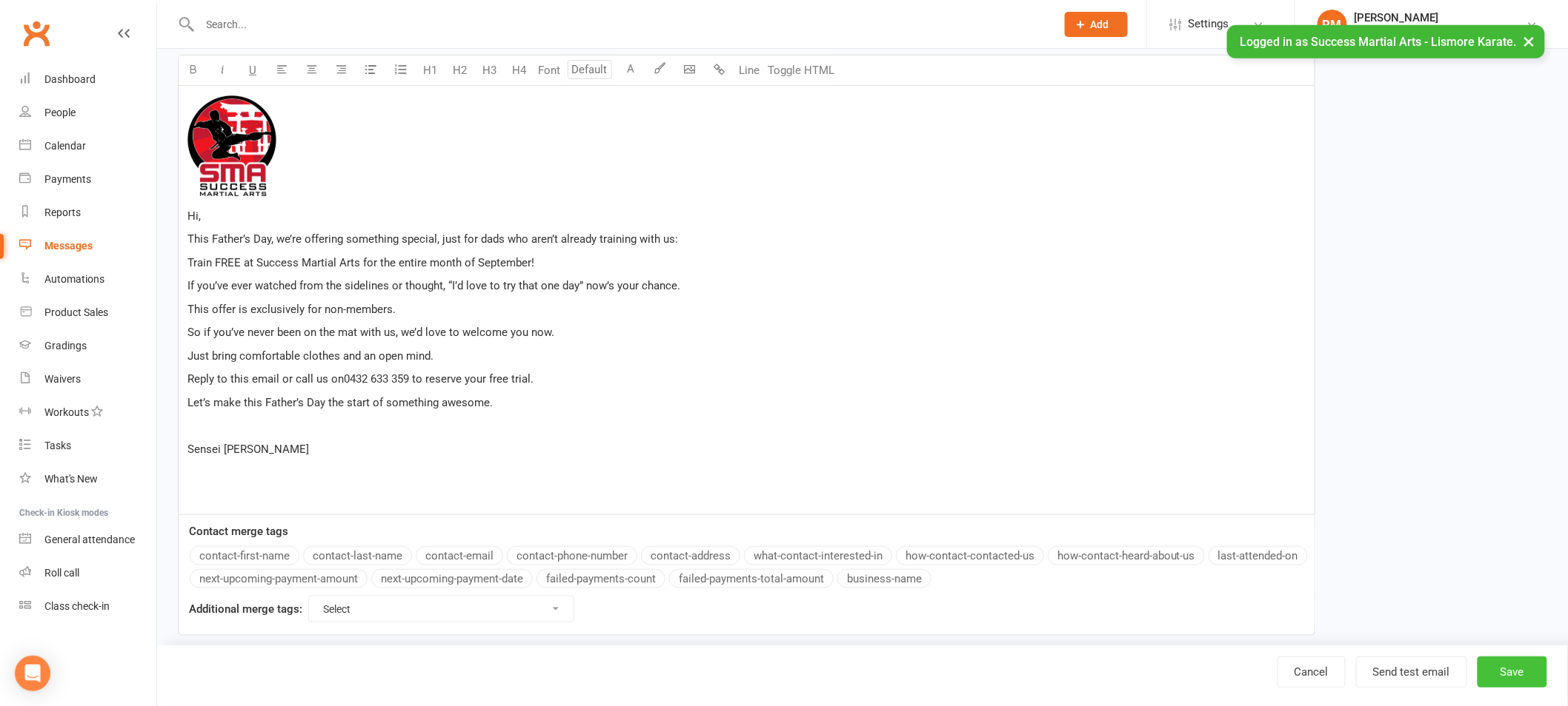
click at [1512, 665] on button "Save" at bounding box center [1512, 672] width 70 height 31
select select "100"
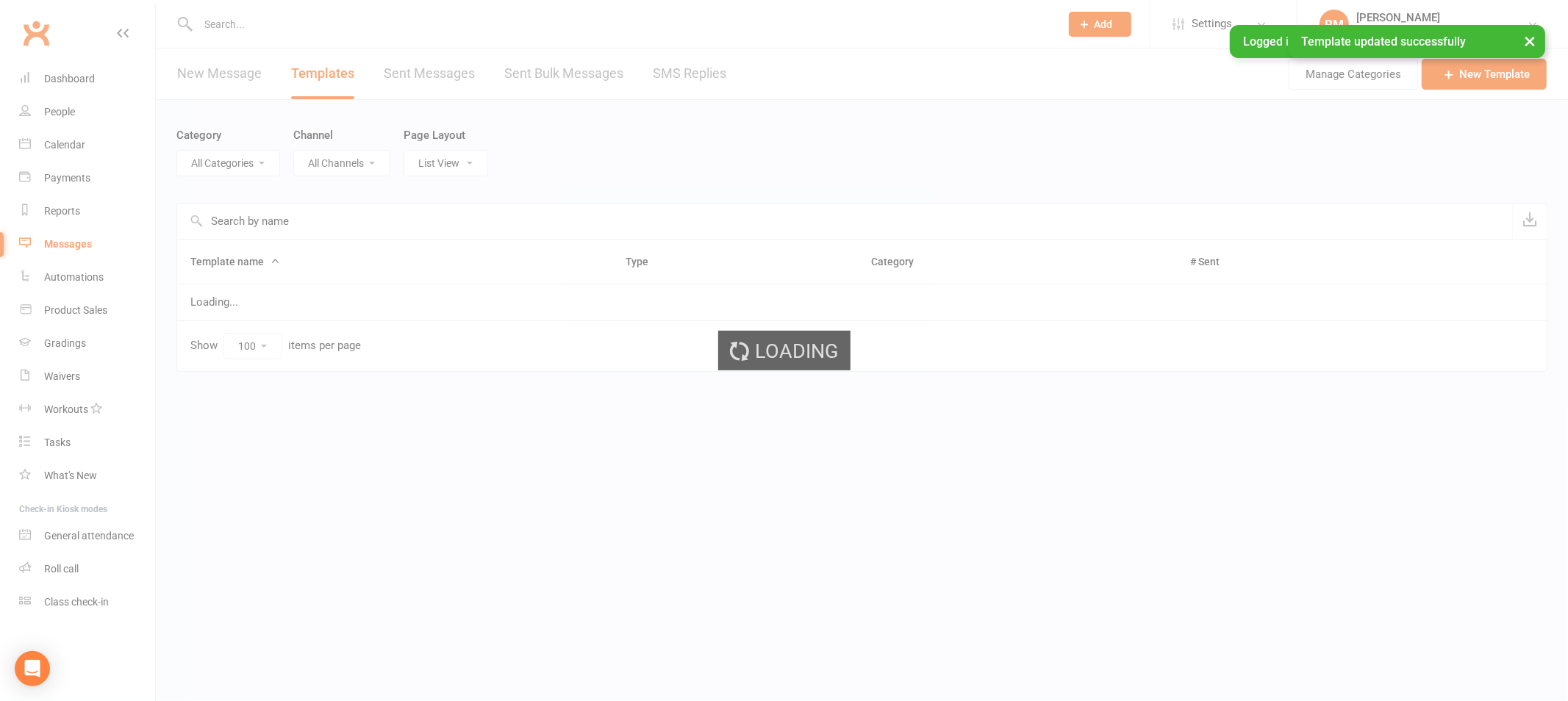
select select "18987"
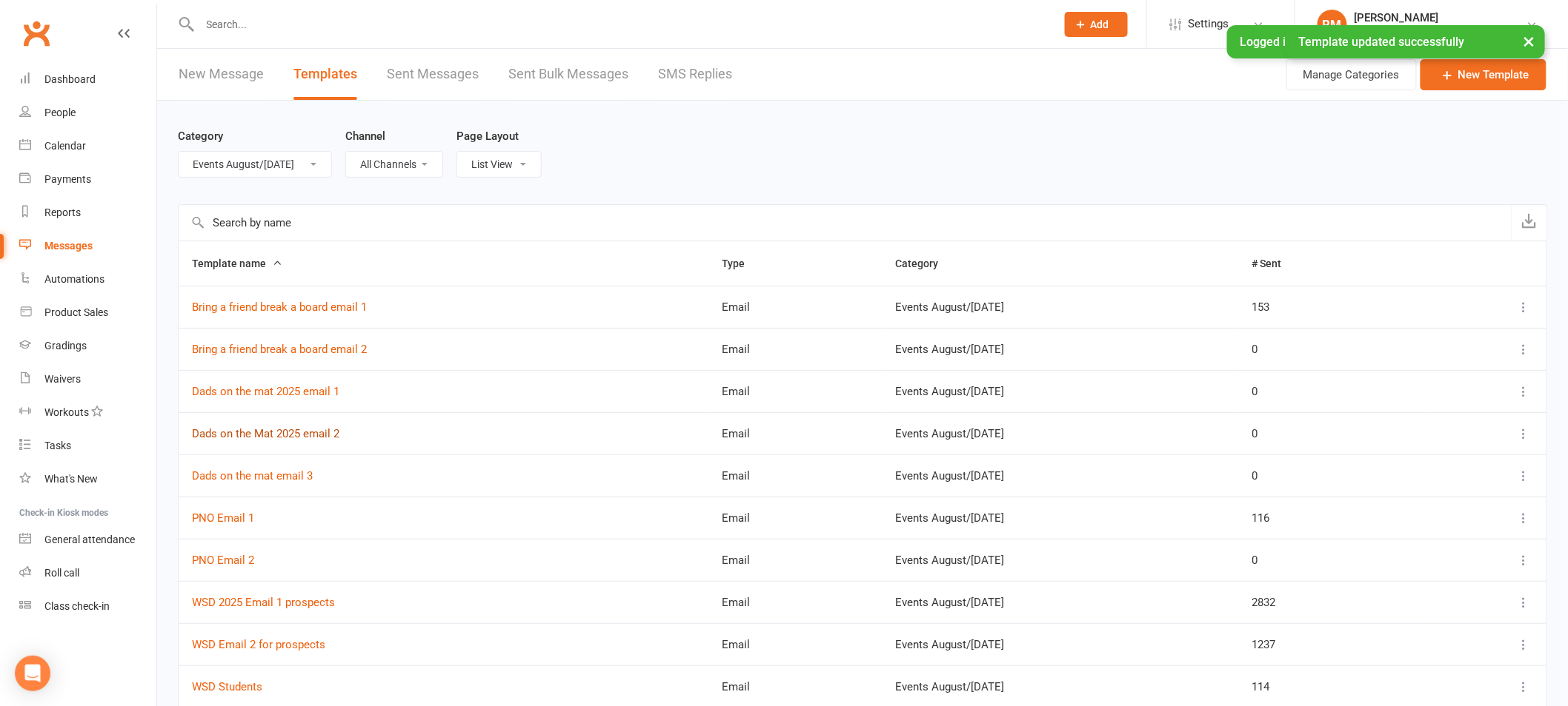
click at [279, 433] on link "Dads on the Mat 2025 email 2" at bounding box center [266, 434] width 147 height 13
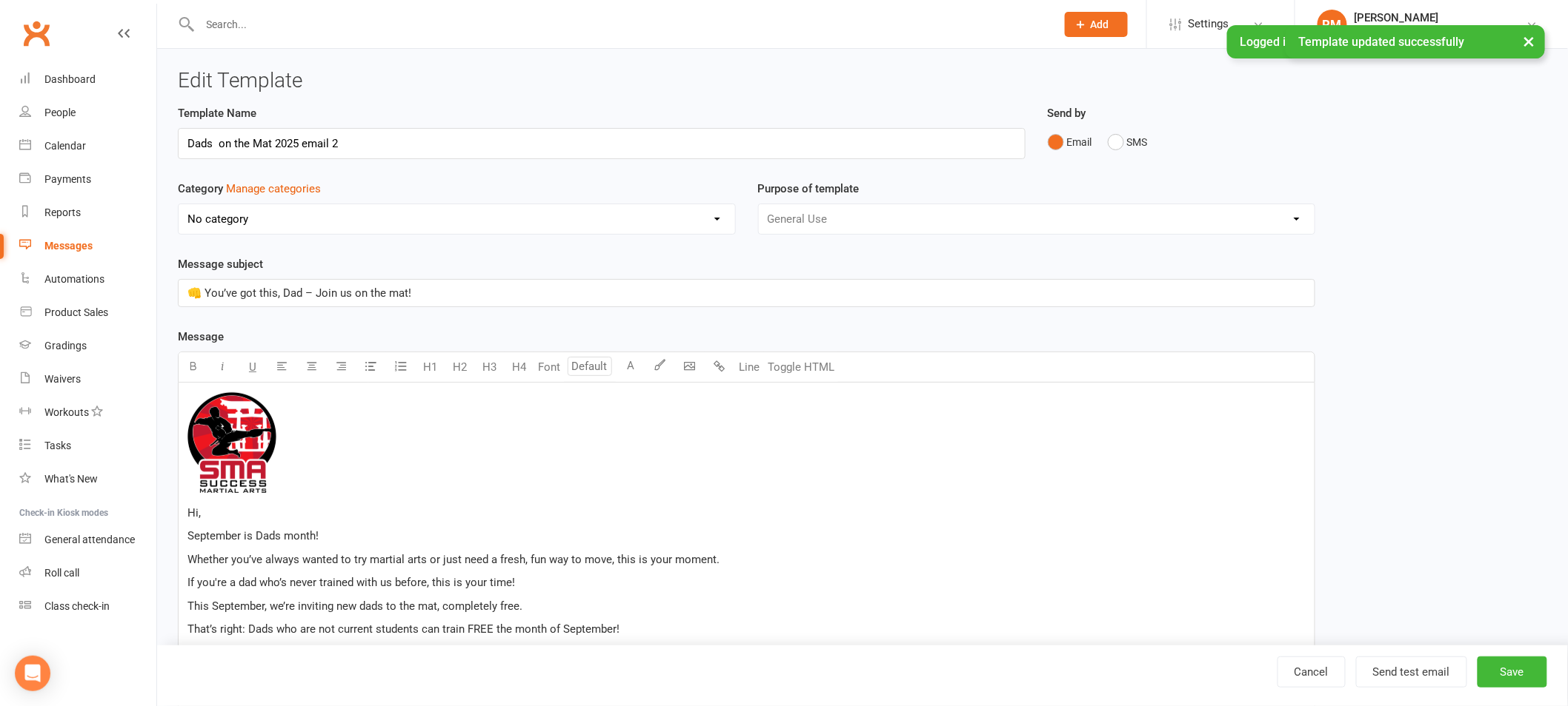
select select "18987"
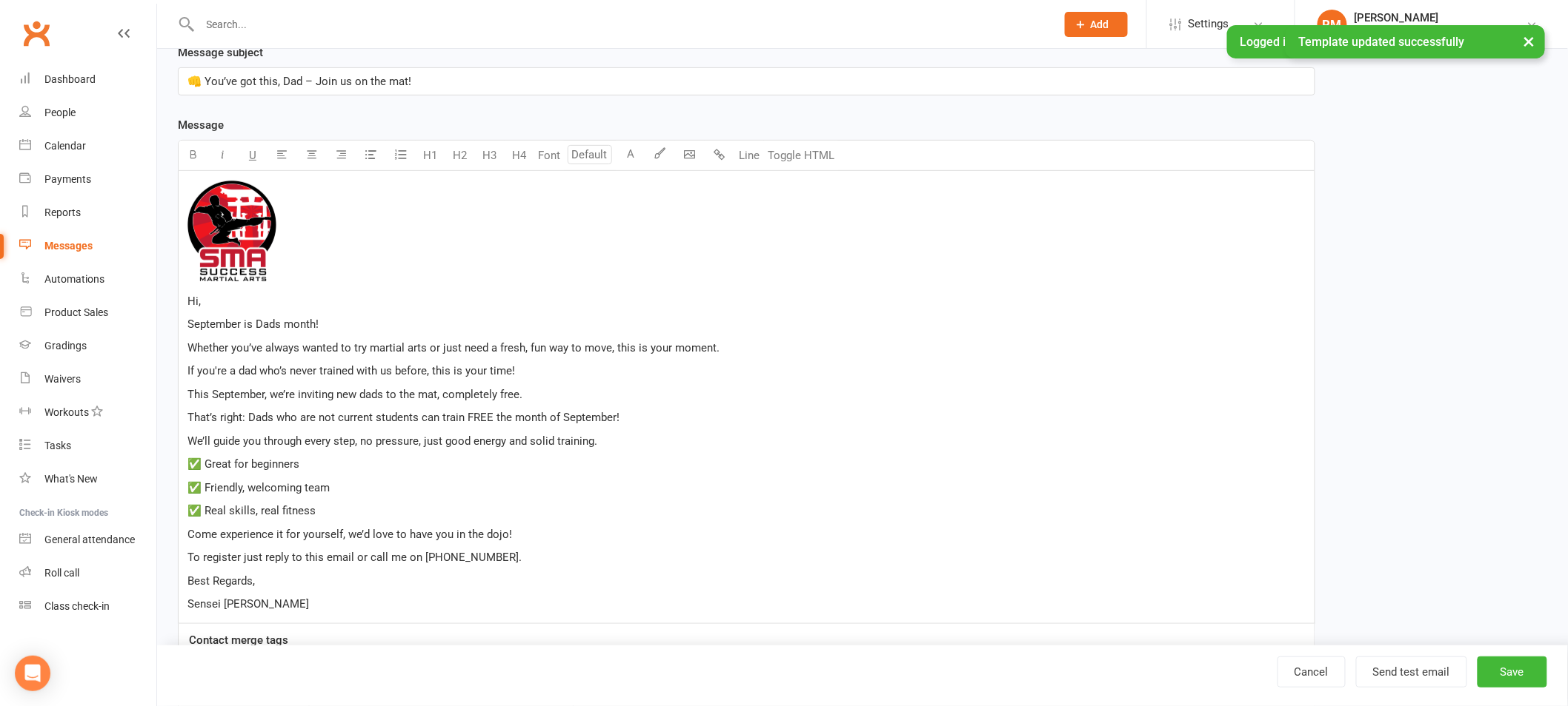
scroll to position [344, 0]
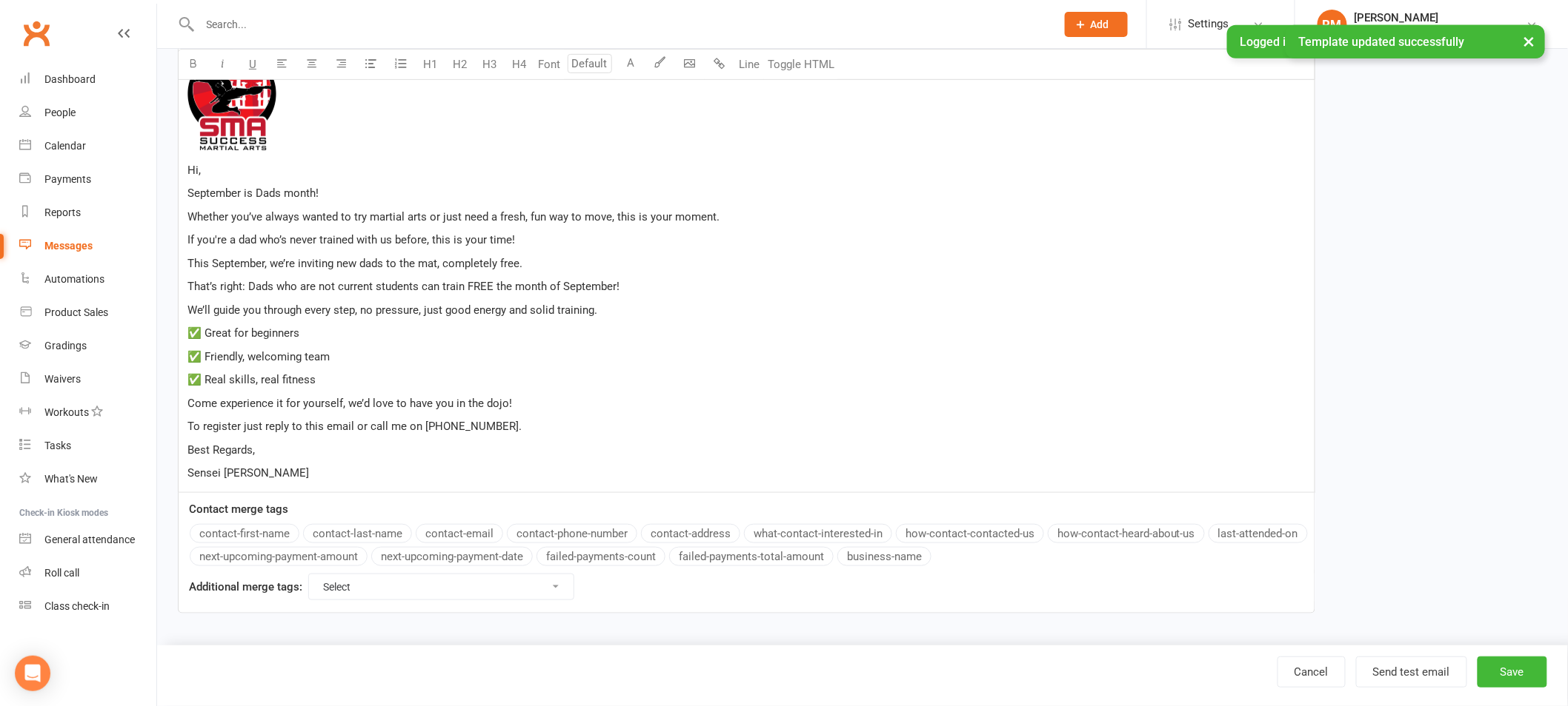
click at [525, 431] on p "To register just reply to this email or call me on 0432 633 359." at bounding box center [746, 427] width 1118 height 18
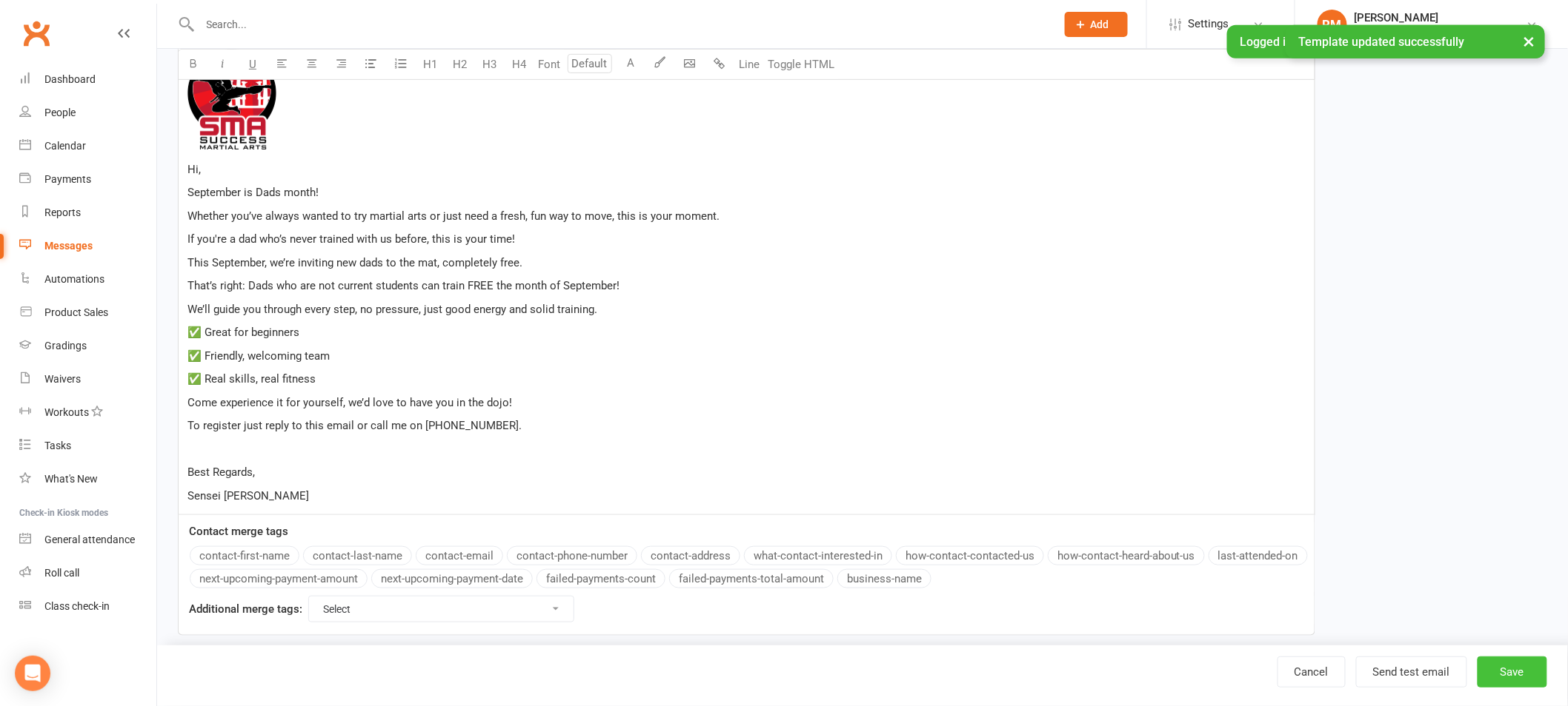
click at [1505, 666] on button "Save" at bounding box center [1512, 672] width 70 height 31
select select "100"
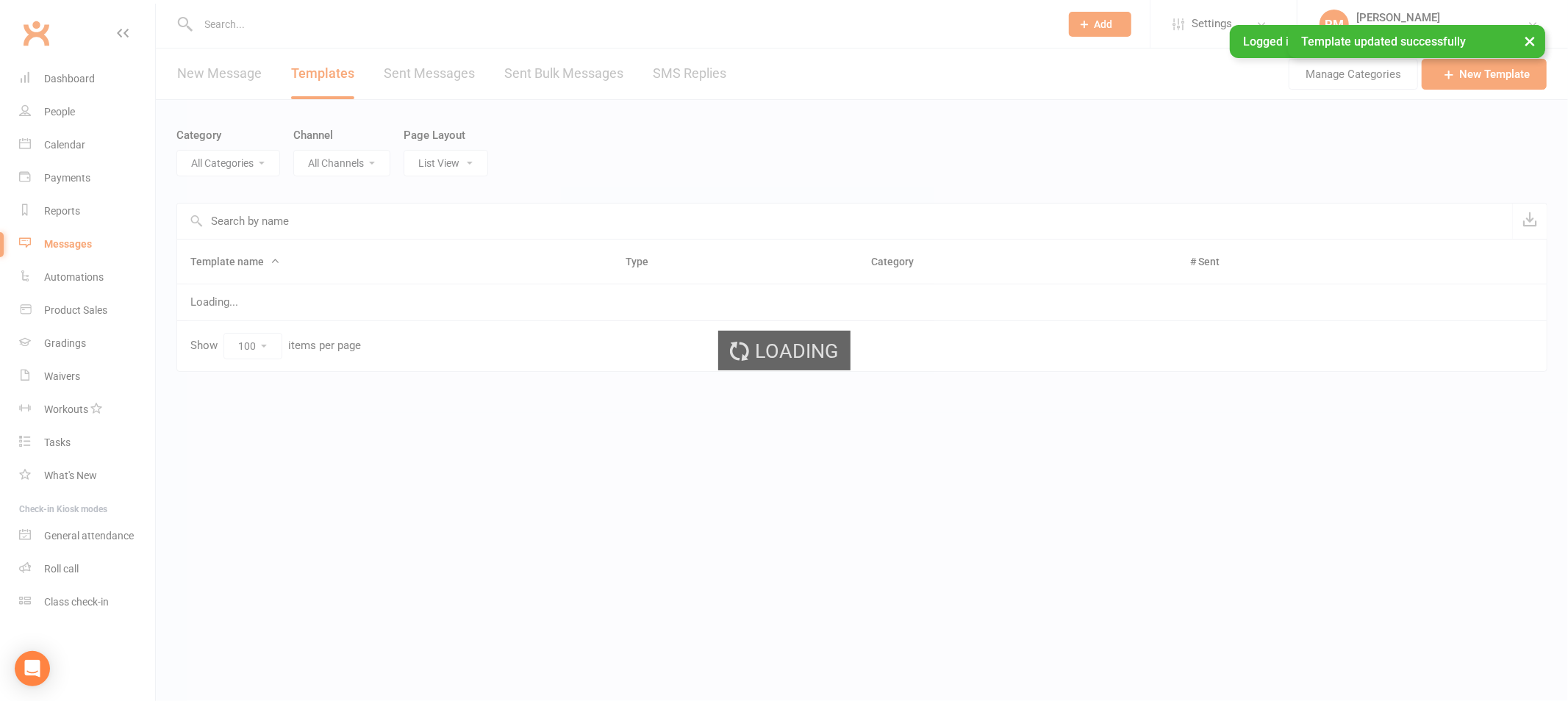
select select "18987"
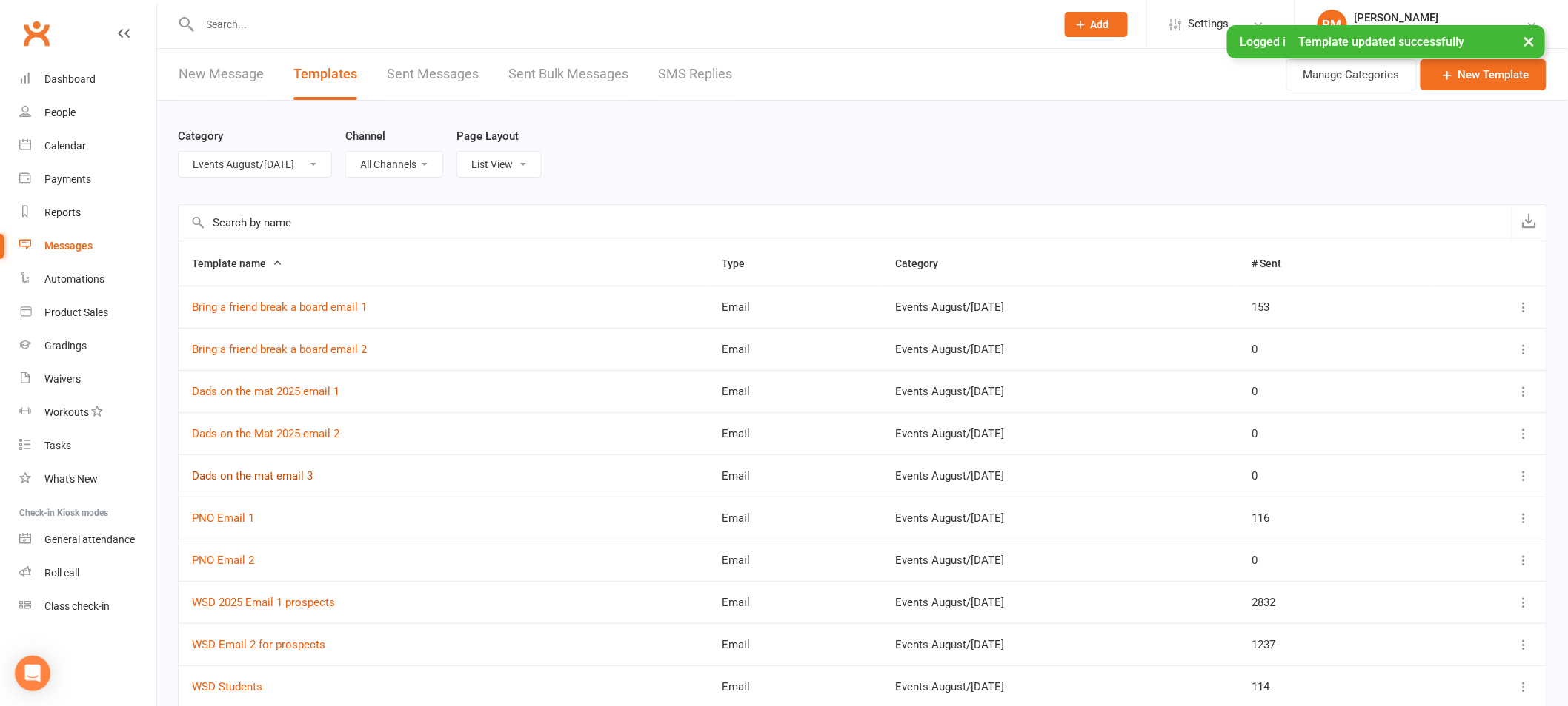
click at [287, 476] on link "Dads on the mat email 3" at bounding box center [252, 476] width 121 height 13
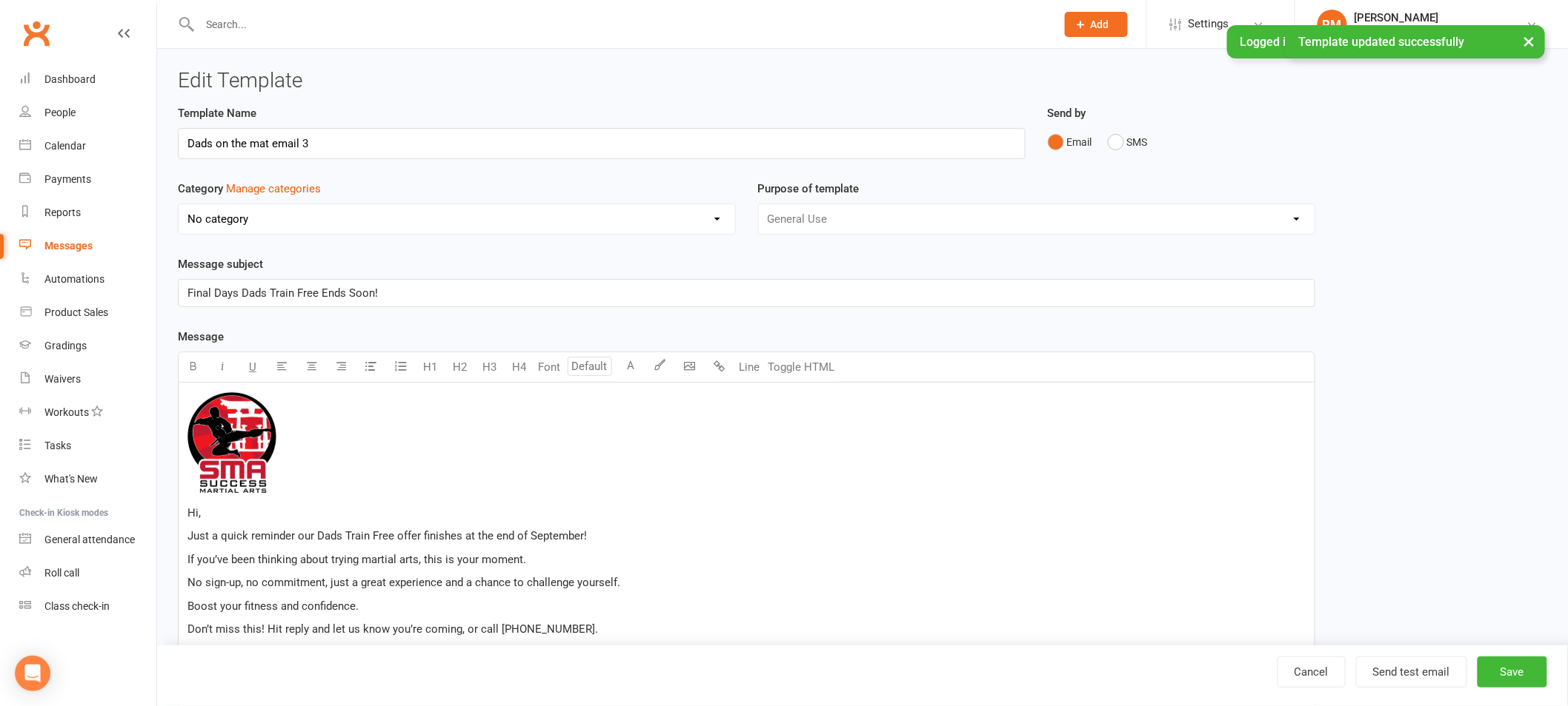
select select "18987"
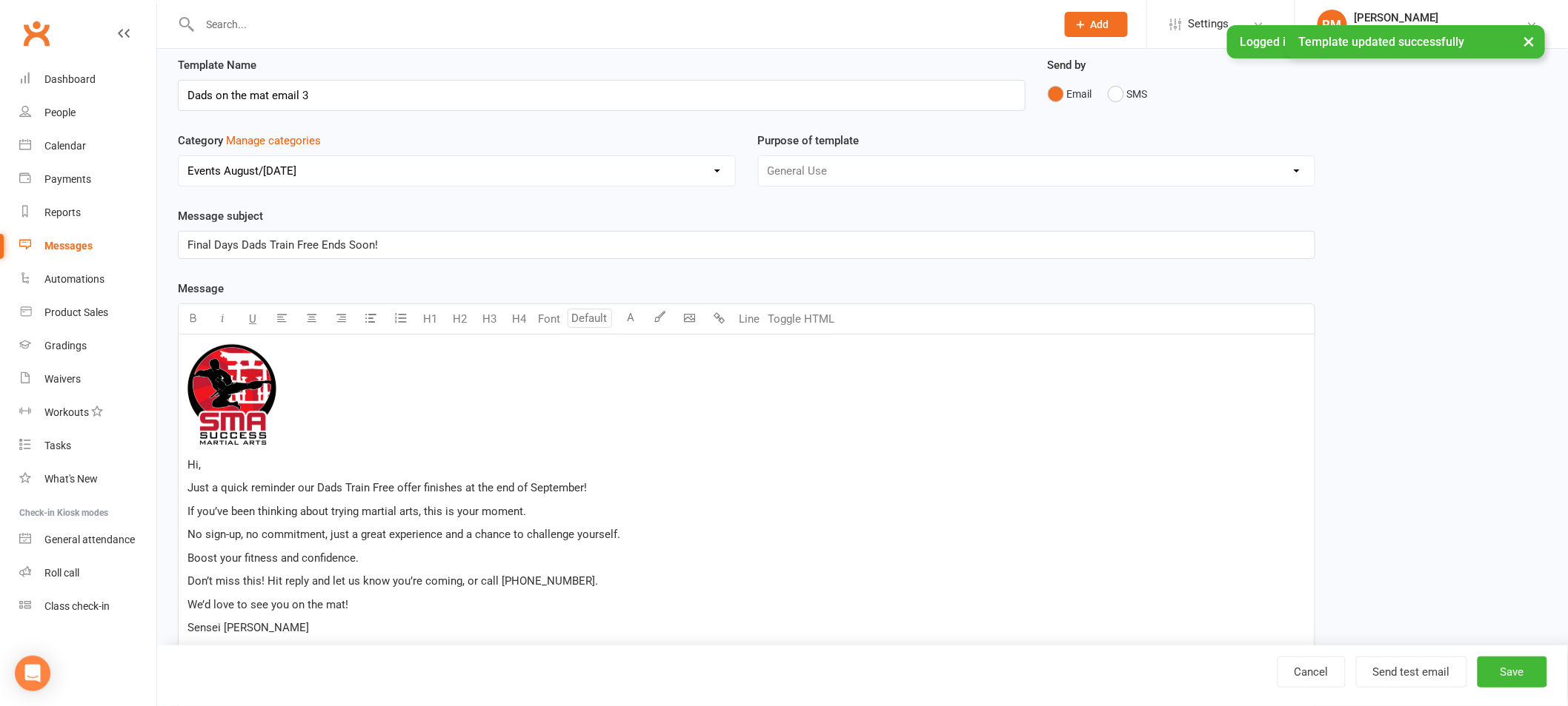
scroll to position [274, 0]
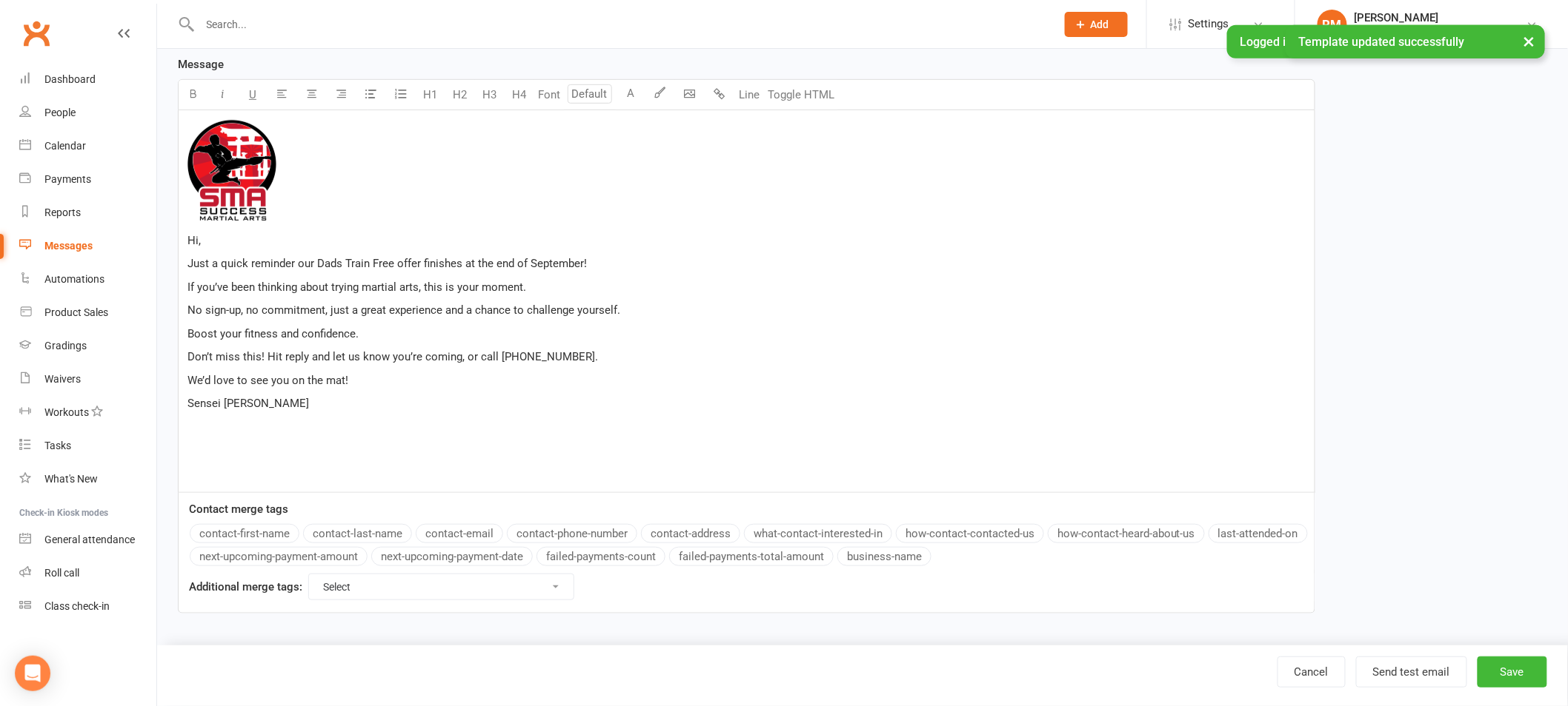
click at [384, 379] on p "We’d love to see you on the mat!" at bounding box center [746, 380] width 1118 height 18
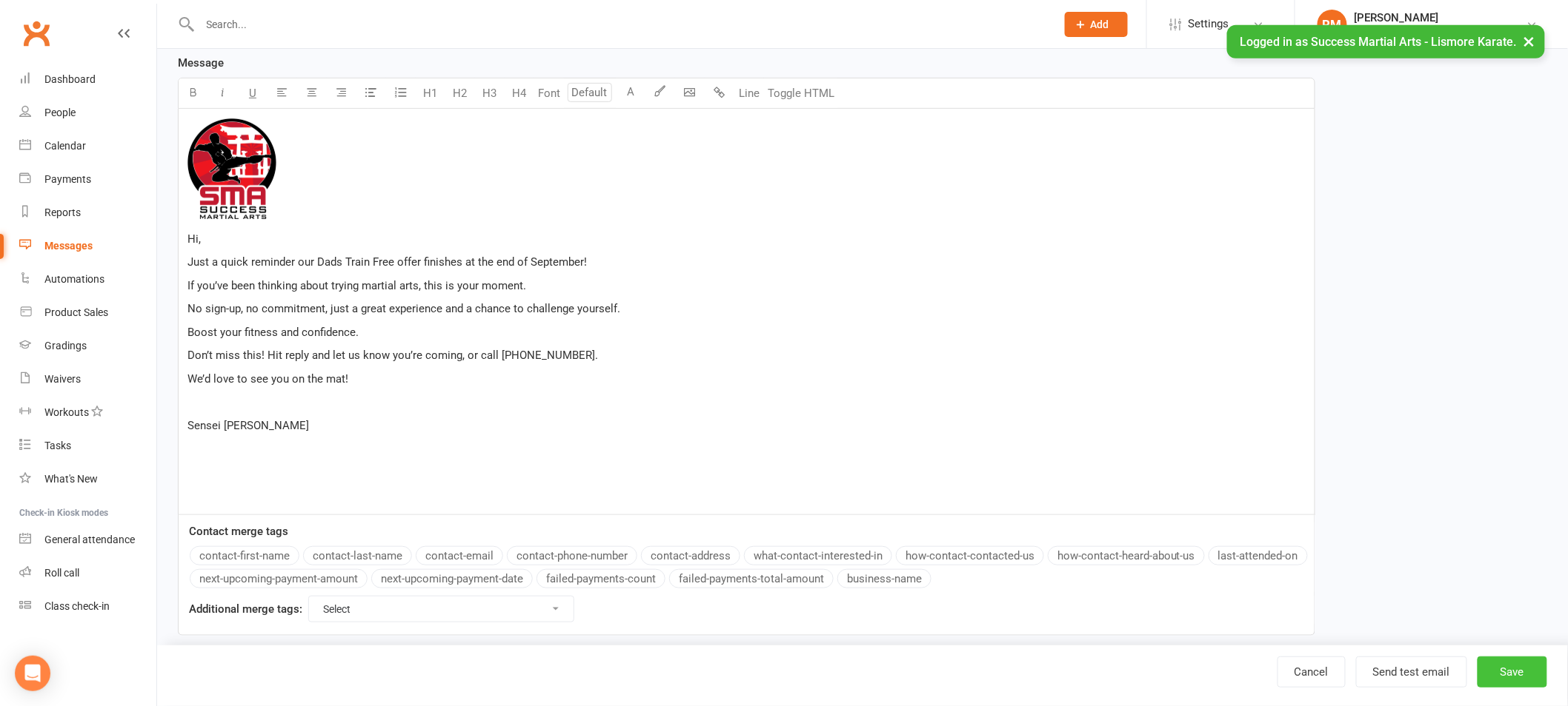
click at [1501, 668] on button "Save" at bounding box center [1512, 672] width 70 height 31
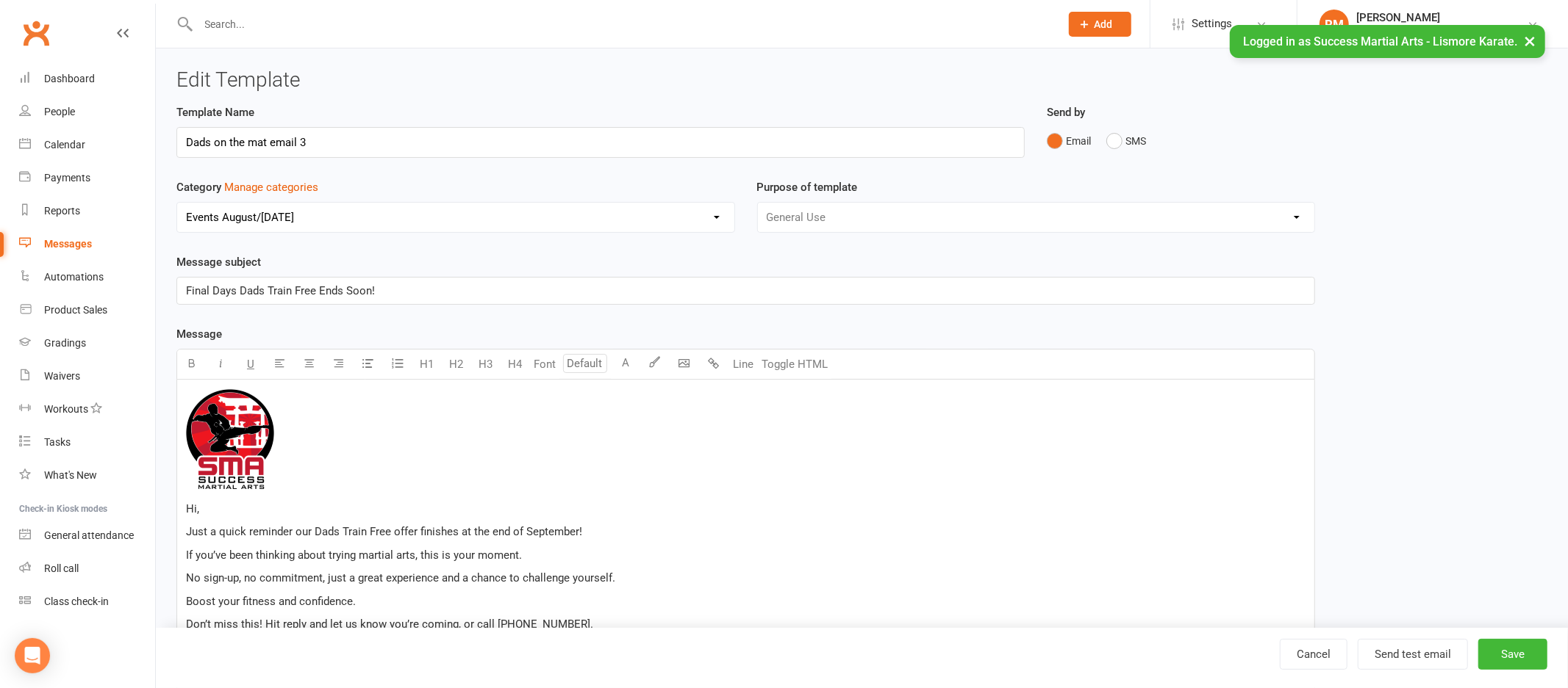
select select "100"
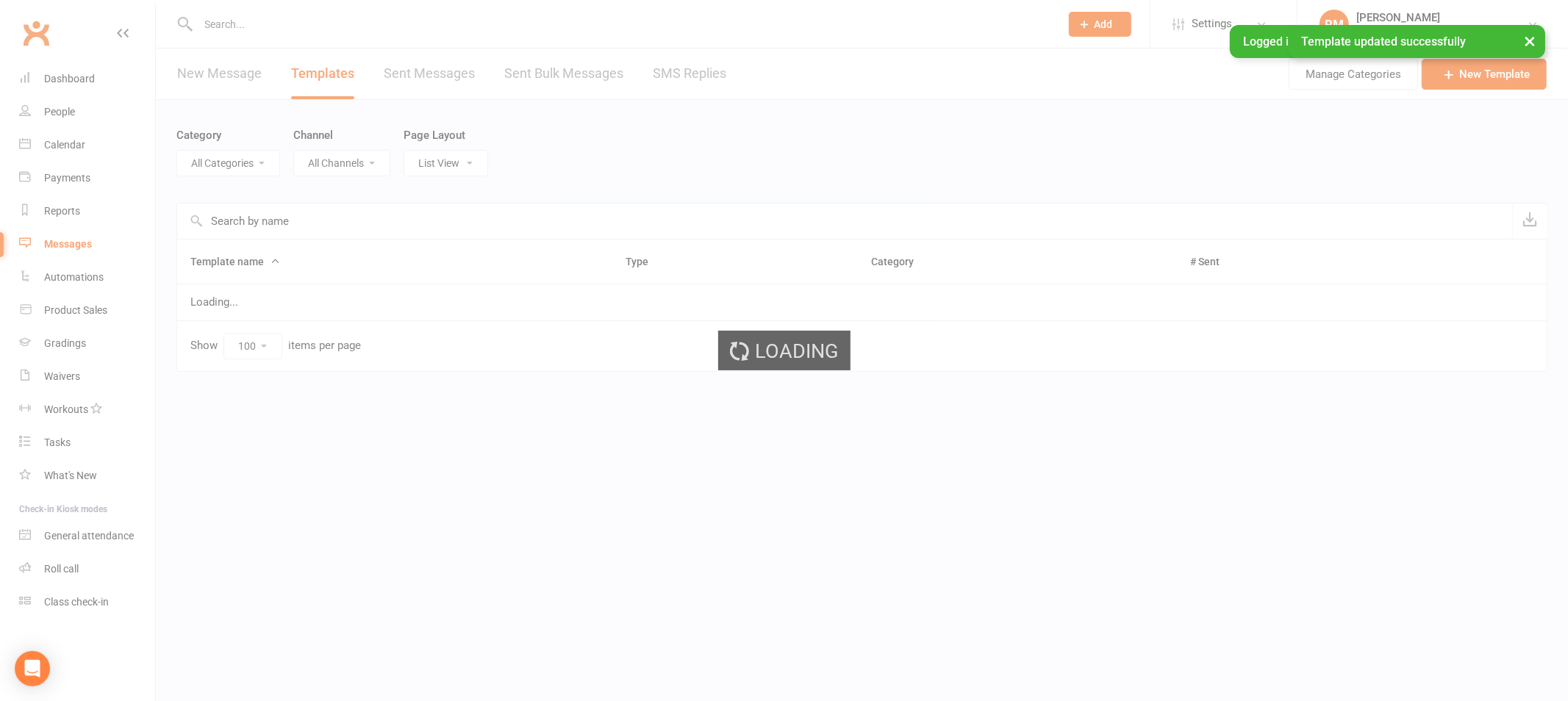
select select "18987"
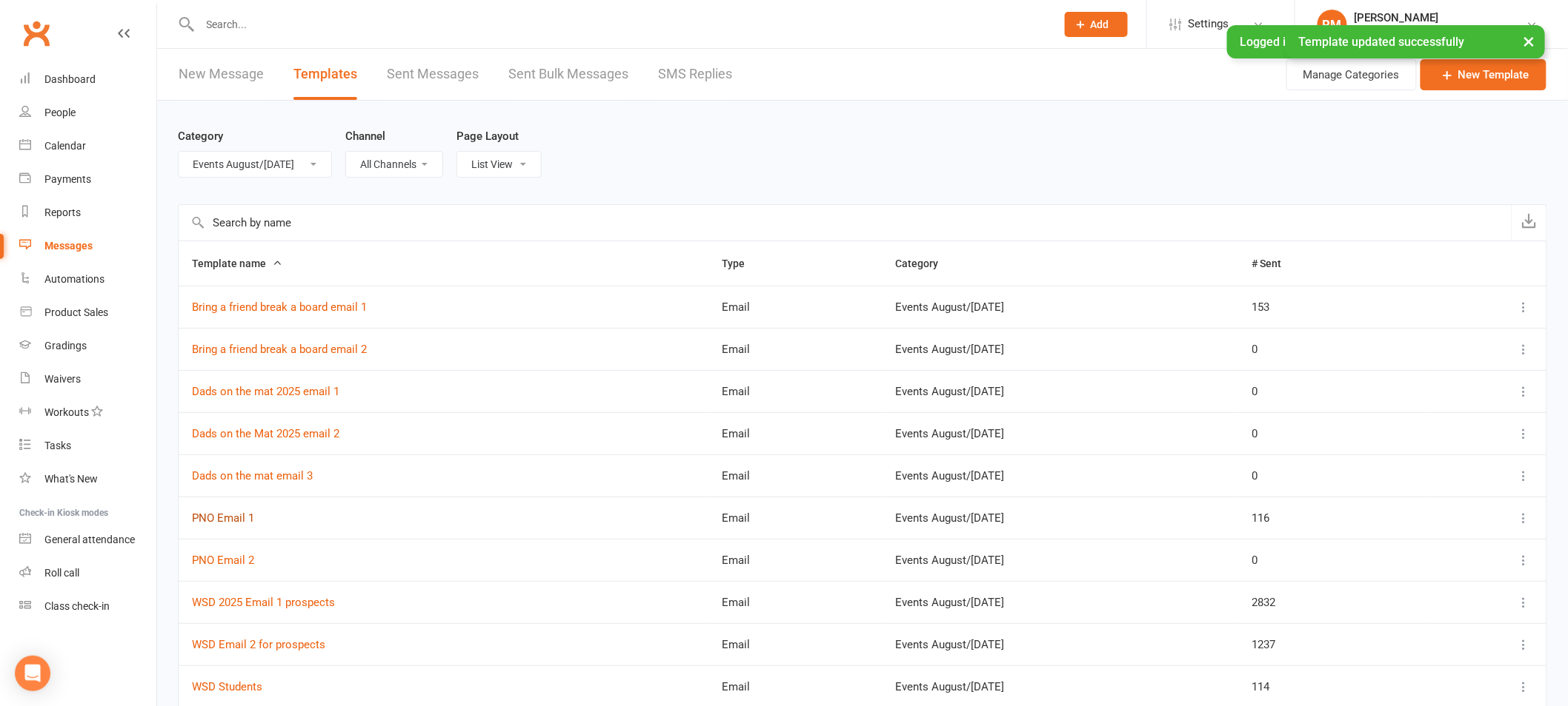
click at [233, 520] on link "PNO Email 1" at bounding box center [222, 518] width 62 height 13
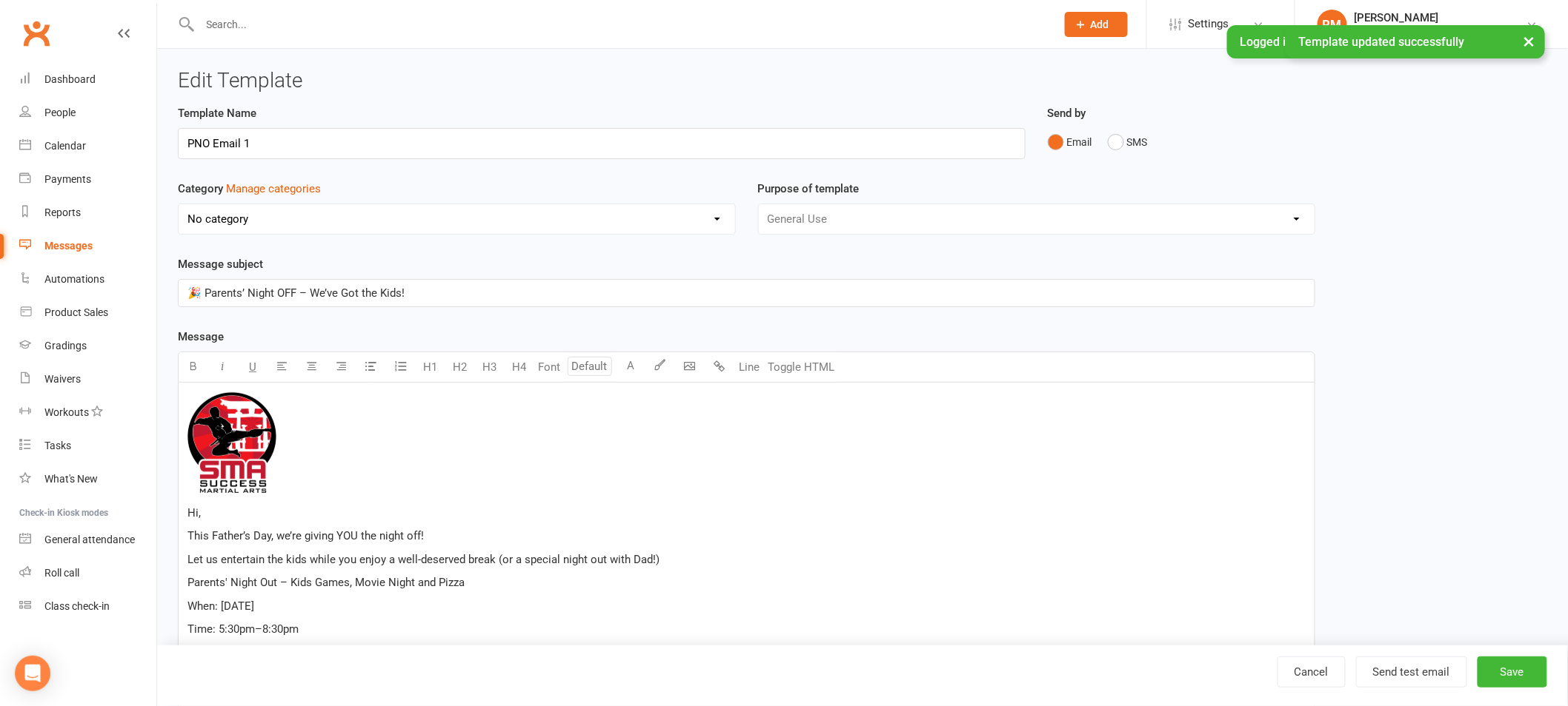
select select "18987"
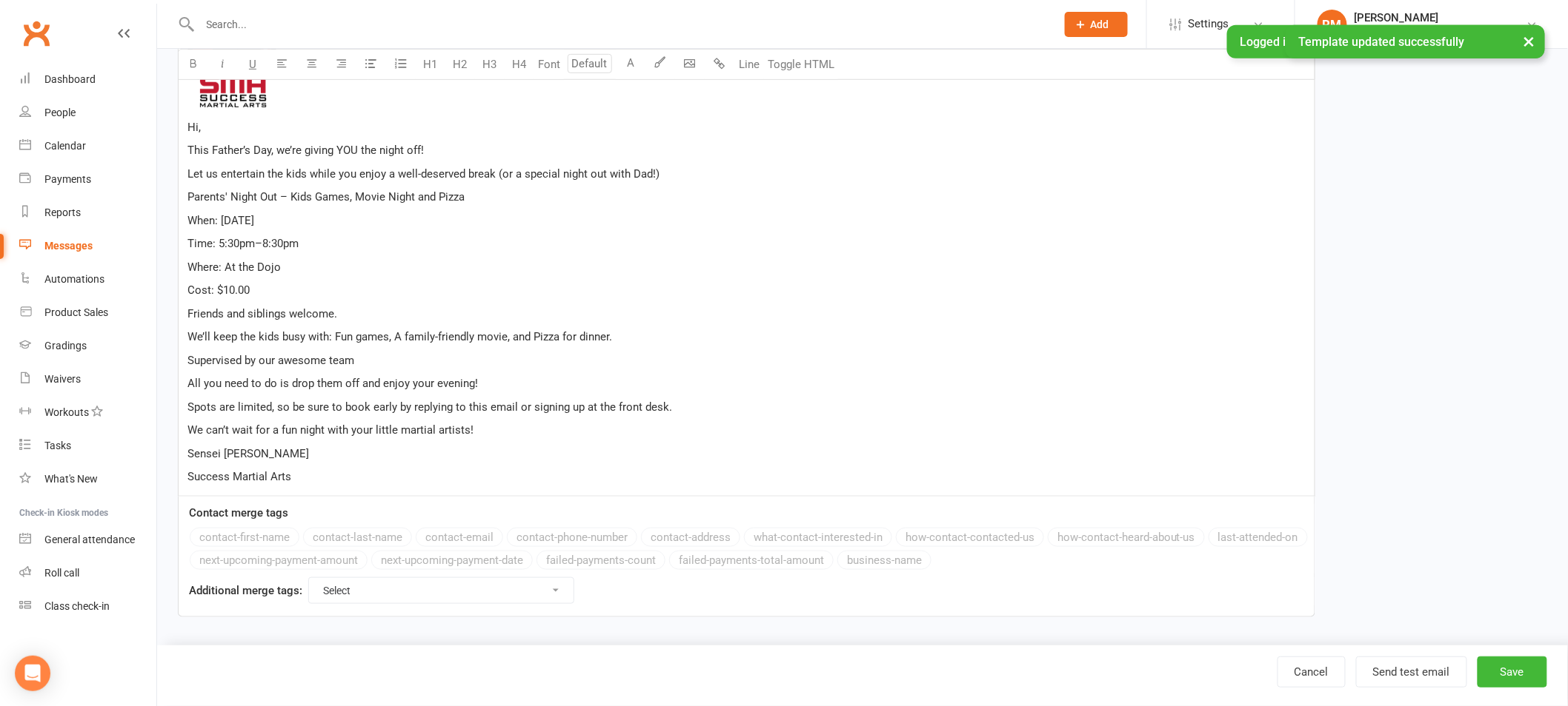
scroll to position [390, 0]
click at [494, 422] on p "We can’t wait for a fun night with your little martial artists!" at bounding box center [746, 427] width 1118 height 18
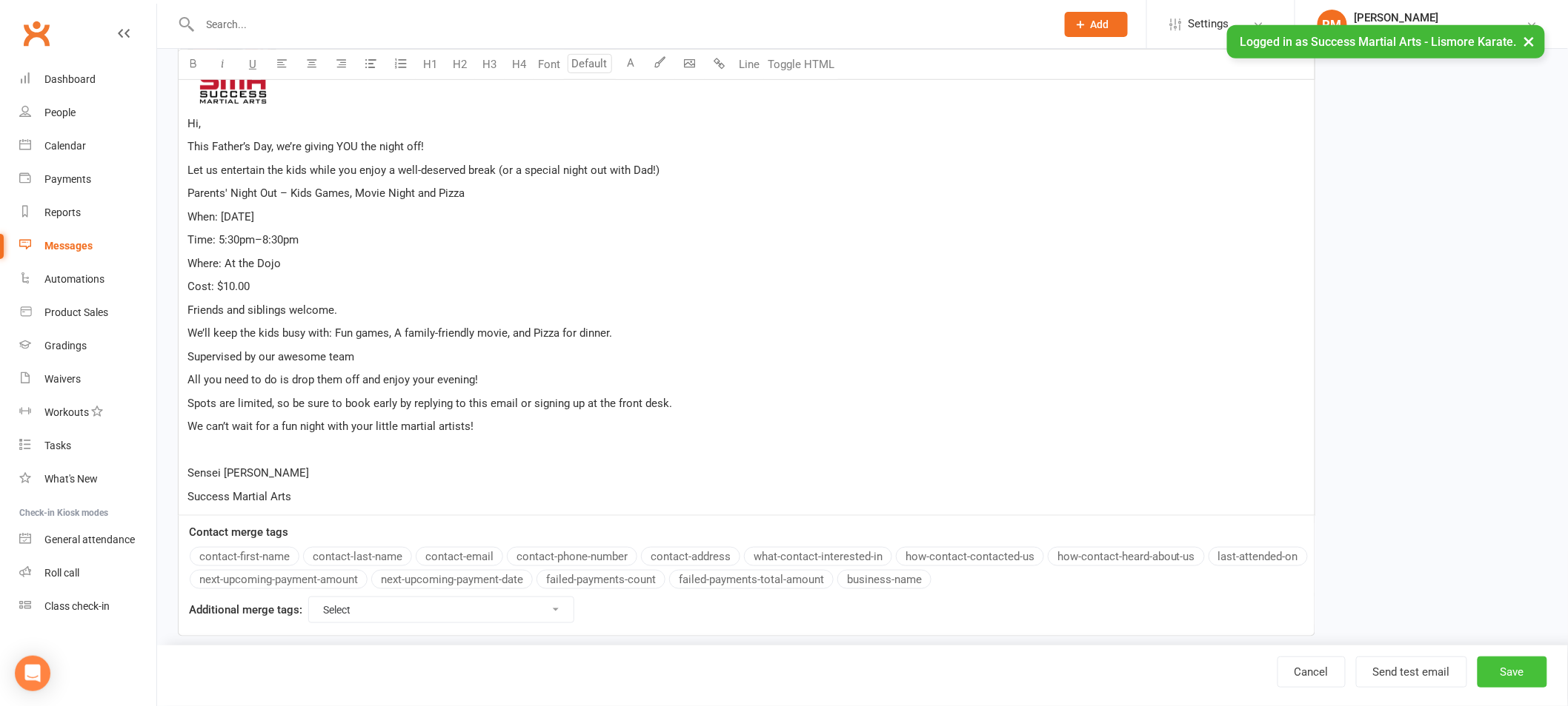
click at [1525, 670] on button "Save" at bounding box center [1512, 672] width 70 height 31
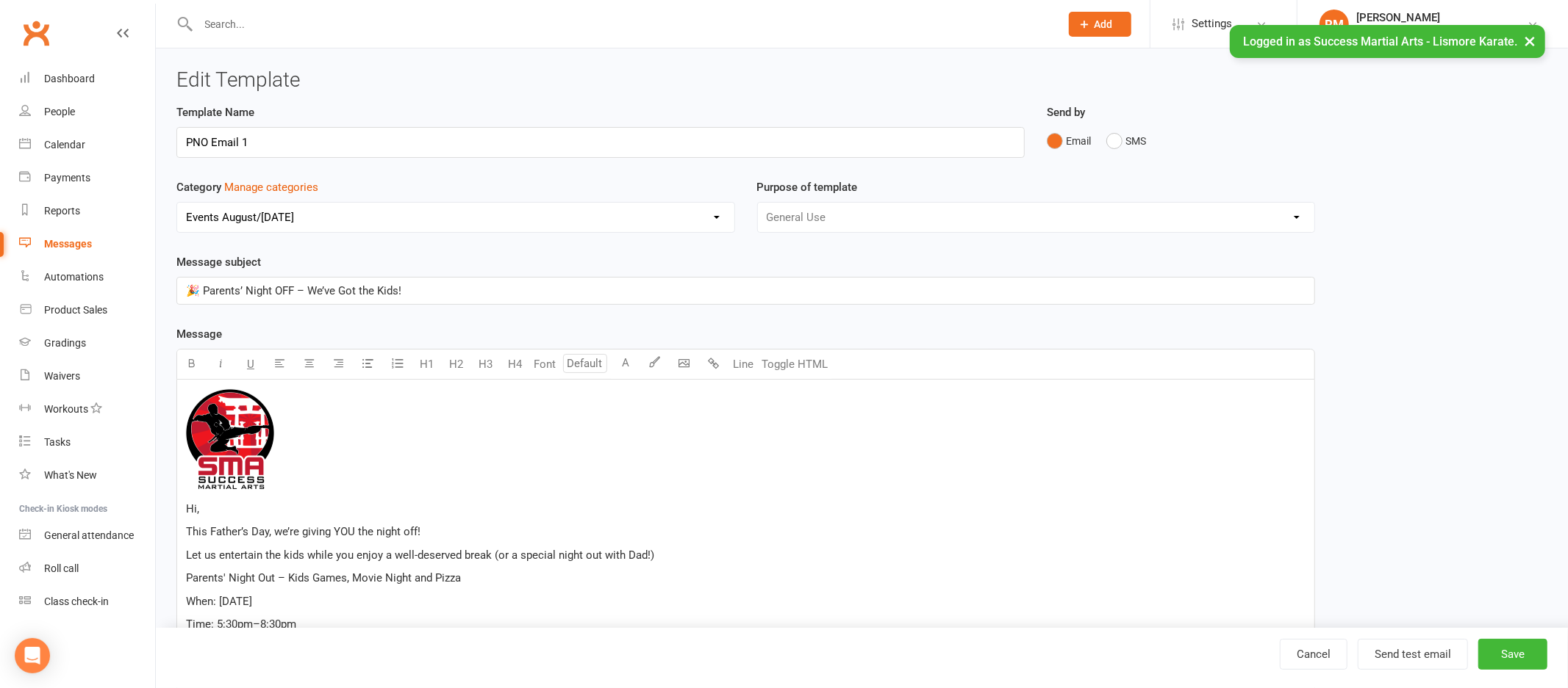
select select "100"
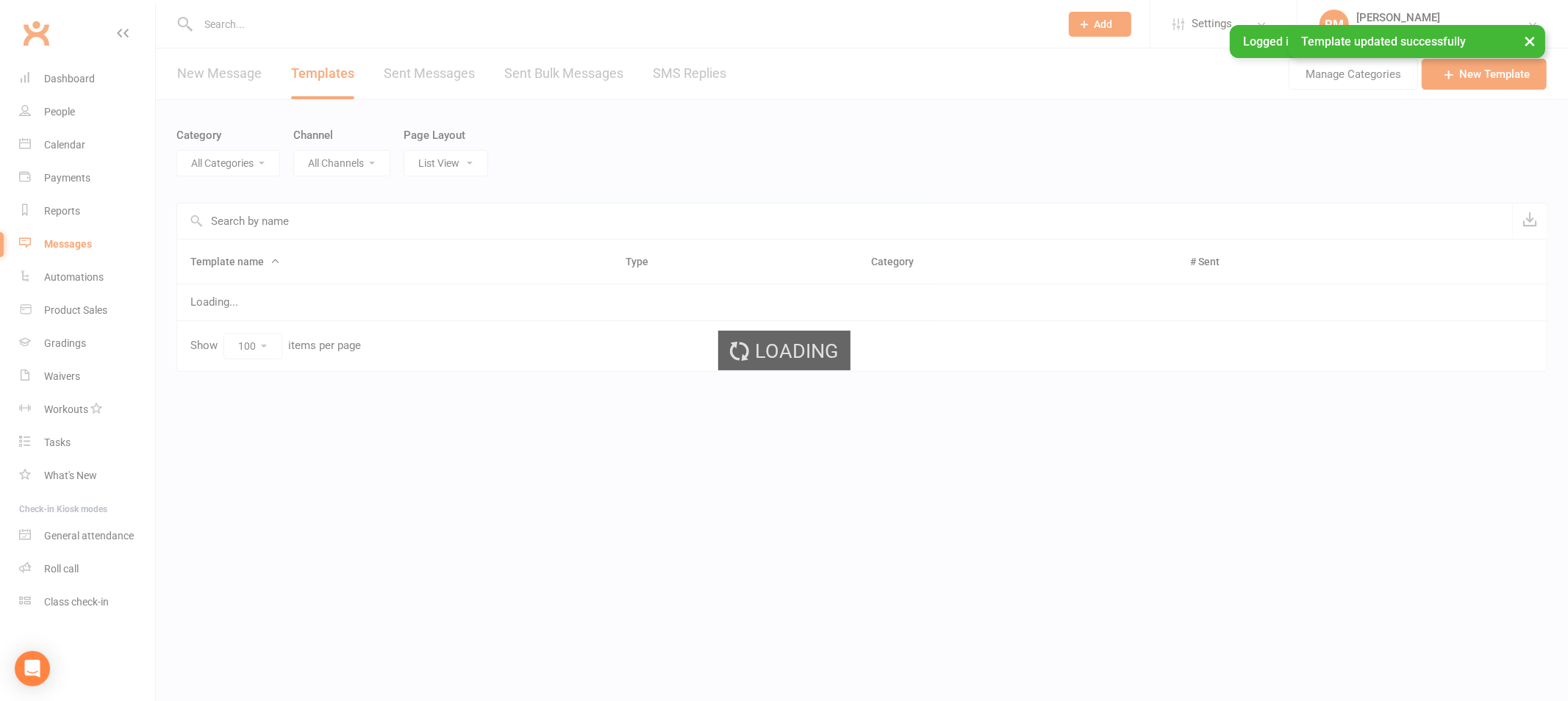
select select "18987"
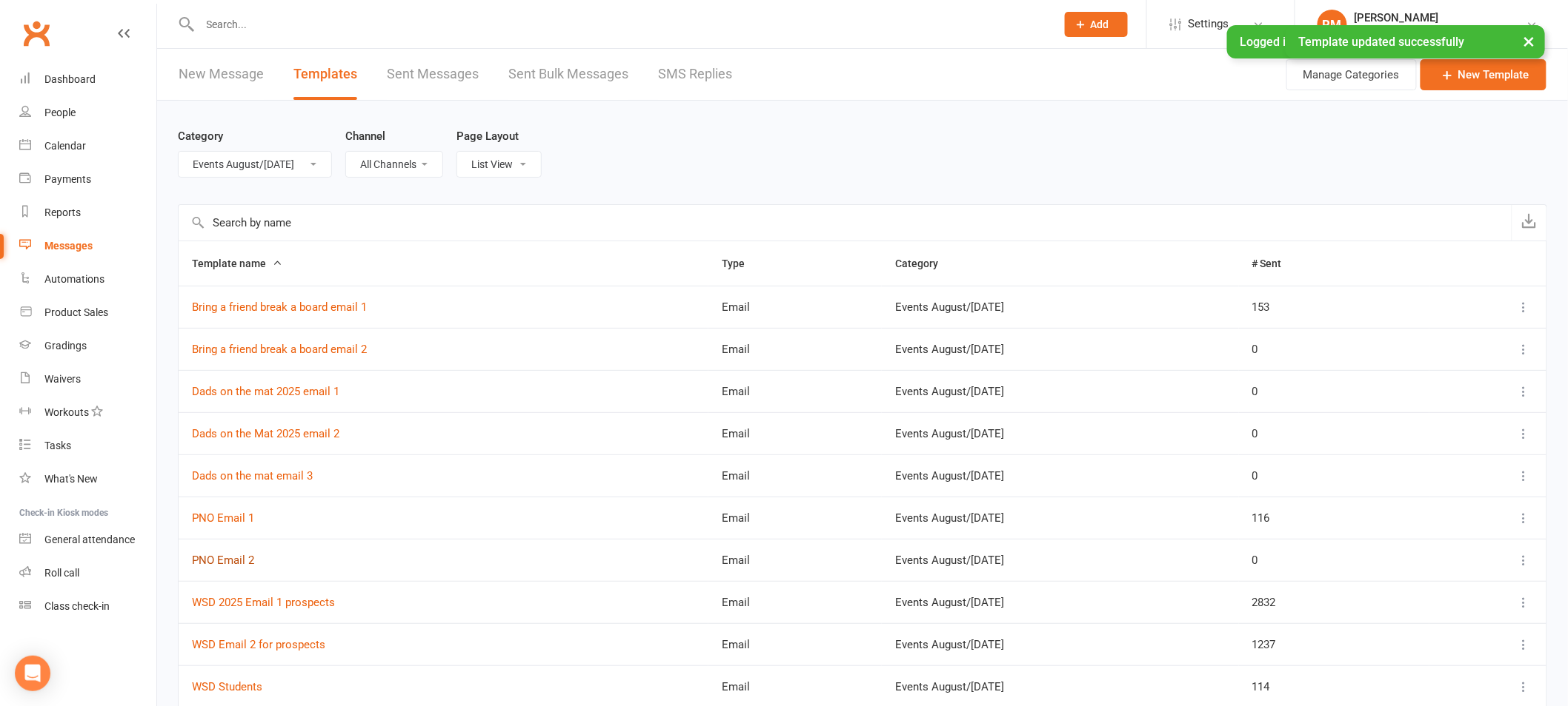
click at [237, 560] on link "PNO Email 2" at bounding box center [222, 560] width 62 height 13
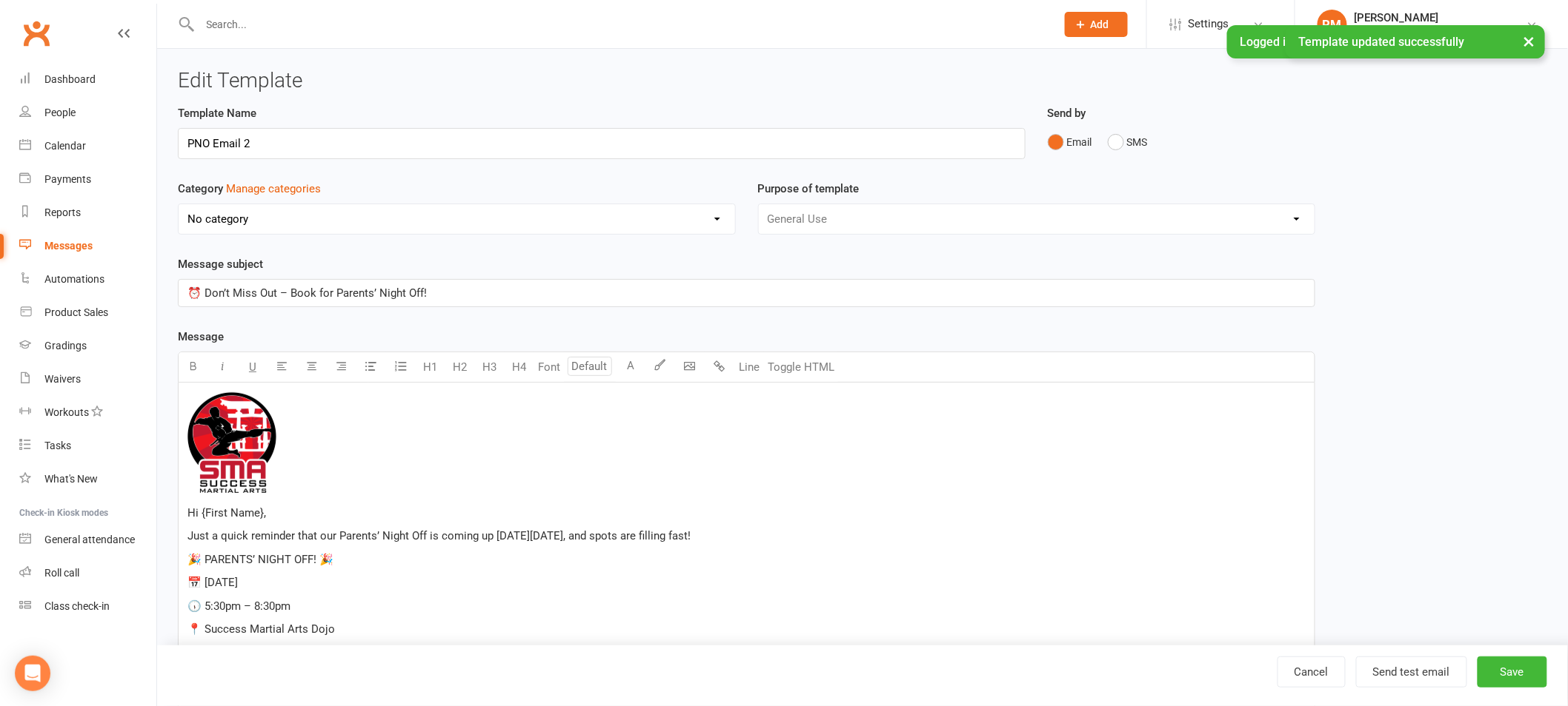
select select "18987"
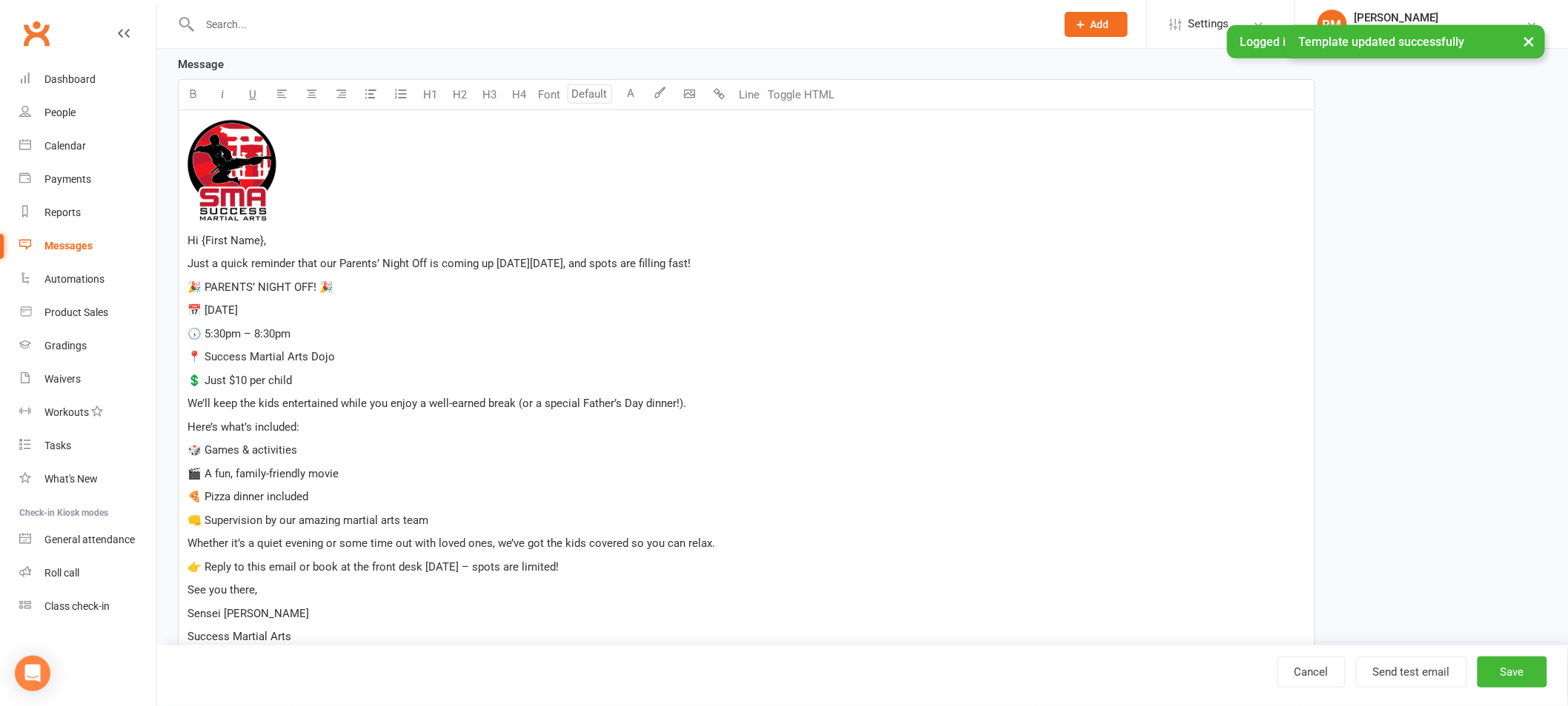
scroll to position [437, 0]
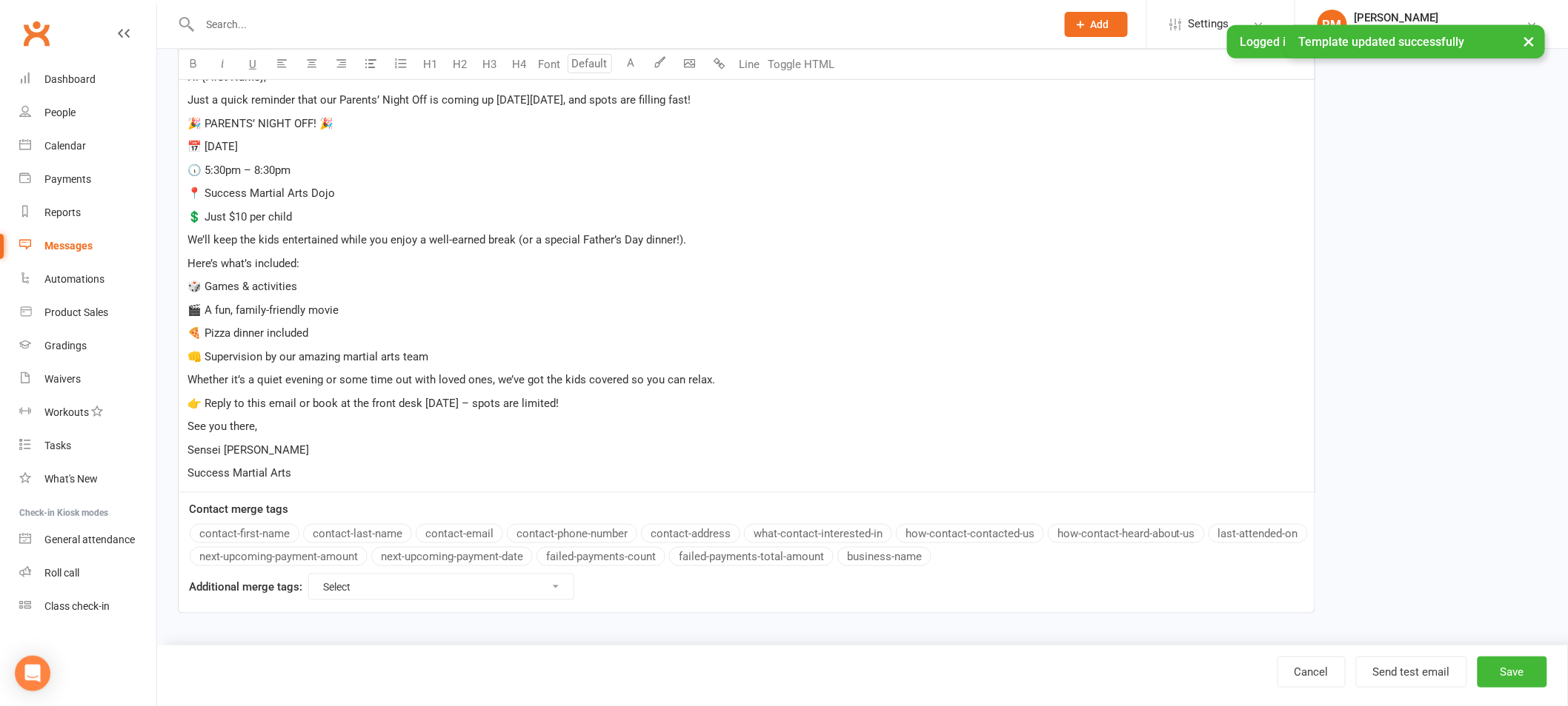
click at [583, 402] on p "👉 Reply to this email or book at the front desk today – spots are limited!" at bounding box center [746, 403] width 1118 height 18
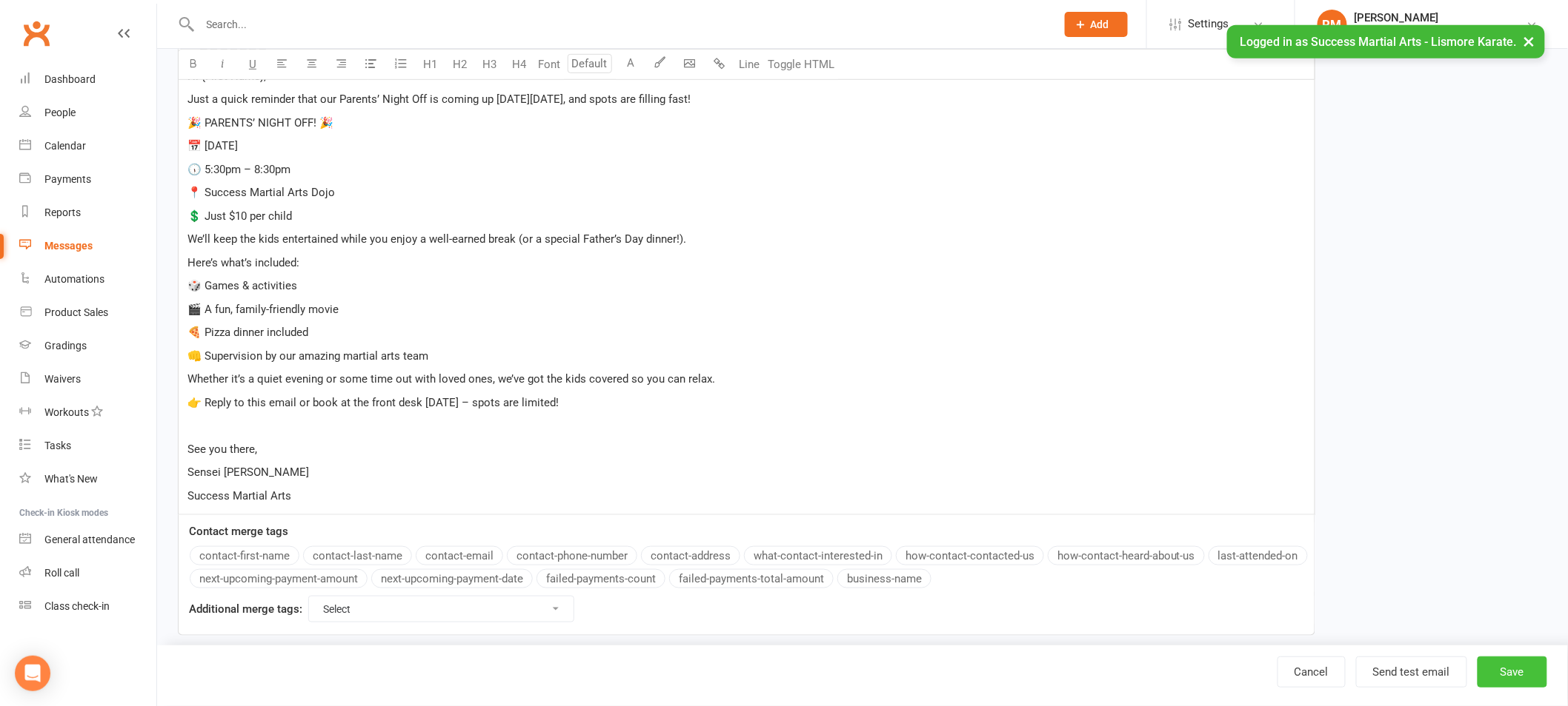
click at [1499, 667] on button "Save" at bounding box center [1512, 672] width 70 height 31
select select "100"
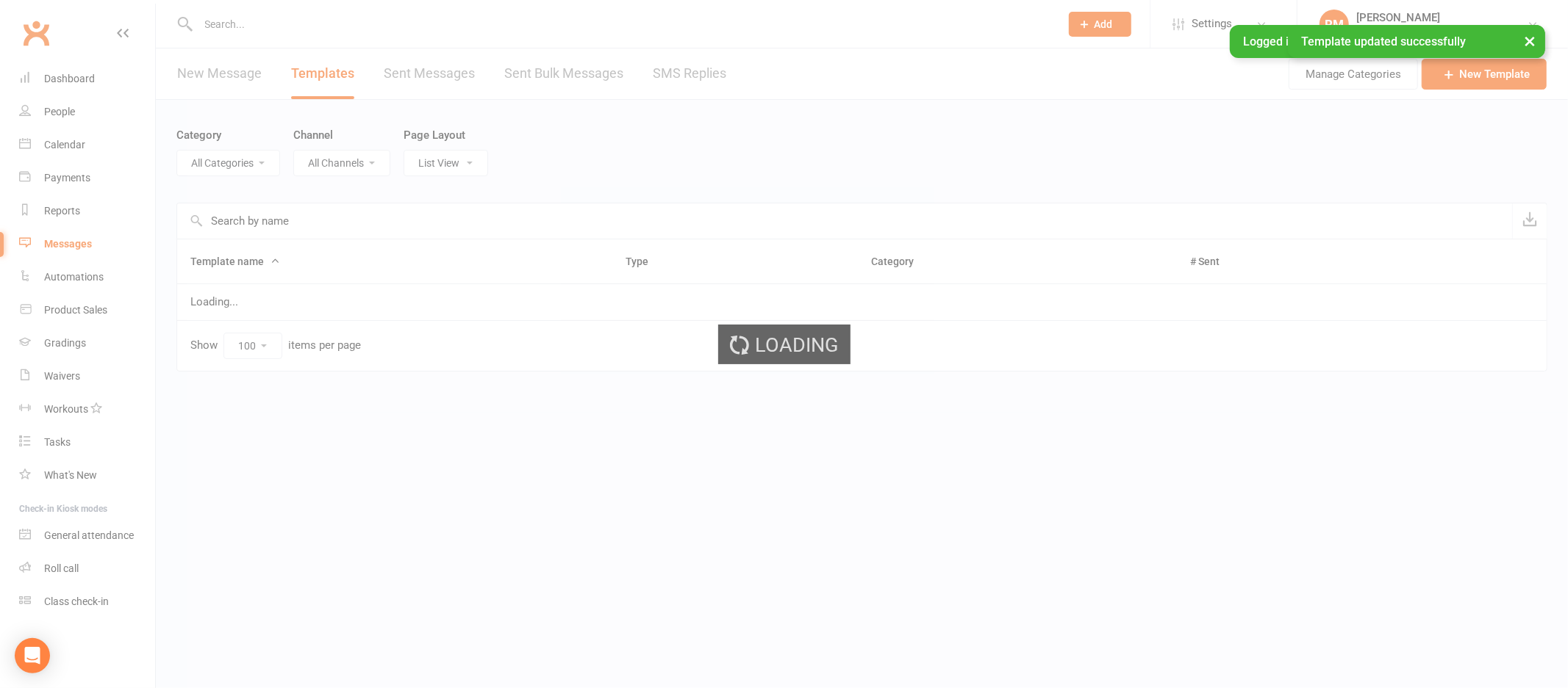
select select "18987"
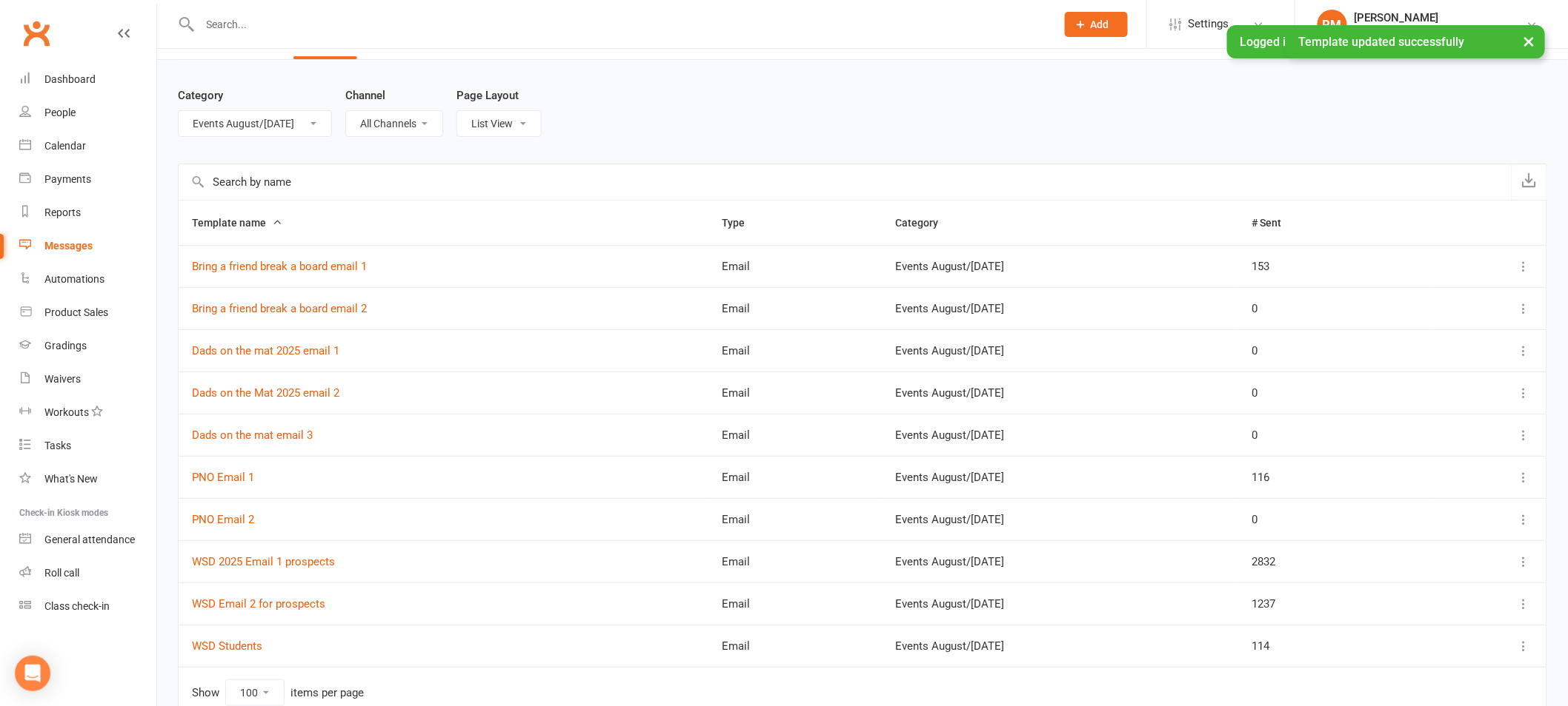
scroll to position [117, 0]
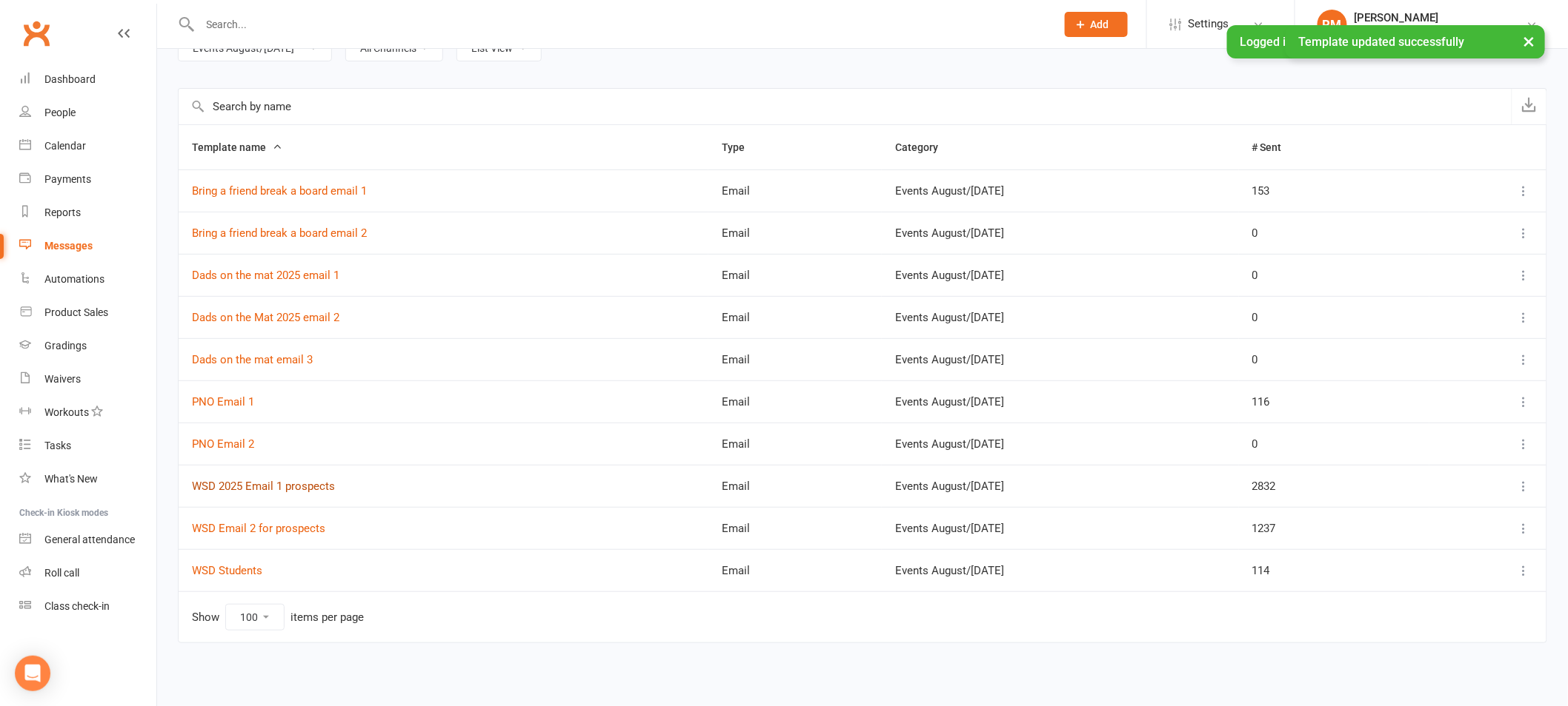
click at [278, 487] on link "WSD 2025 Email 1 prospects" at bounding box center [263, 486] width 143 height 13
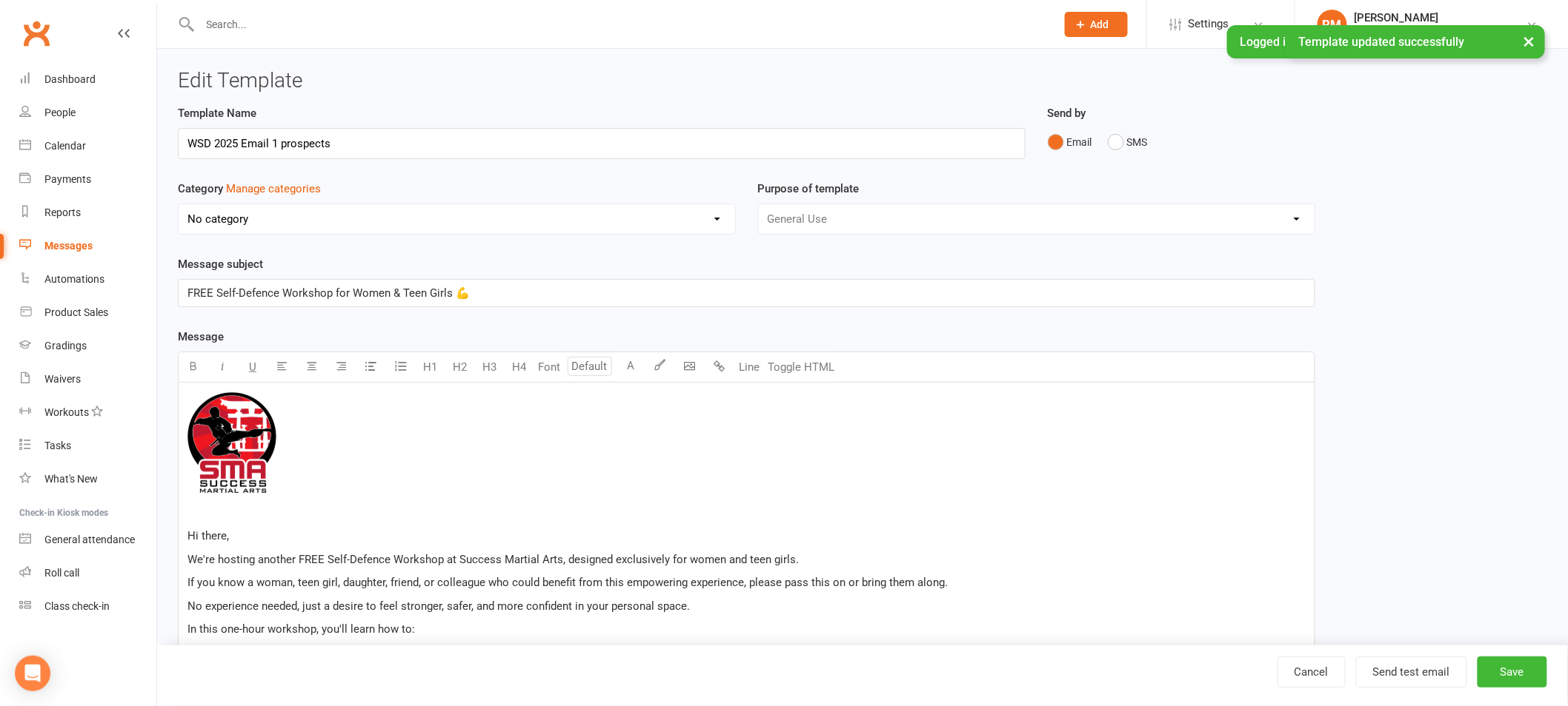
select select "18987"
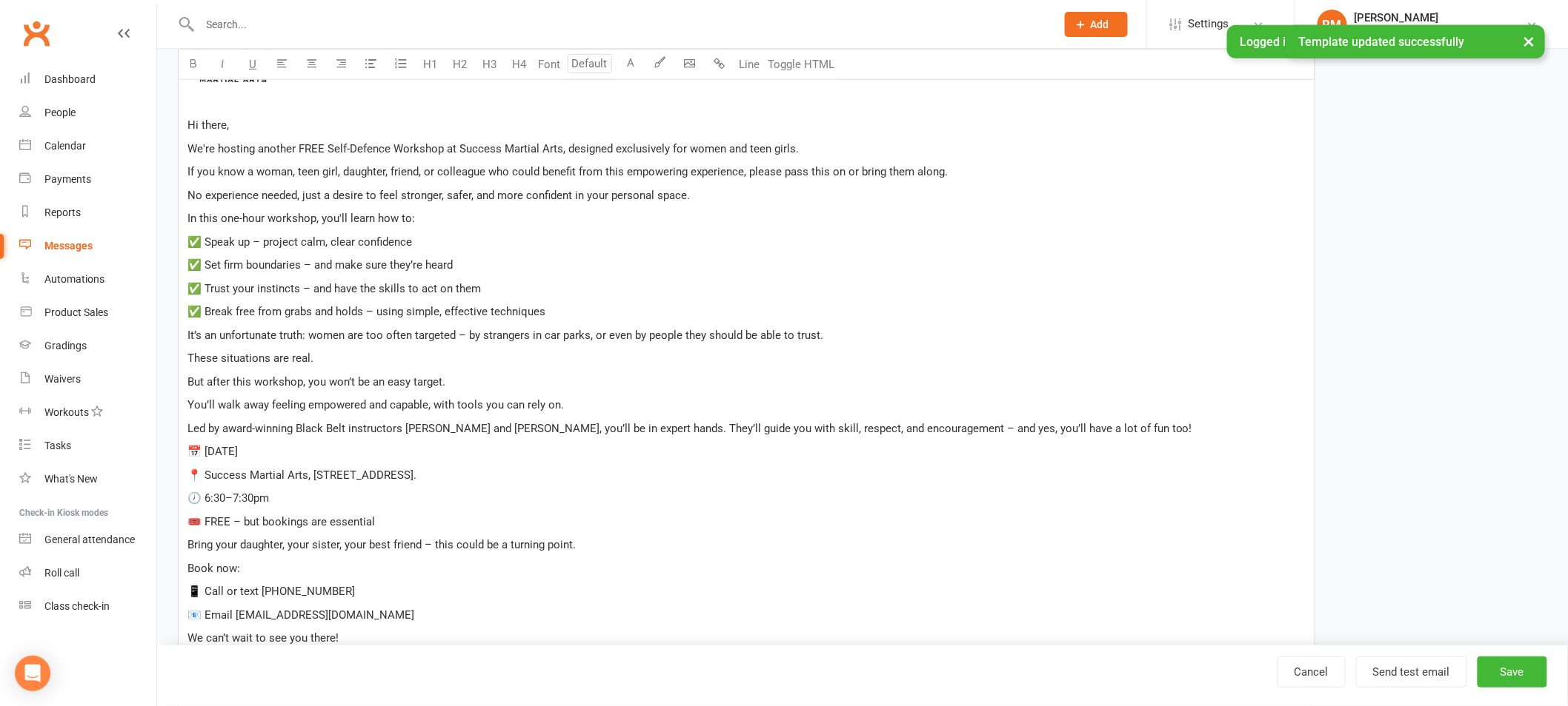
scroll to position [716, 0]
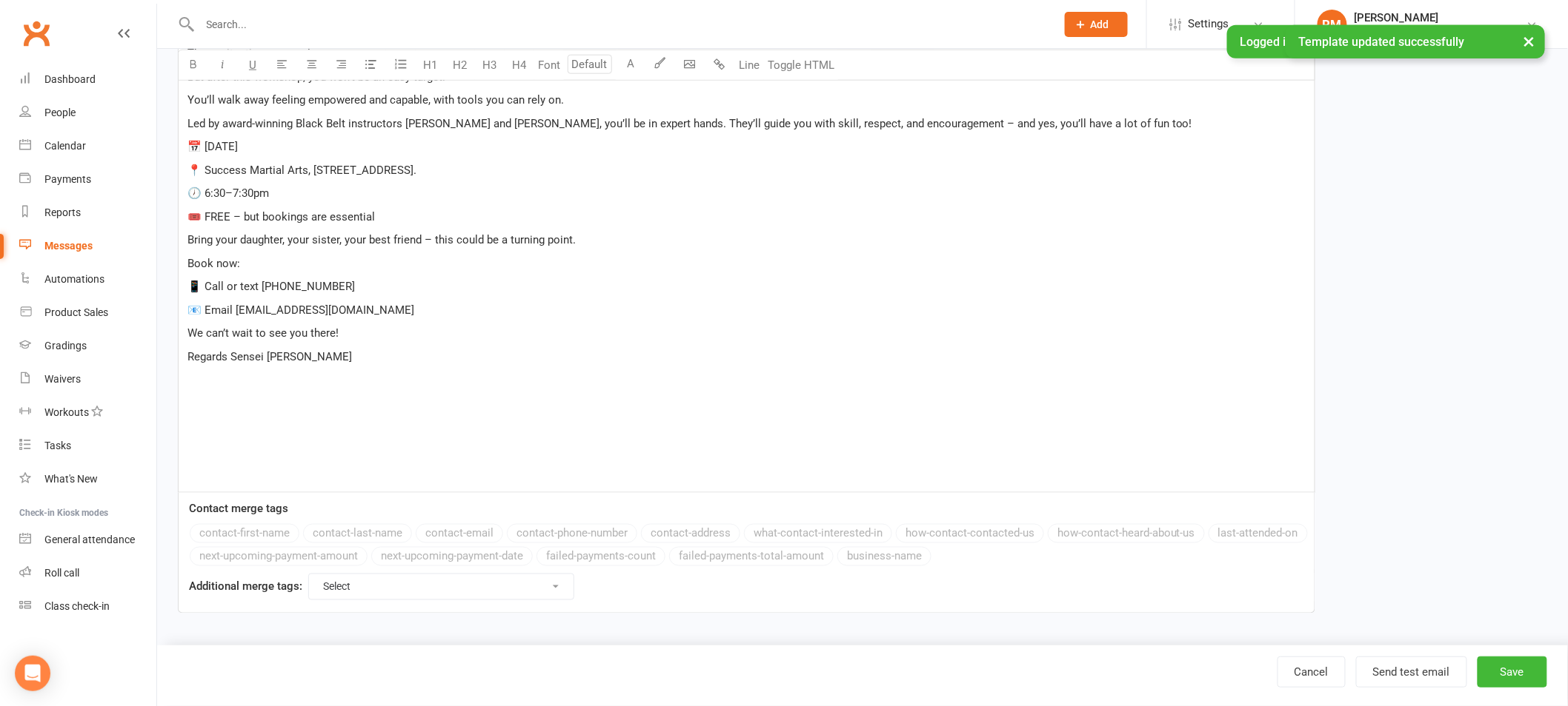
click at [371, 333] on p "We can’t wait to see you there!" at bounding box center [746, 333] width 1118 height 18
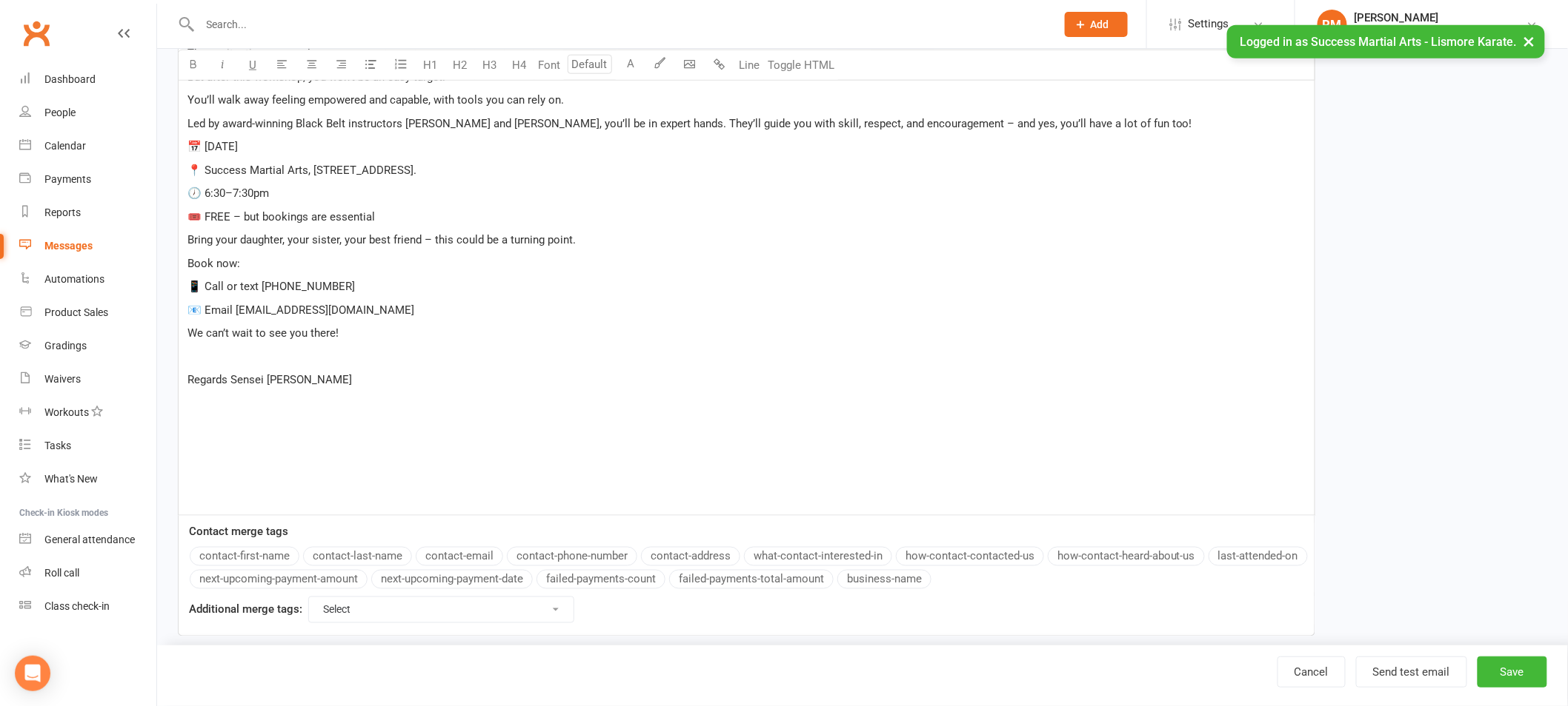
click at [226, 380] on span "Regards Sensei Lisa" at bounding box center [269, 380] width 164 height 13
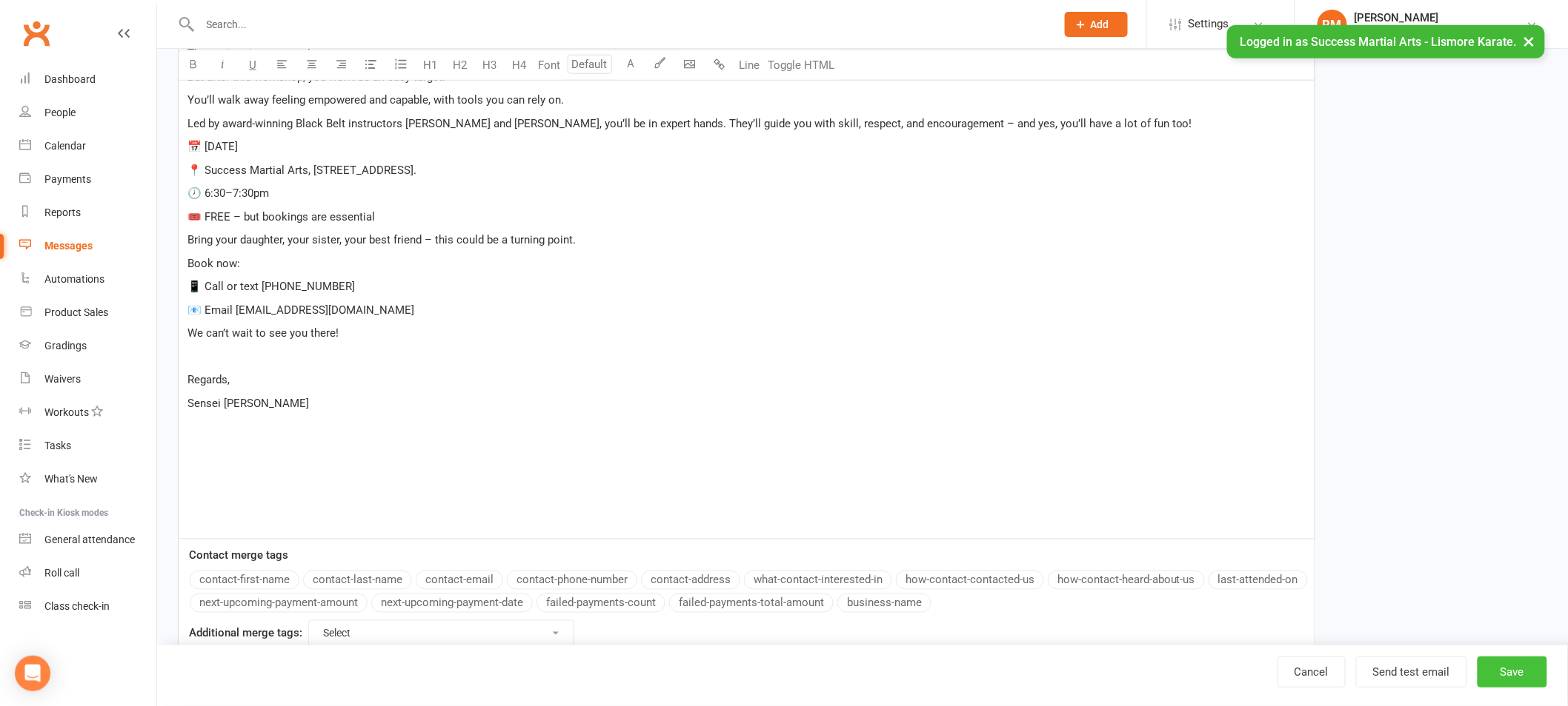
click at [1508, 672] on button "Save" at bounding box center [1512, 672] width 70 height 31
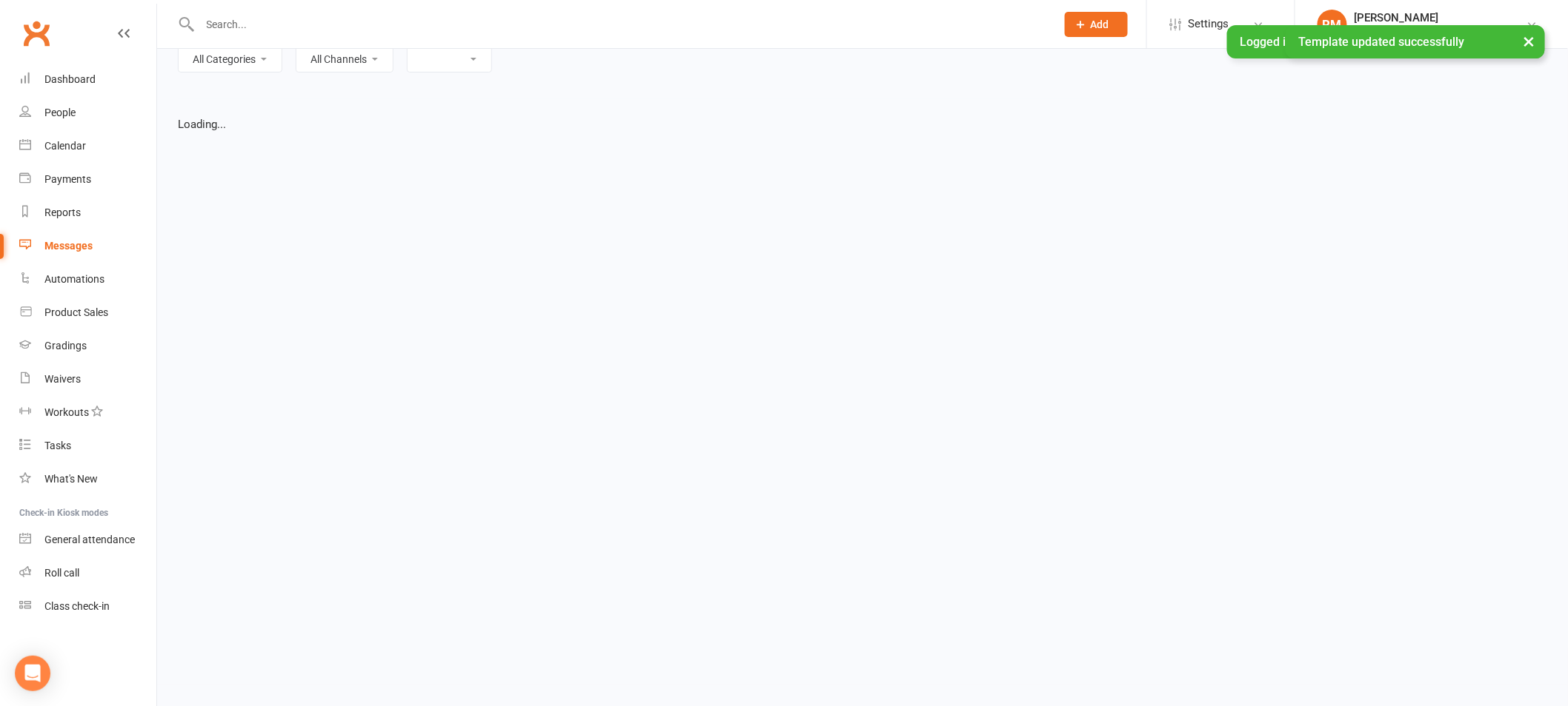
select select "list"
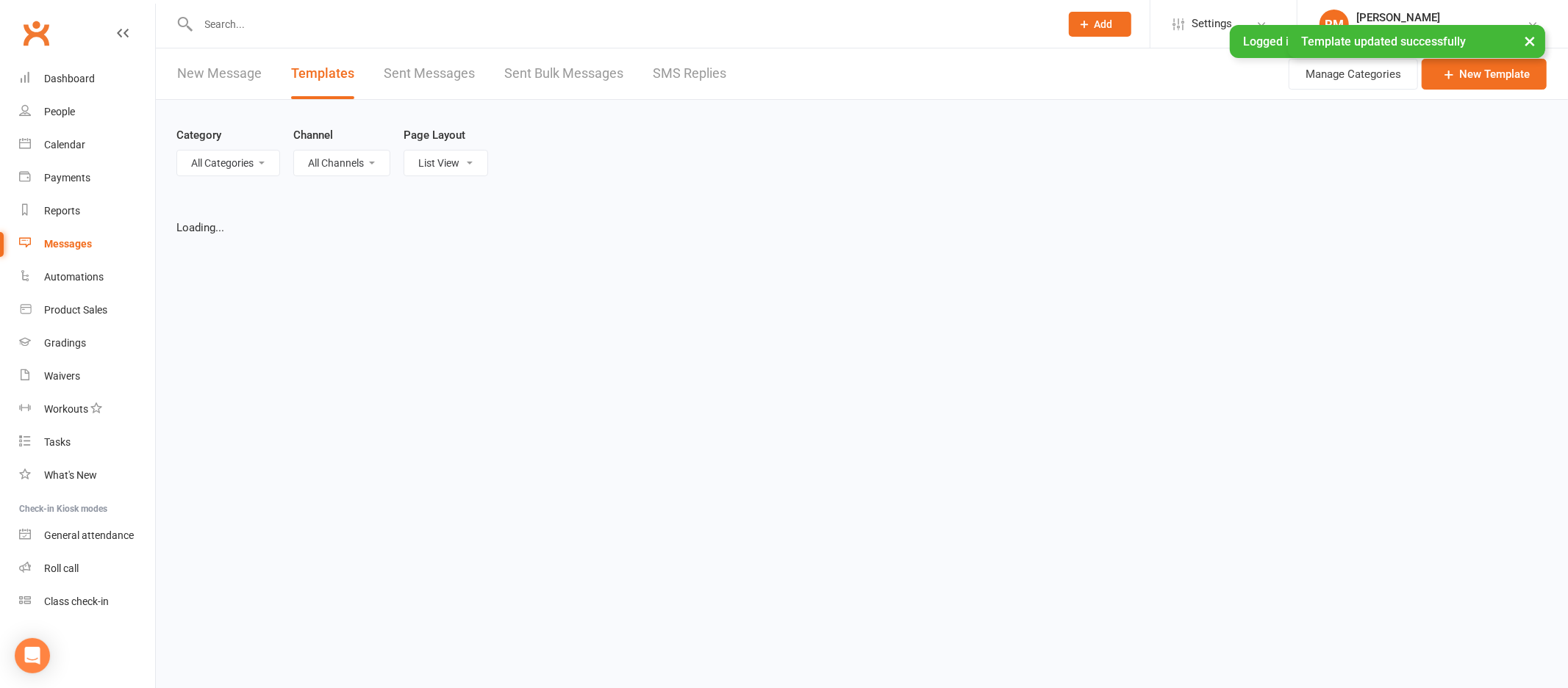
select select "100"
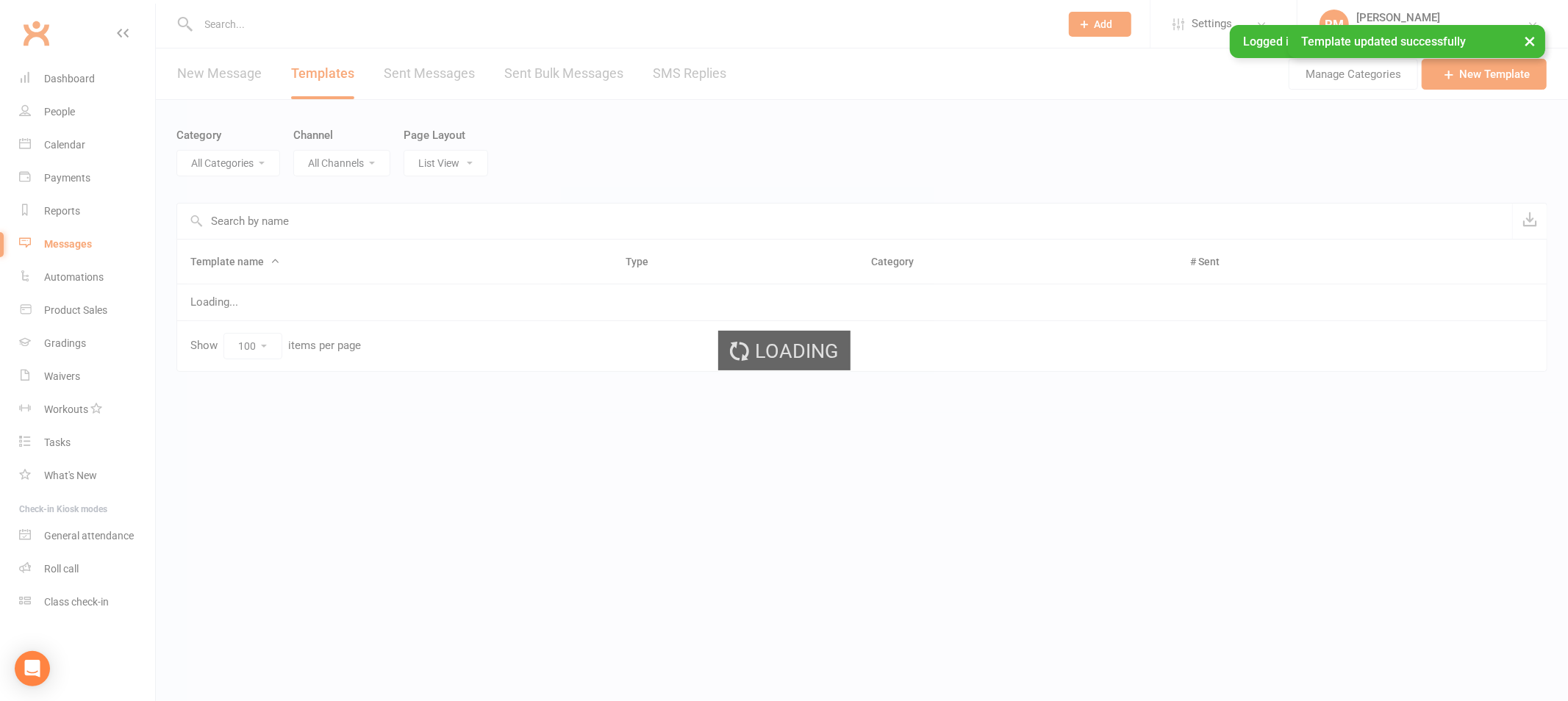
select select "18987"
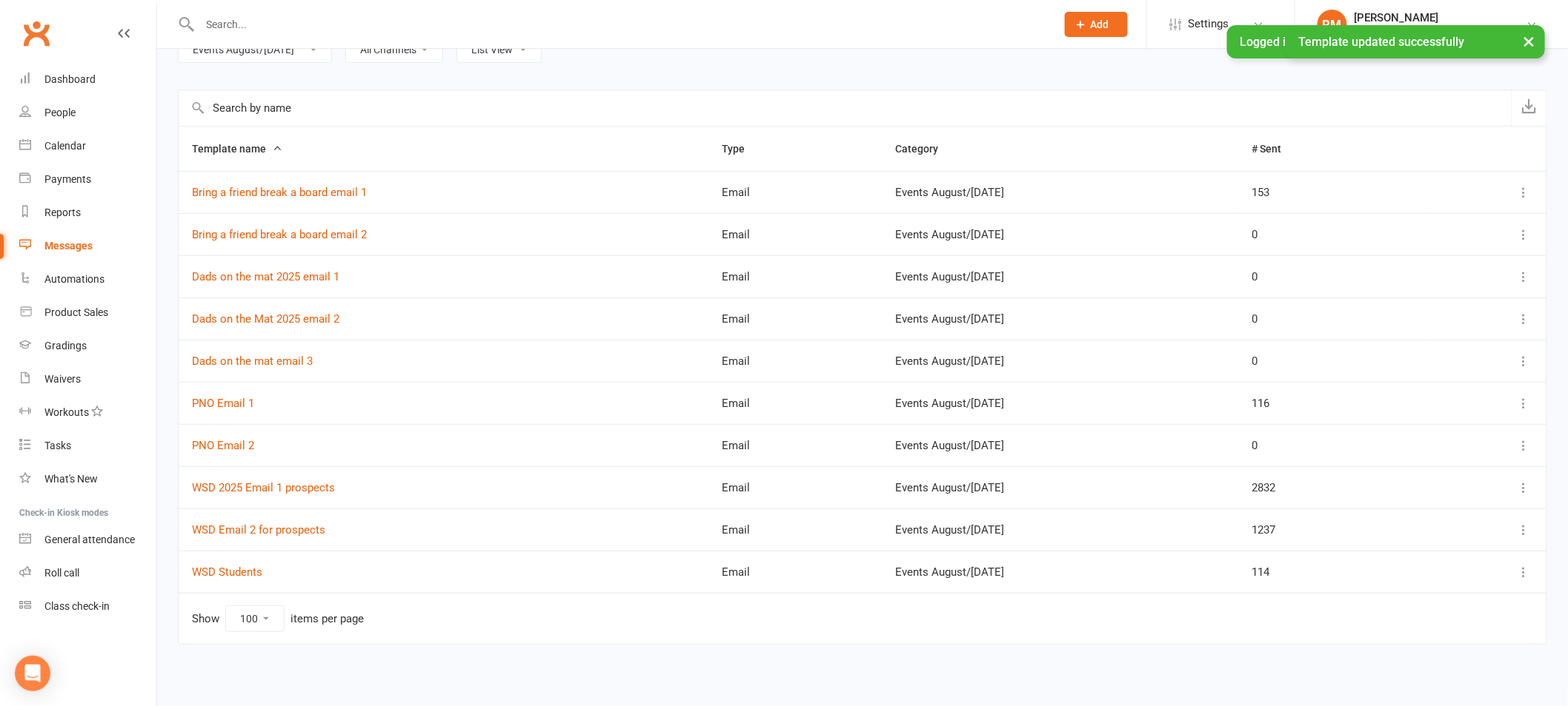
scroll to position [117, 0]
click at [238, 528] on link "WSD Email 2 for prospects" at bounding box center [258, 528] width 133 height 13
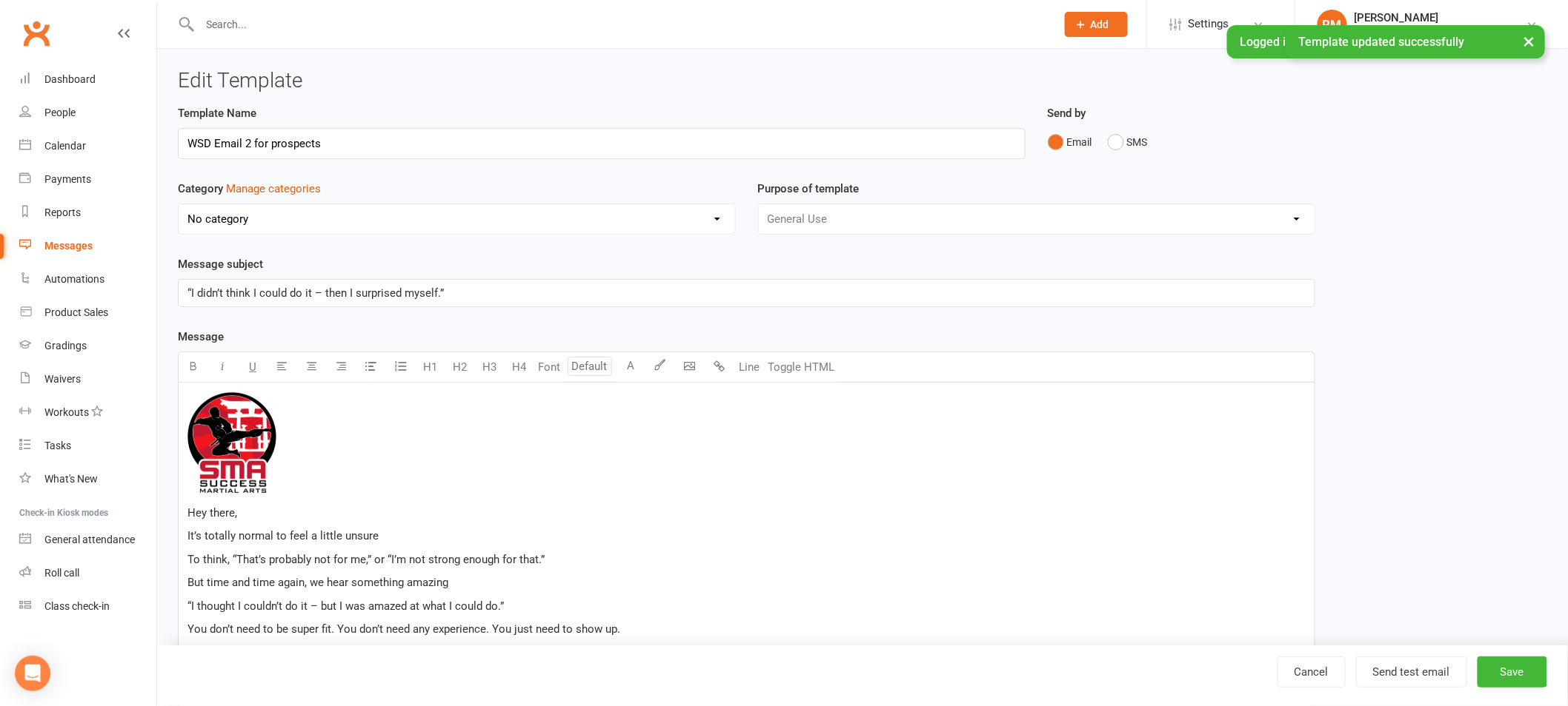
select select "18987"
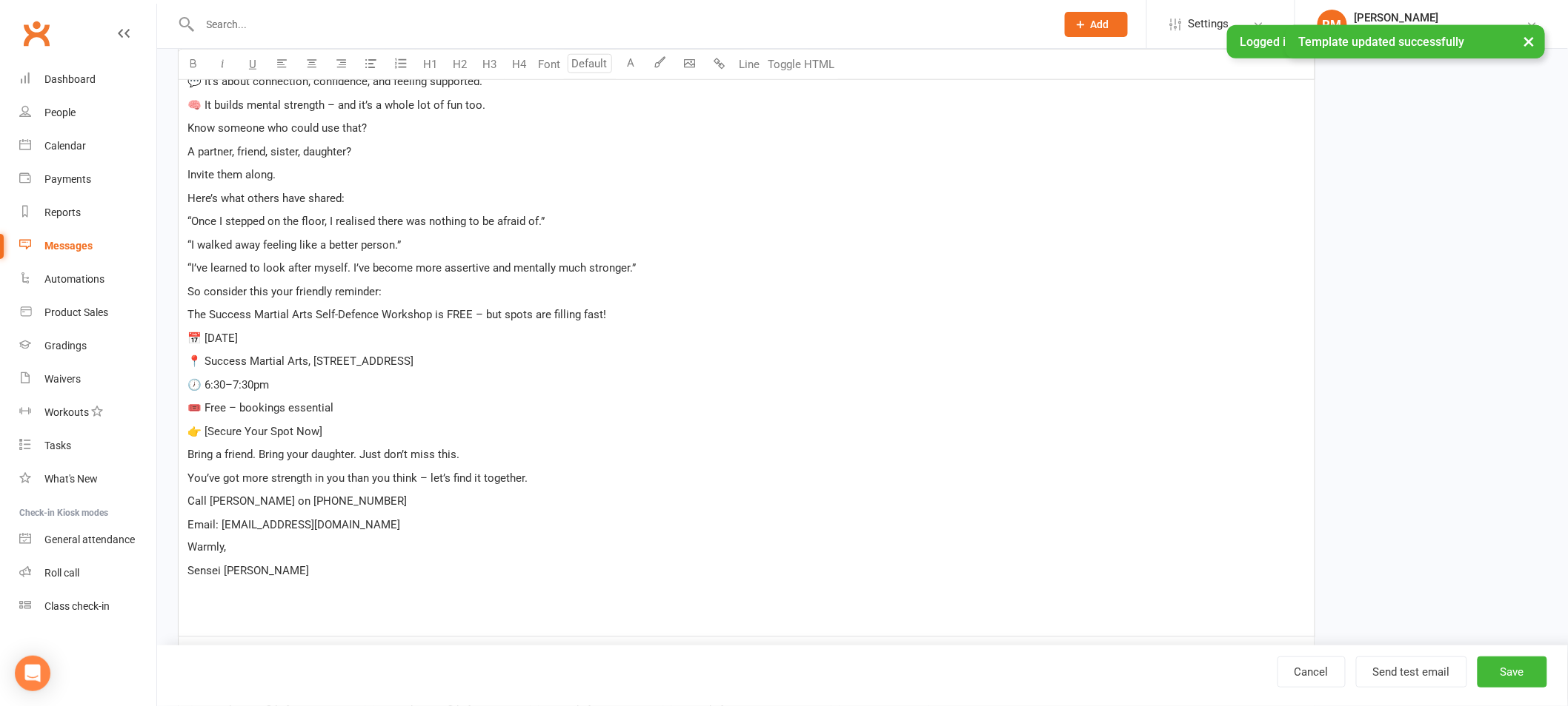
scroll to position [642, 0]
click at [376, 528] on p "Email: lismorekarate@gmail.com" at bounding box center [746, 524] width 1118 height 18
click at [1500, 674] on button "Save" at bounding box center [1512, 672] width 70 height 31
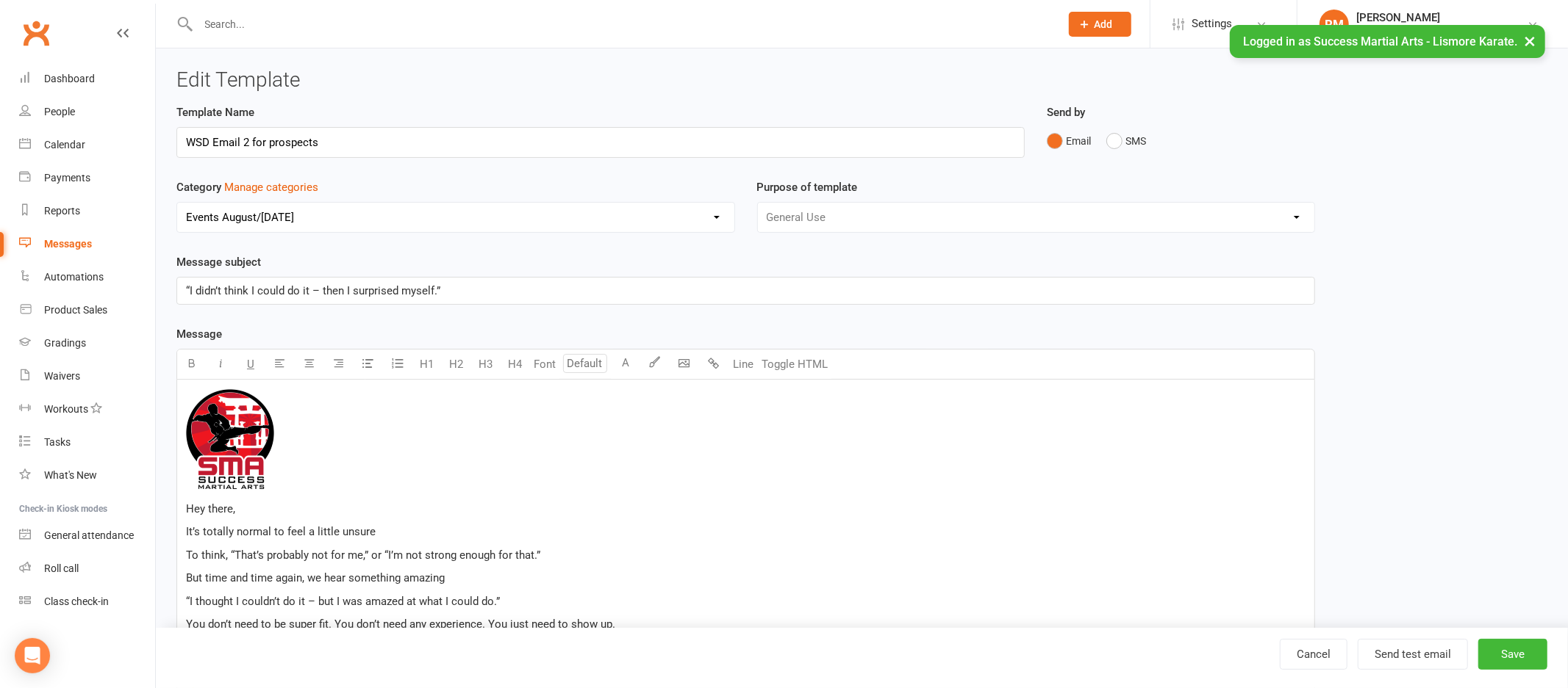
select select "100"
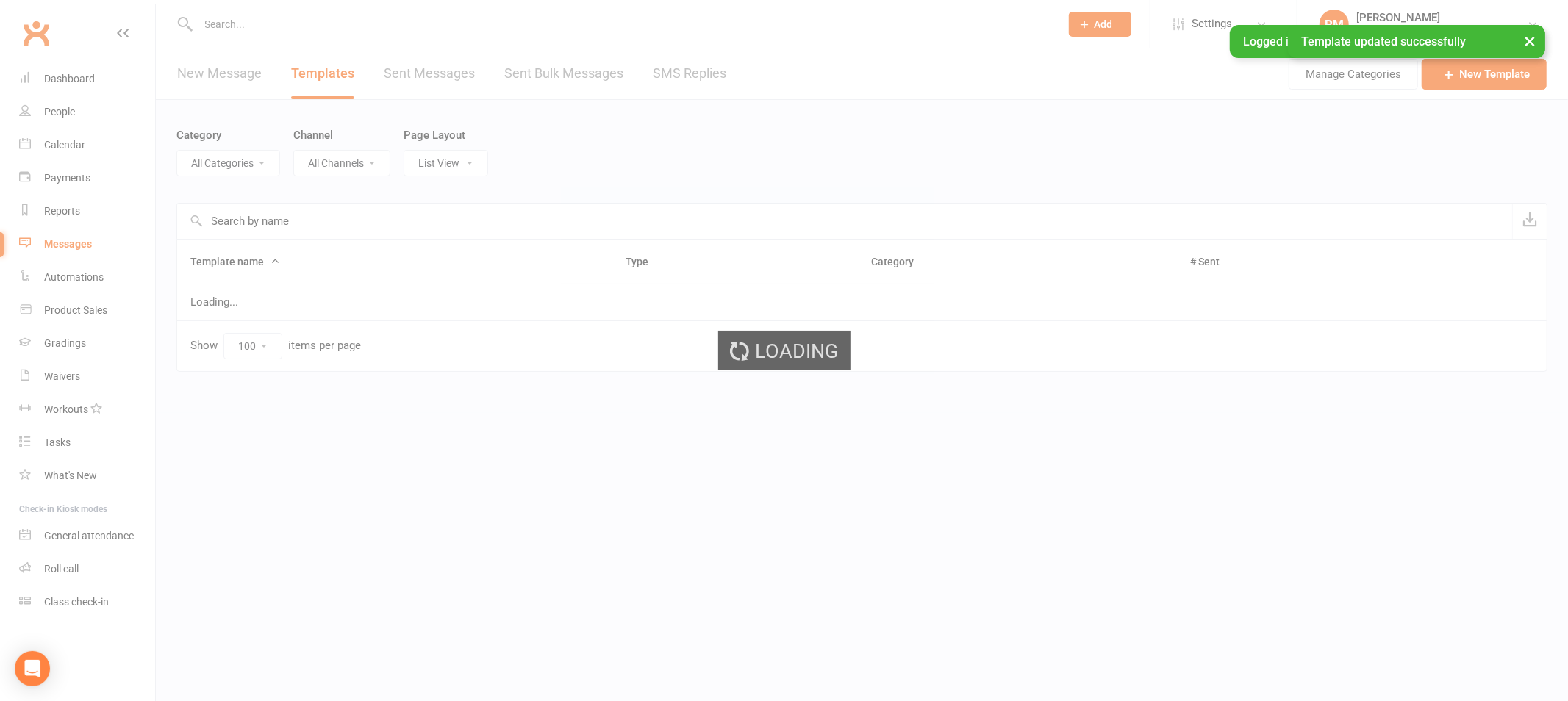
select select "18987"
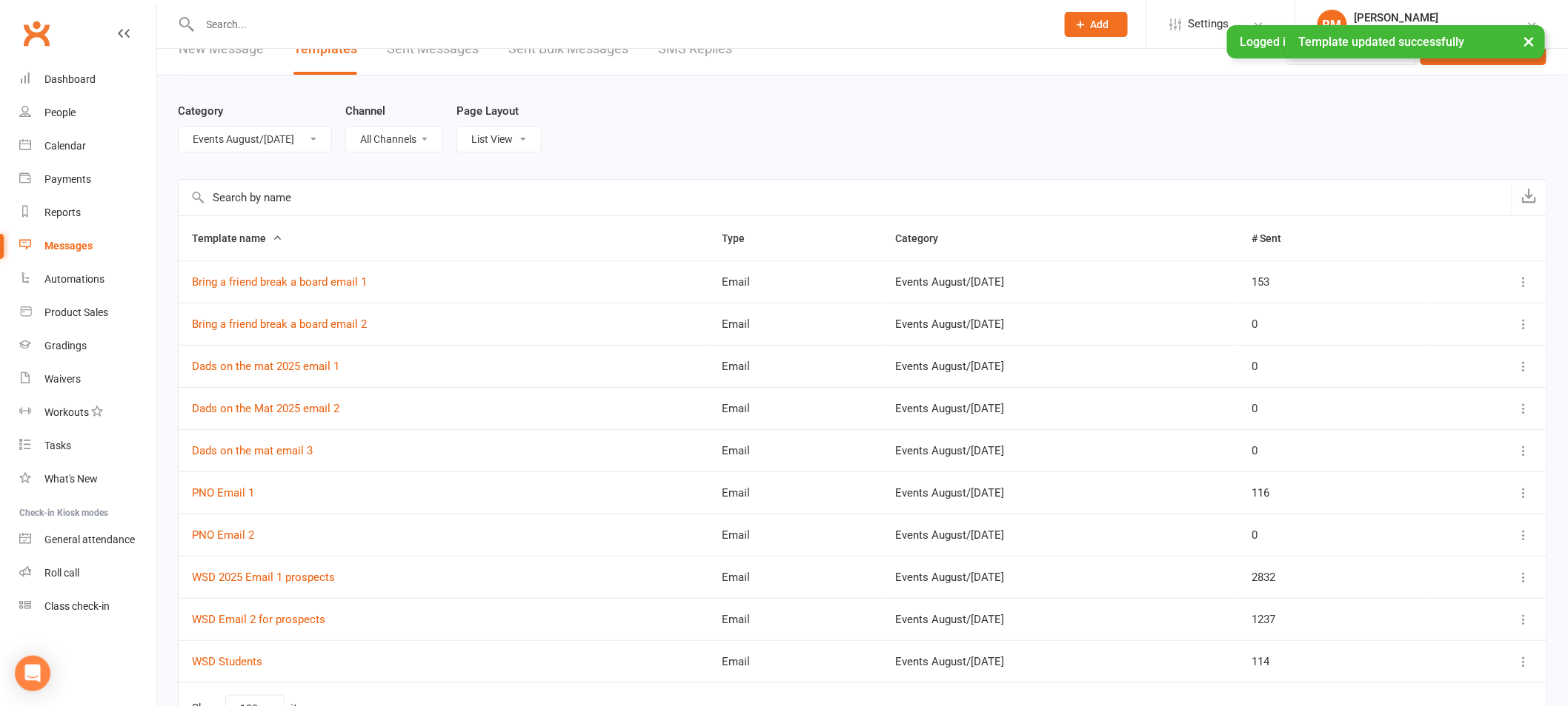
scroll to position [117, 0]
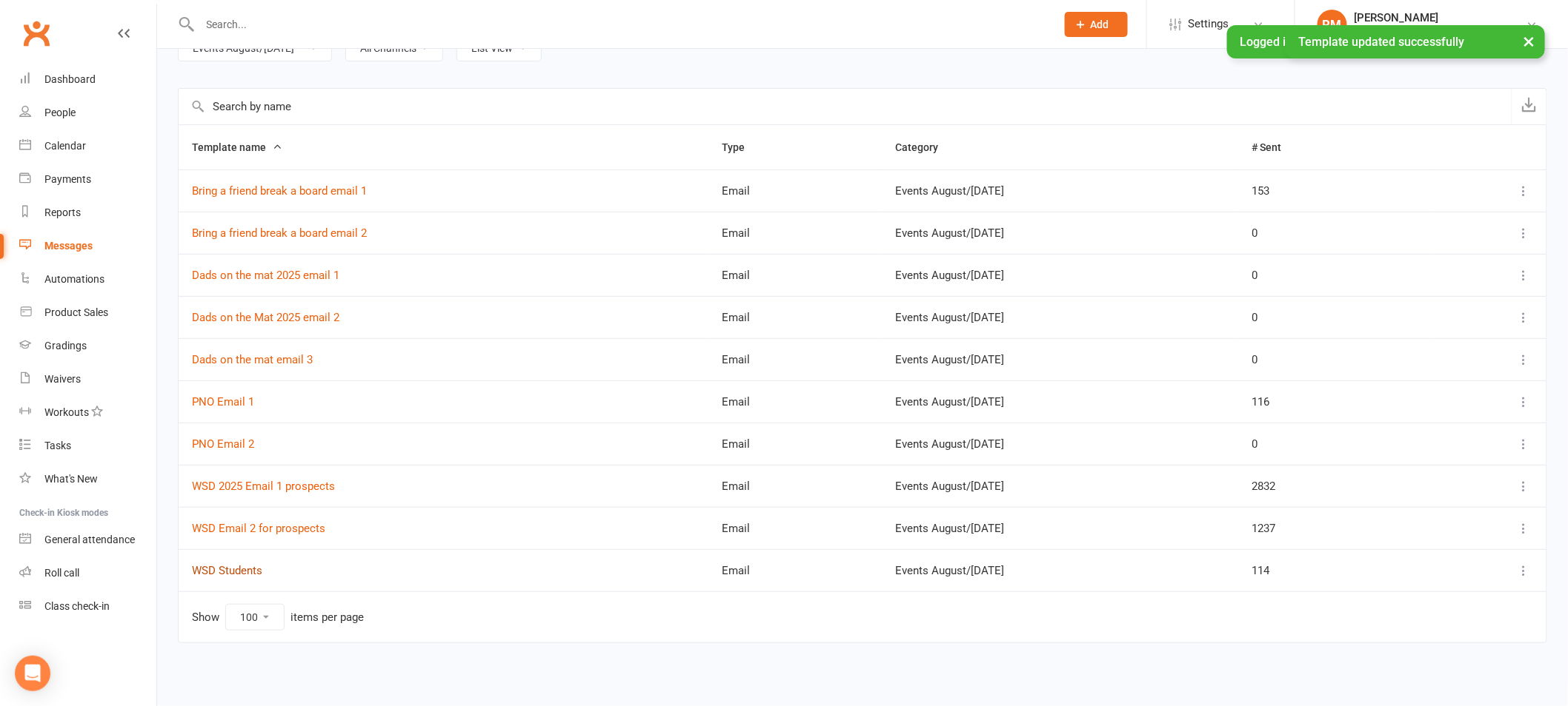
click at [237, 572] on link "WSD Students" at bounding box center [227, 571] width 70 height 13
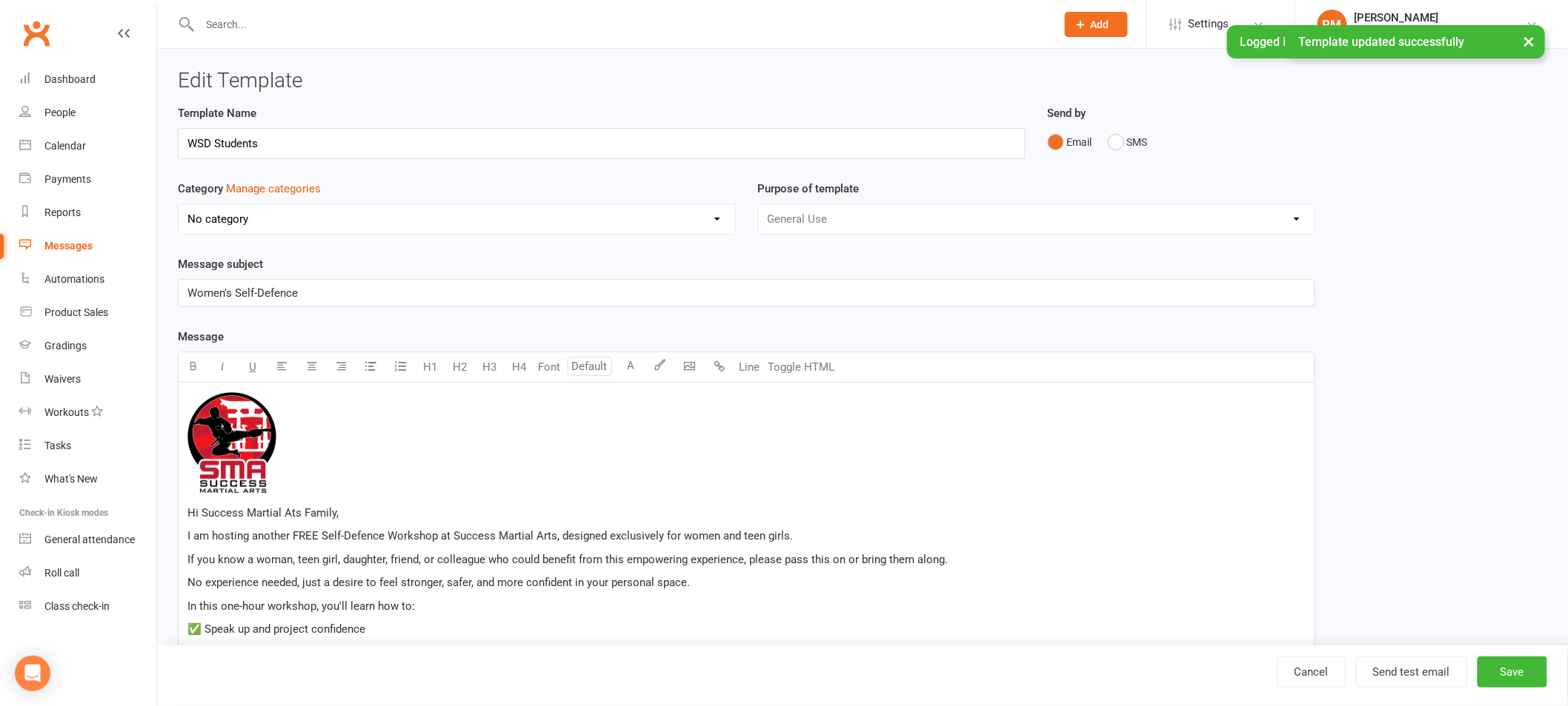
select select "18987"
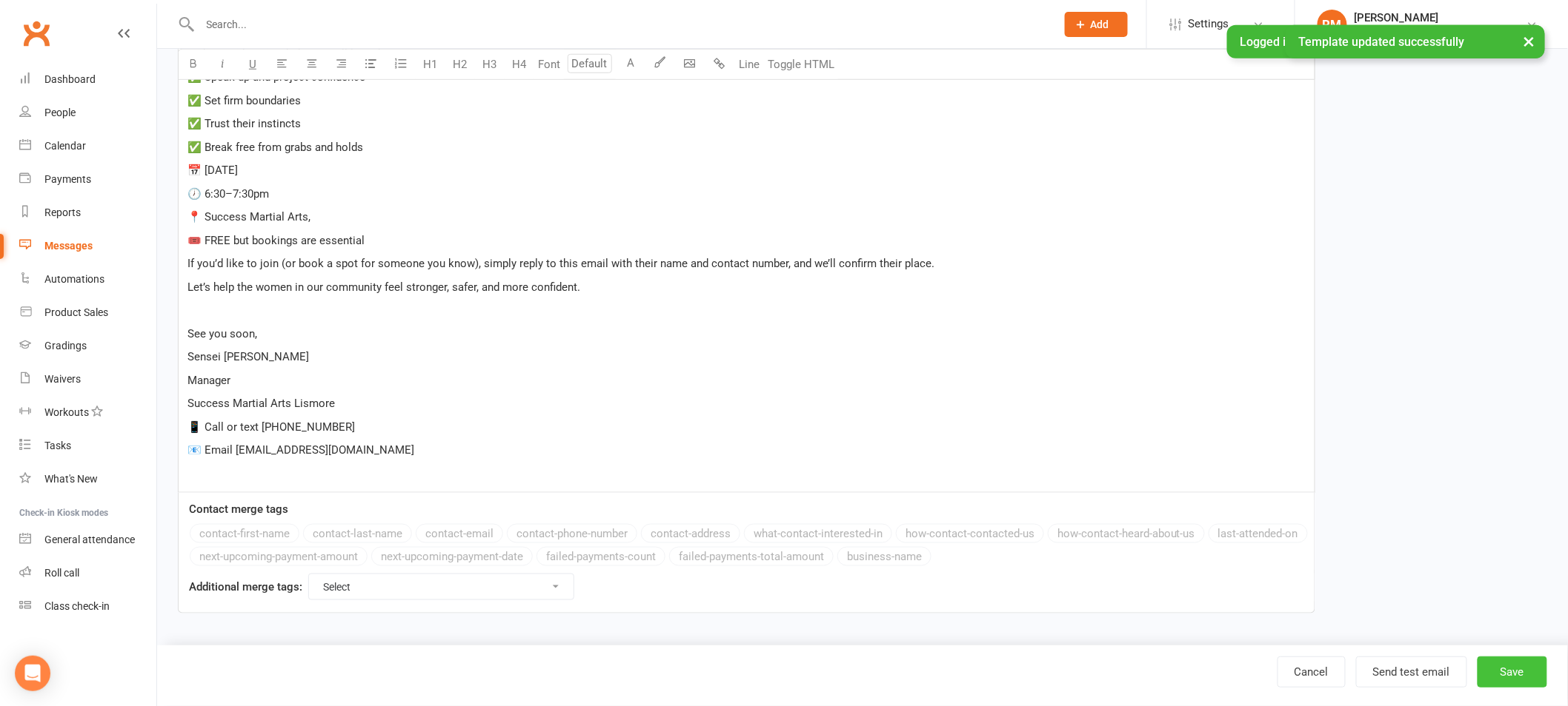
click at [1522, 671] on button "Save" at bounding box center [1512, 672] width 70 height 31
select select "100"
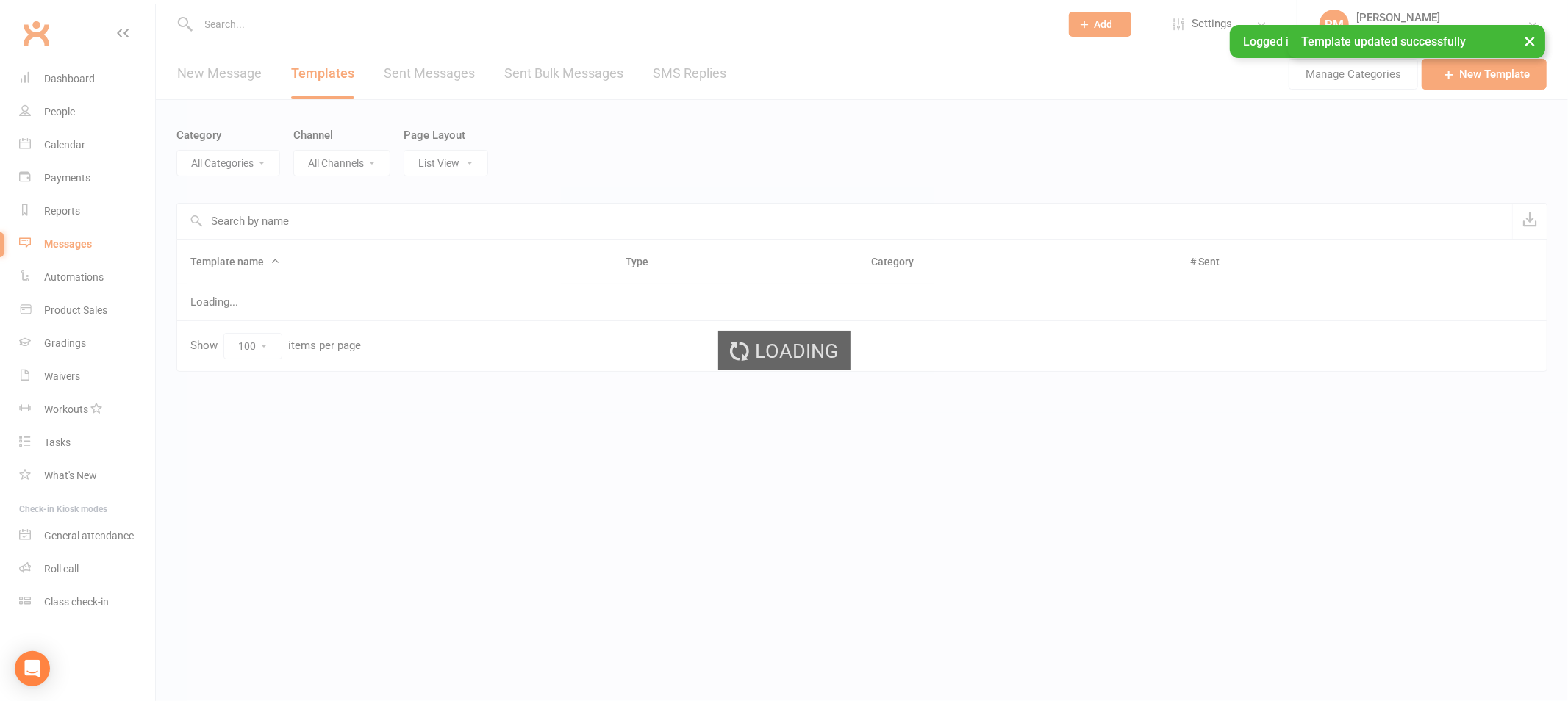
select select "18987"
